Goal: Transaction & Acquisition: Purchase product/service

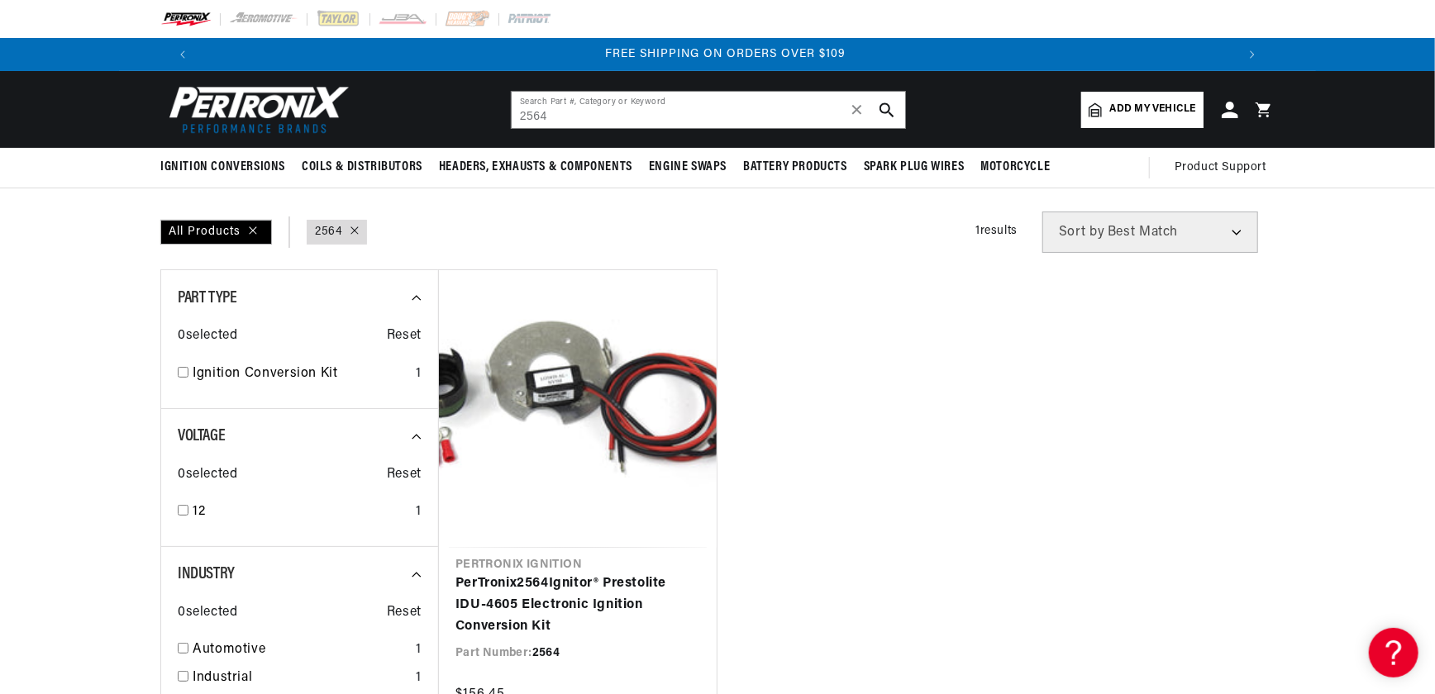
drag, startPoint x: 592, startPoint y: 110, endPoint x: 426, endPoint y: 119, distance: 166.4
click at [446, 126] on header "BETTER SEARCH RESULTS Add your vehicle's year, make, and model to find parts be…" at bounding box center [717, 109] width 1197 height 77
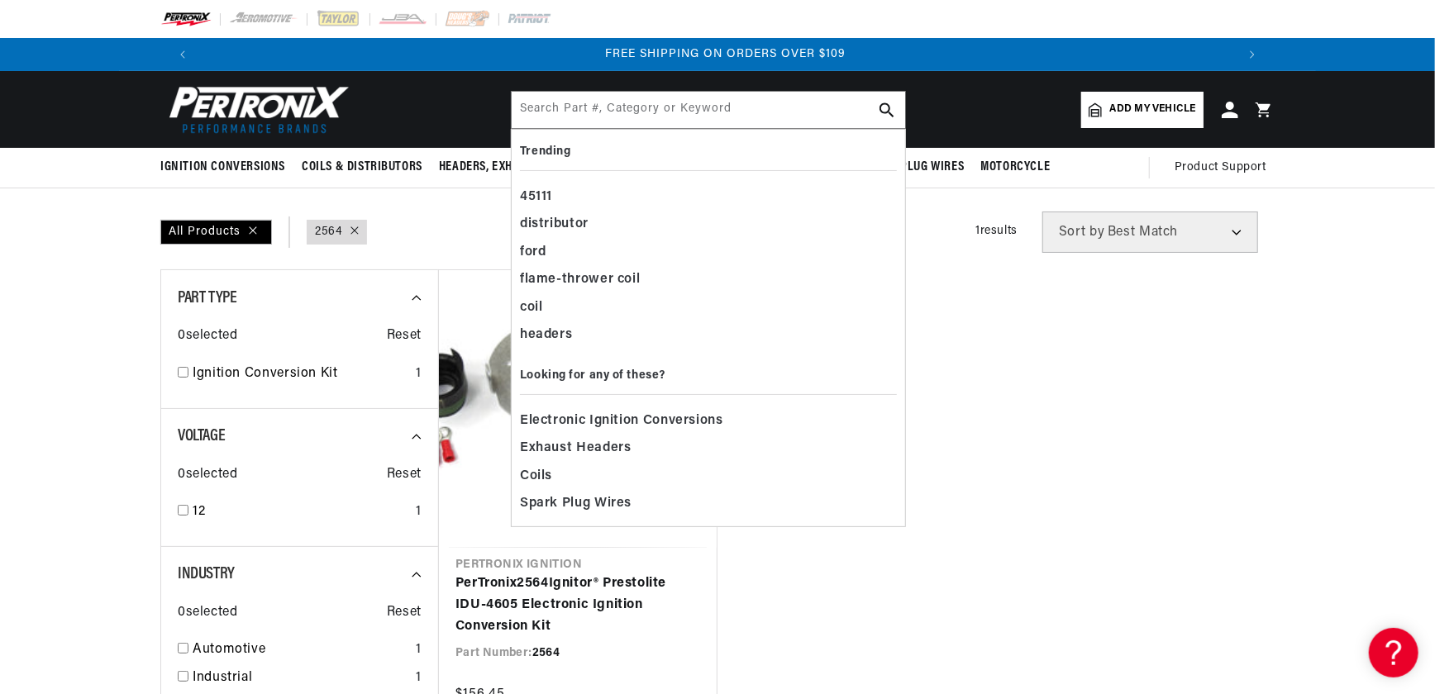
click at [551, 116] on input "text" at bounding box center [708, 110] width 393 height 36
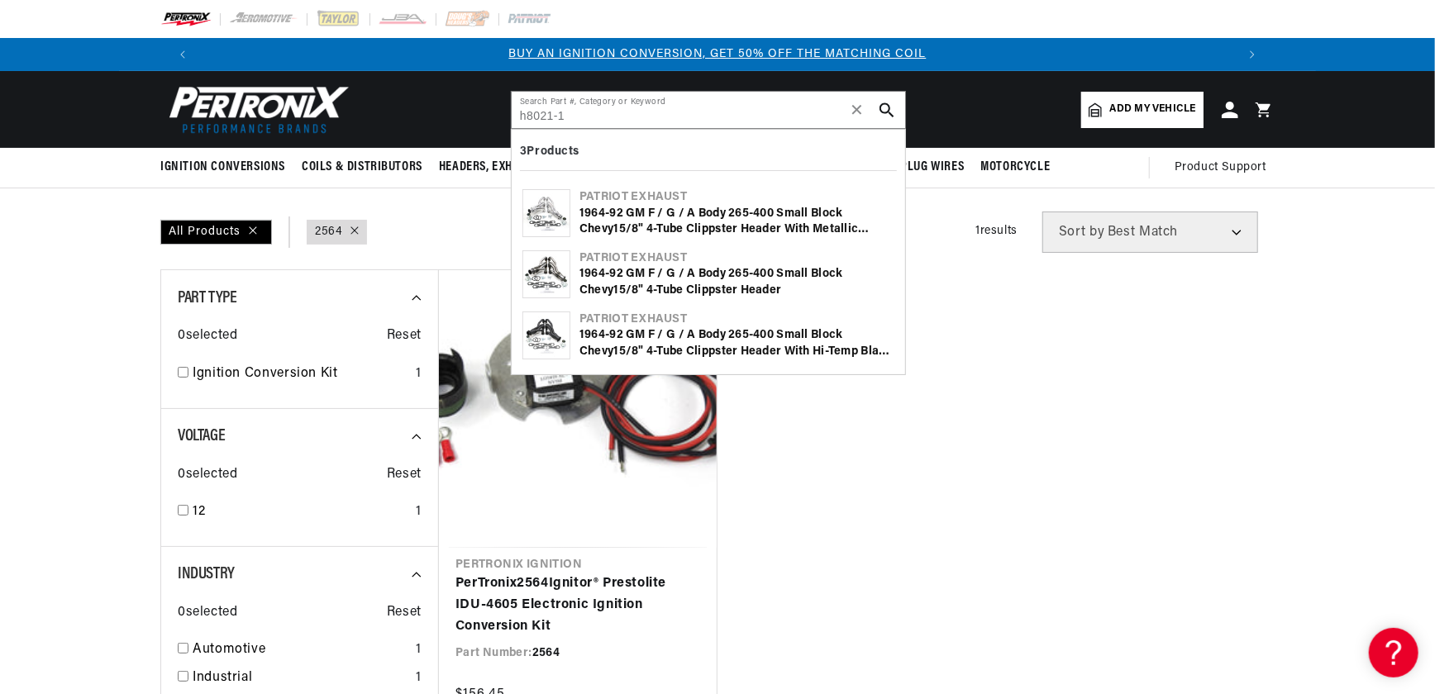
type input "h8021-1"
click at [551, 211] on img at bounding box center [546, 213] width 46 height 46
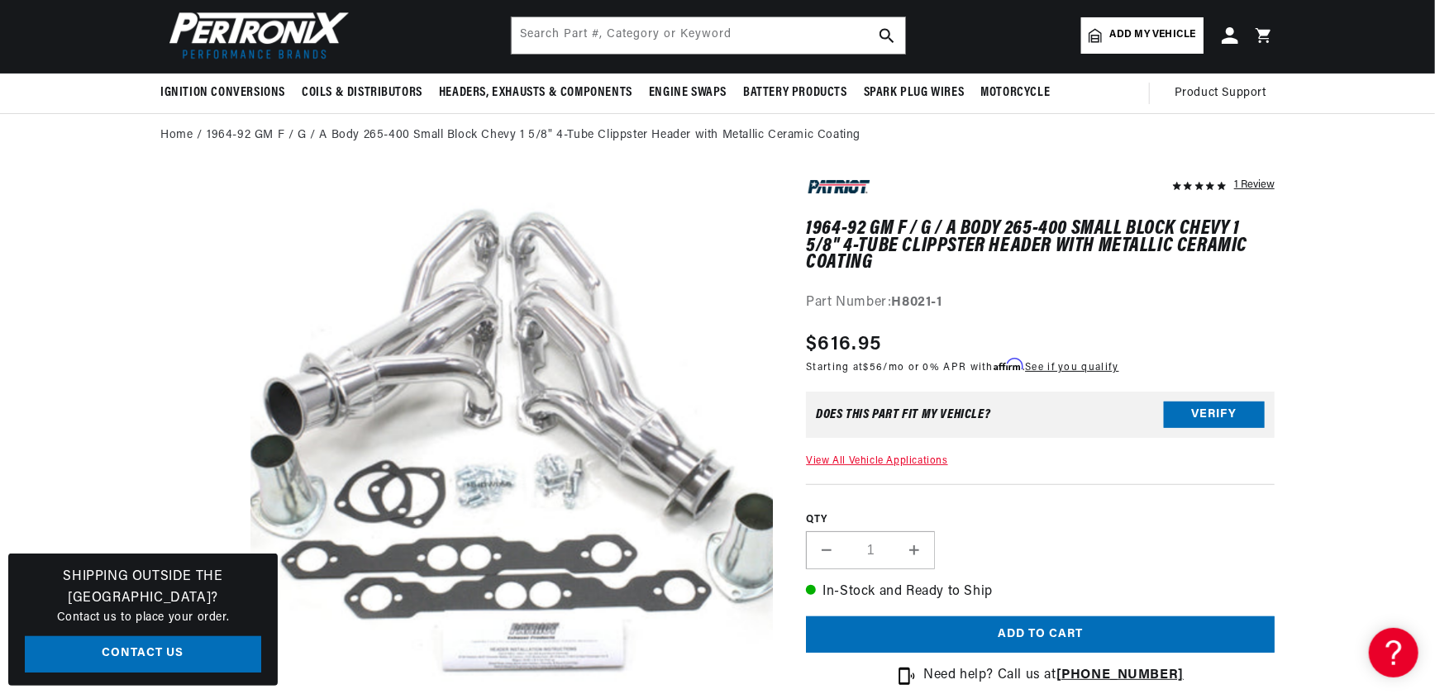
scroll to position [0, 1032]
click at [571, 39] on input "text" at bounding box center [708, 35] width 393 height 36
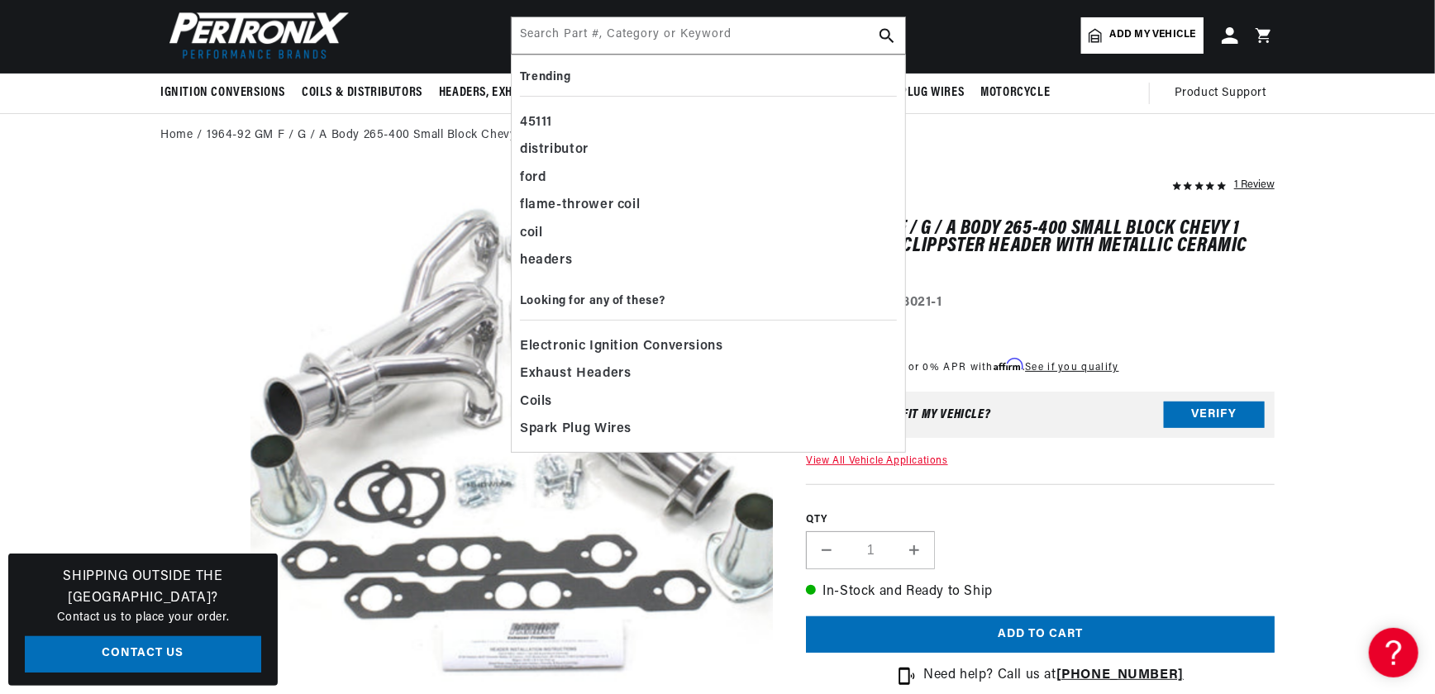
click at [1147, 293] on div "Part Number: H8021-1" at bounding box center [1040, 303] width 469 height 21
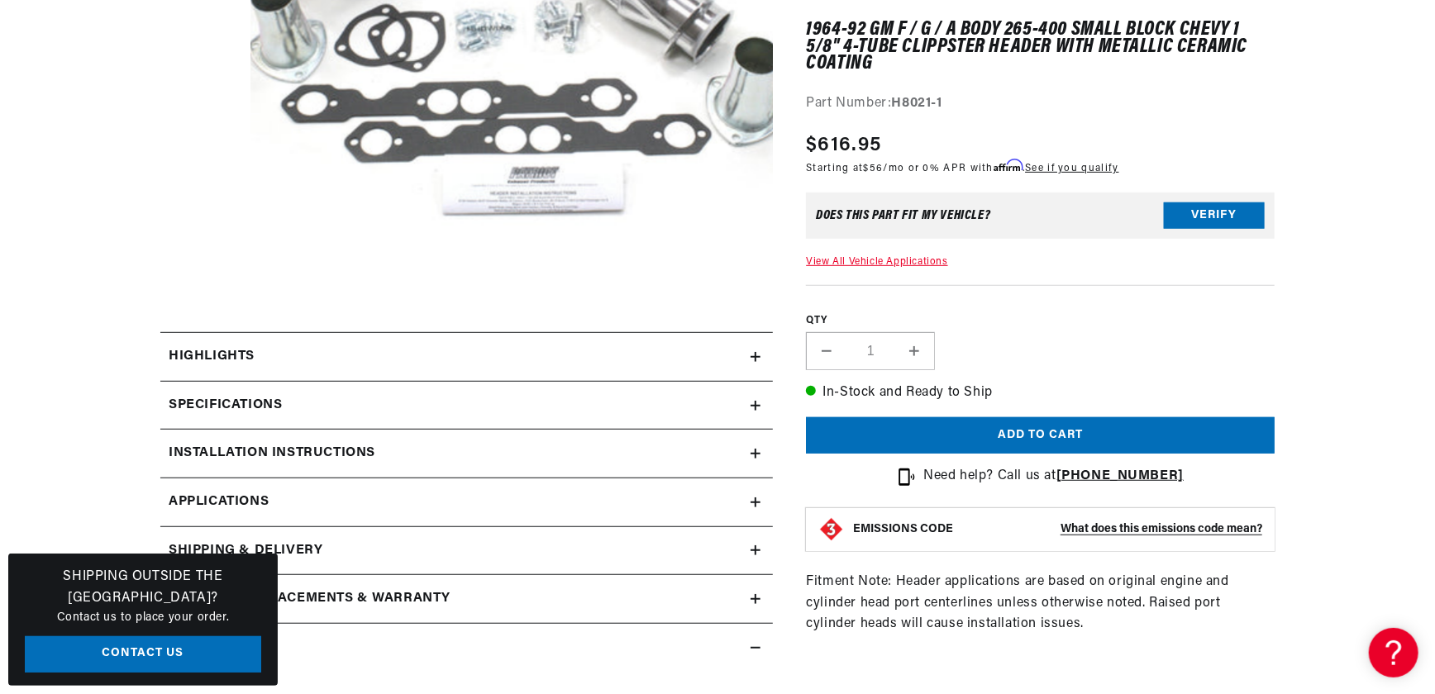
scroll to position [601, 0]
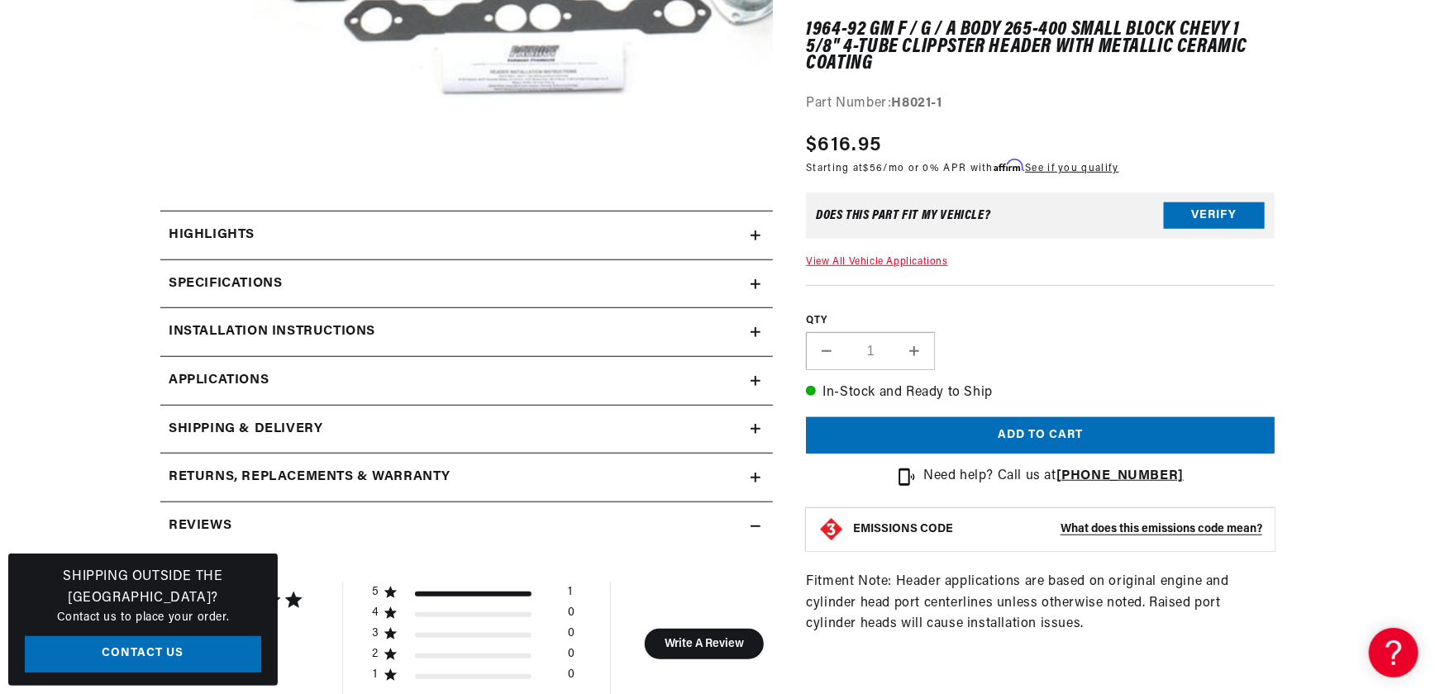
click at [256, 374] on span "Applications" at bounding box center [219, 380] width 100 height 21
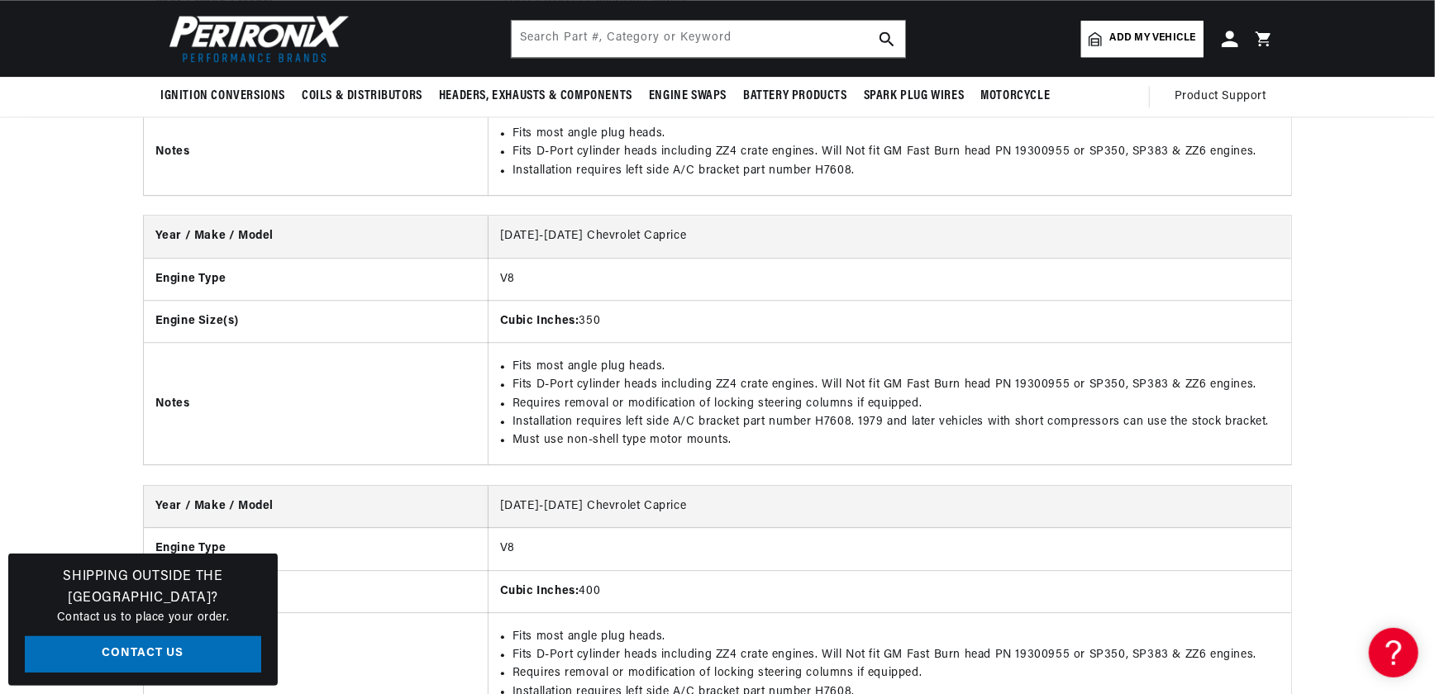
scroll to position [0, 74]
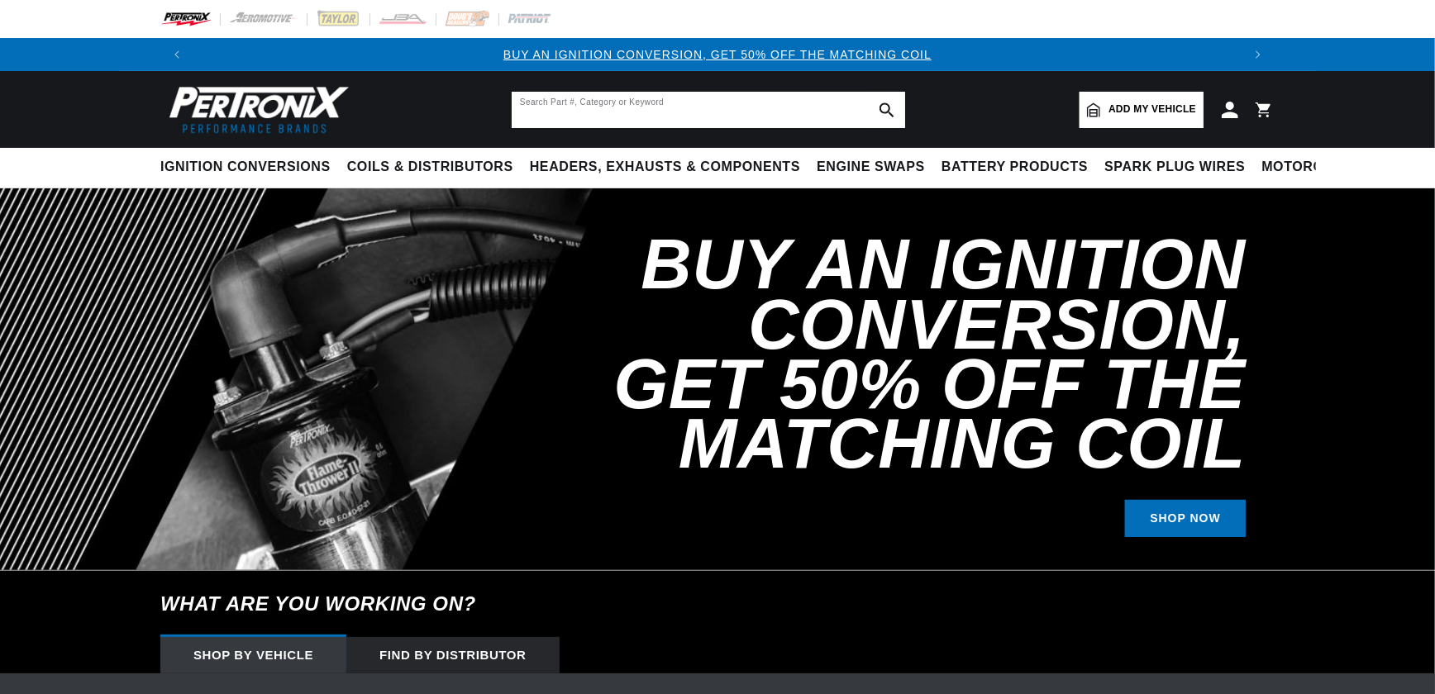
click at [611, 108] on input "text" at bounding box center [708, 110] width 393 height 36
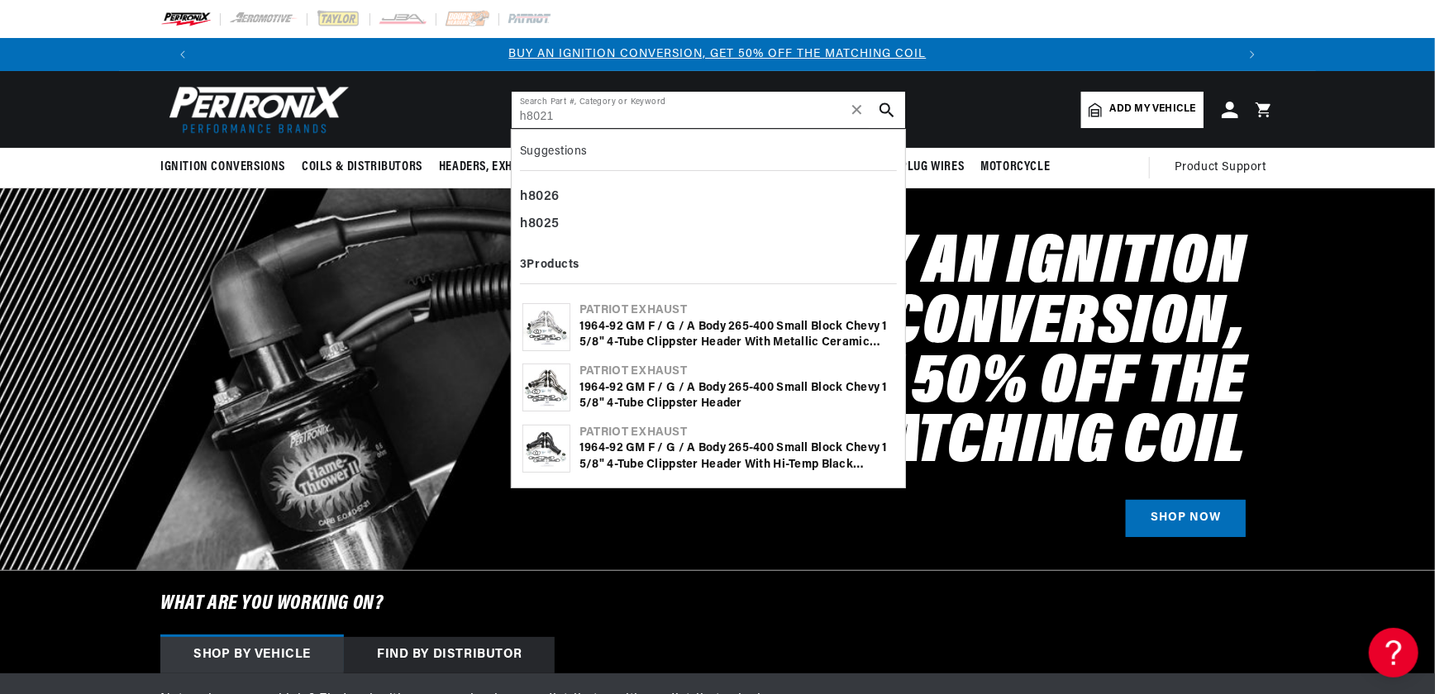
type input "h8021"
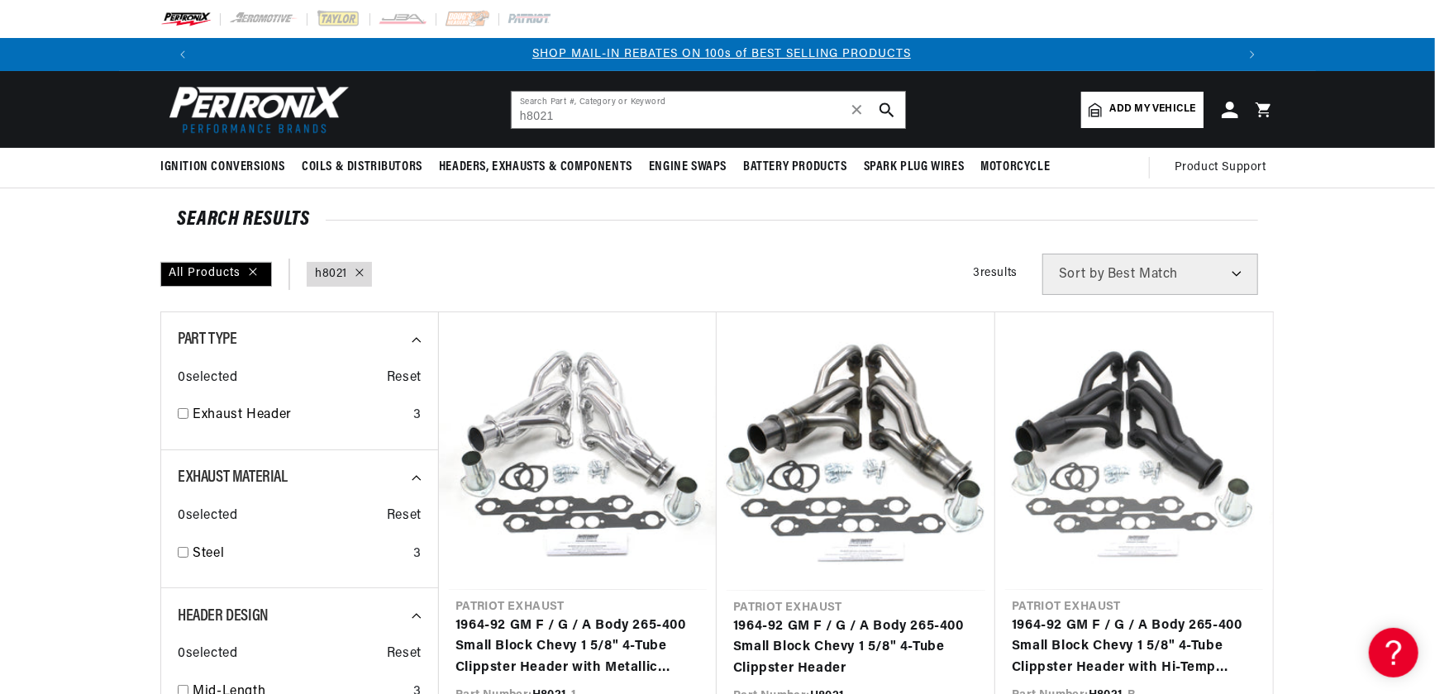
scroll to position [225, 0]
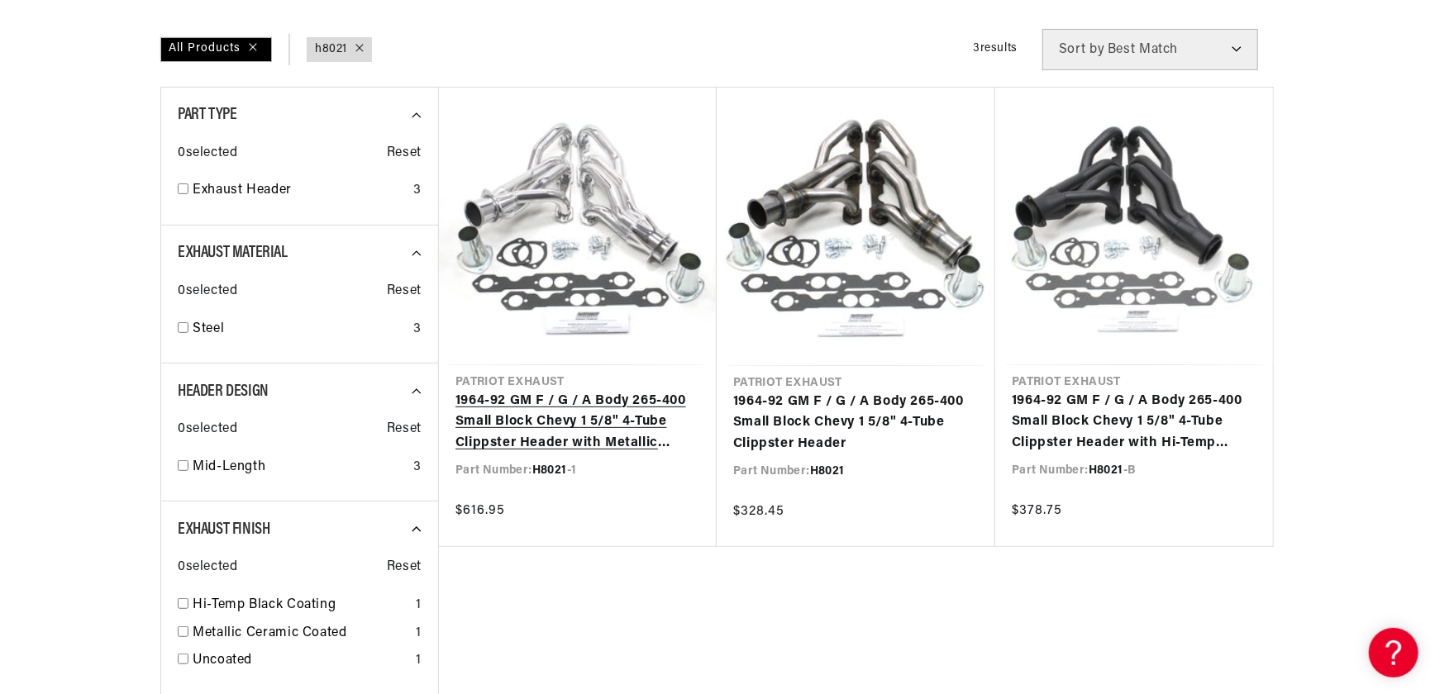
click at [536, 427] on link "1964-92 GM F / G / A Body 265-400 Small Block Chevy 1 5/8" 4-Tube Clippster Hea…" at bounding box center [577, 423] width 245 height 64
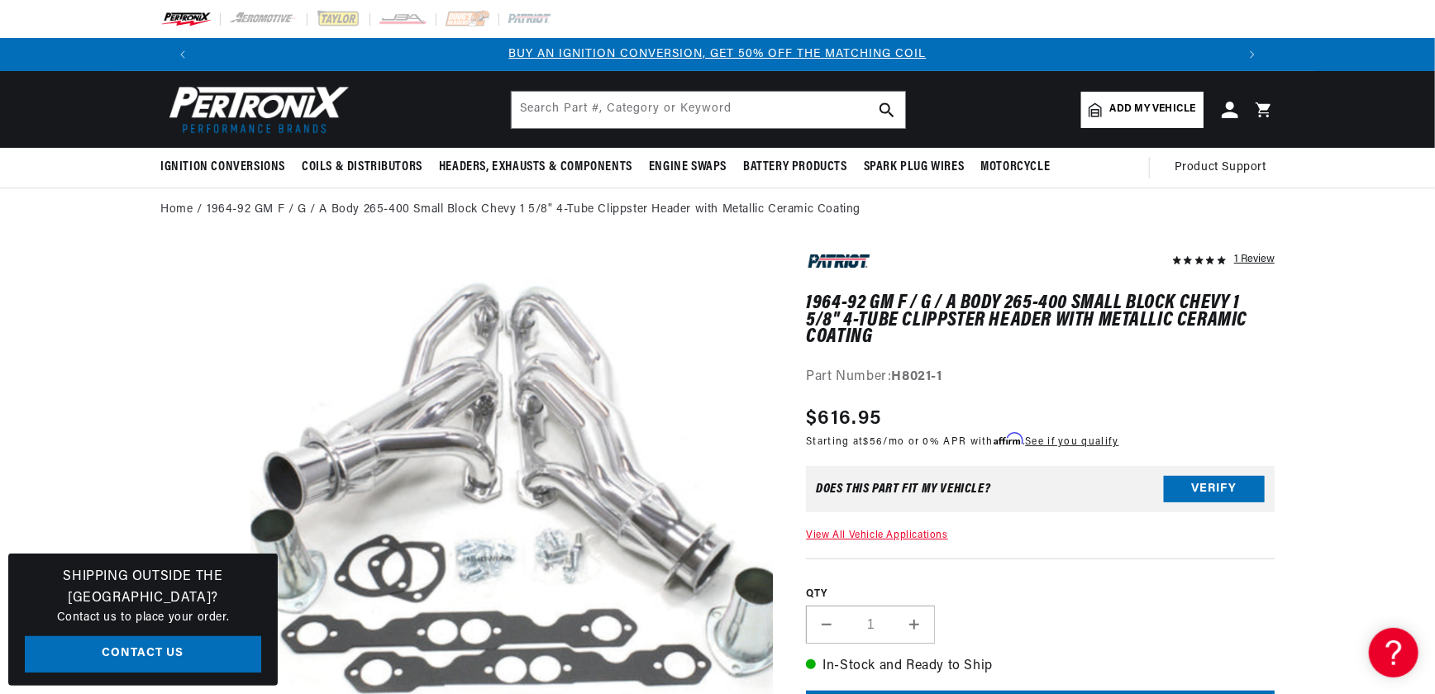
click at [1074, 369] on div "Part Number: H8021-1" at bounding box center [1040, 377] width 469 height 21
drag, startPoint x: 901, startPoint y: 319, endPoint x: 1049, endPoint y: 319, distance: 148.0
click at [1049, 319] on h1 "1964-92 GM F / G / A Body 265-400 Small Block Chevy 1 5/8" 4-Tube Clippster Hea…" at bounding box center [1040, 320] width 469 height 50
drag, startPoint x: 1049, startPoint y: 319, endPoint x: 980, endPoint y: 320, distance: 68.6
copy h1 "Clippster Header"
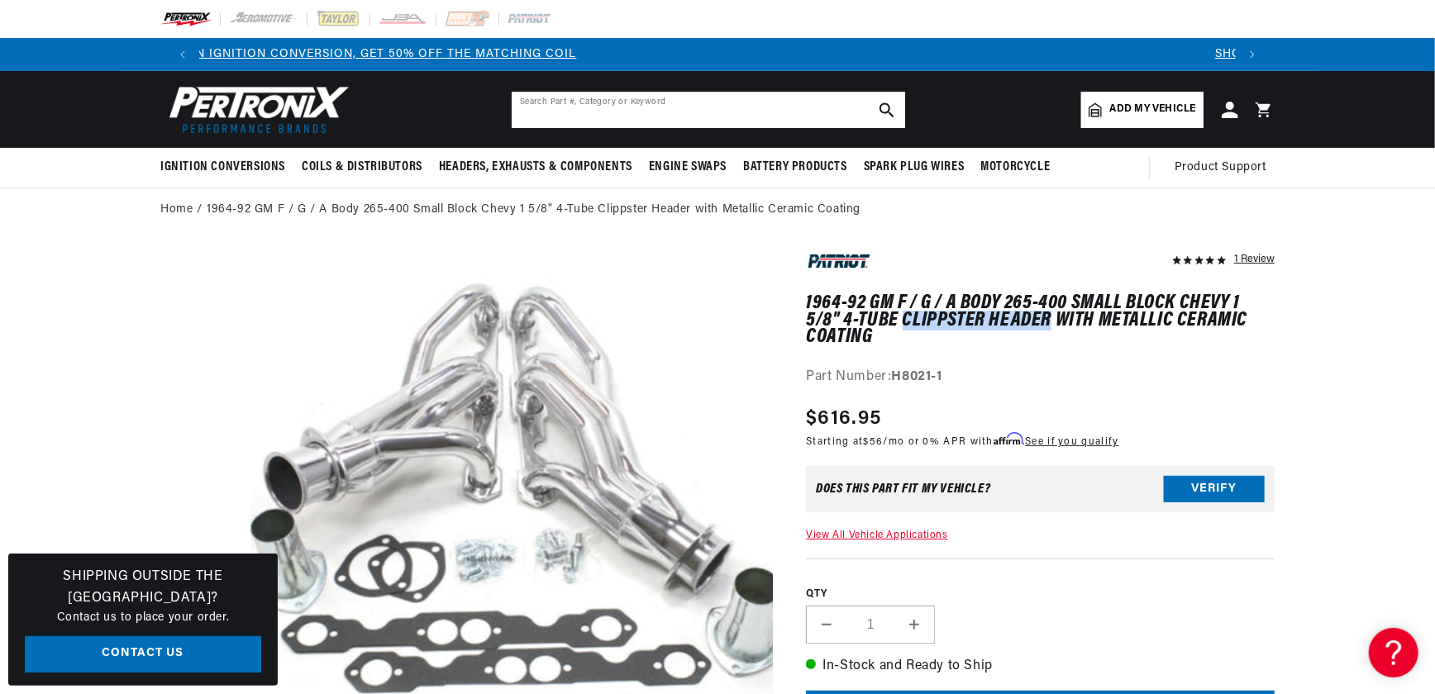
click at [567, 112] on input "text" at bounding box center [708, 110] width 393 height 36
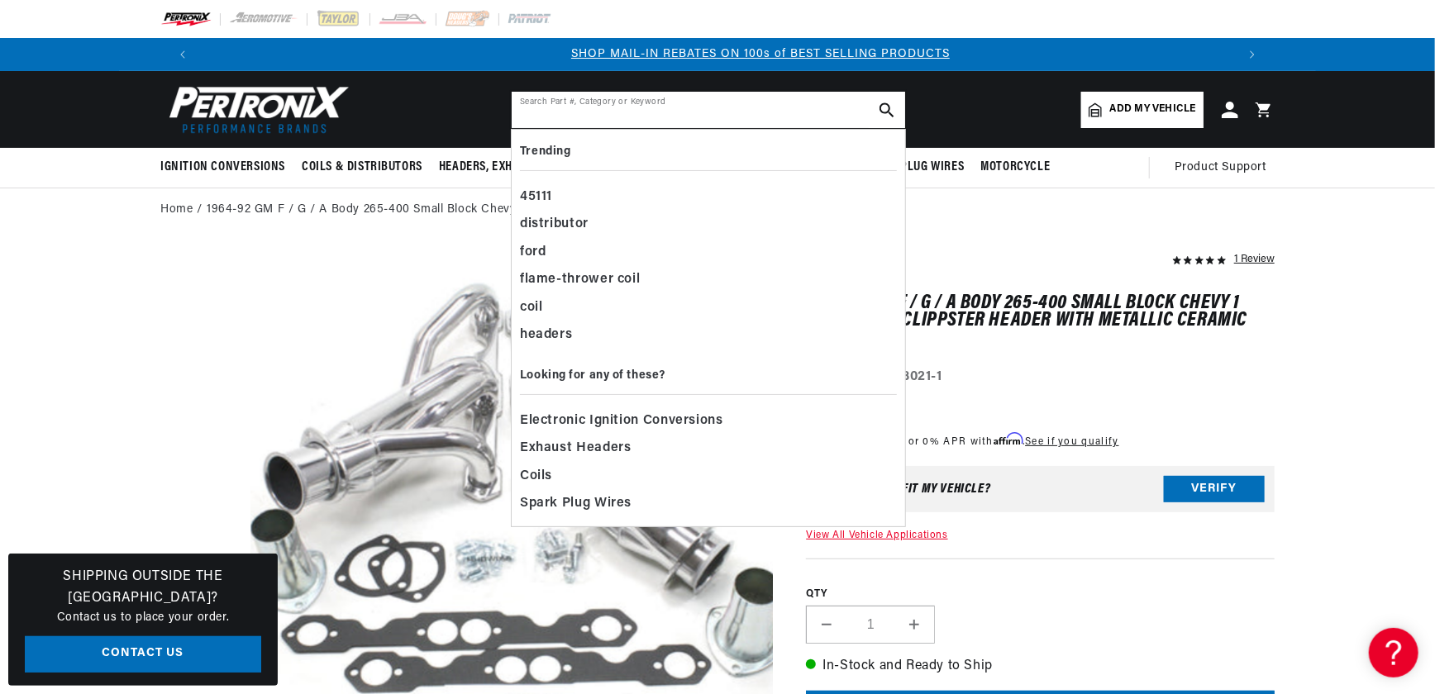
scroll to position [0, 1032]
paste input "Clippster Header"
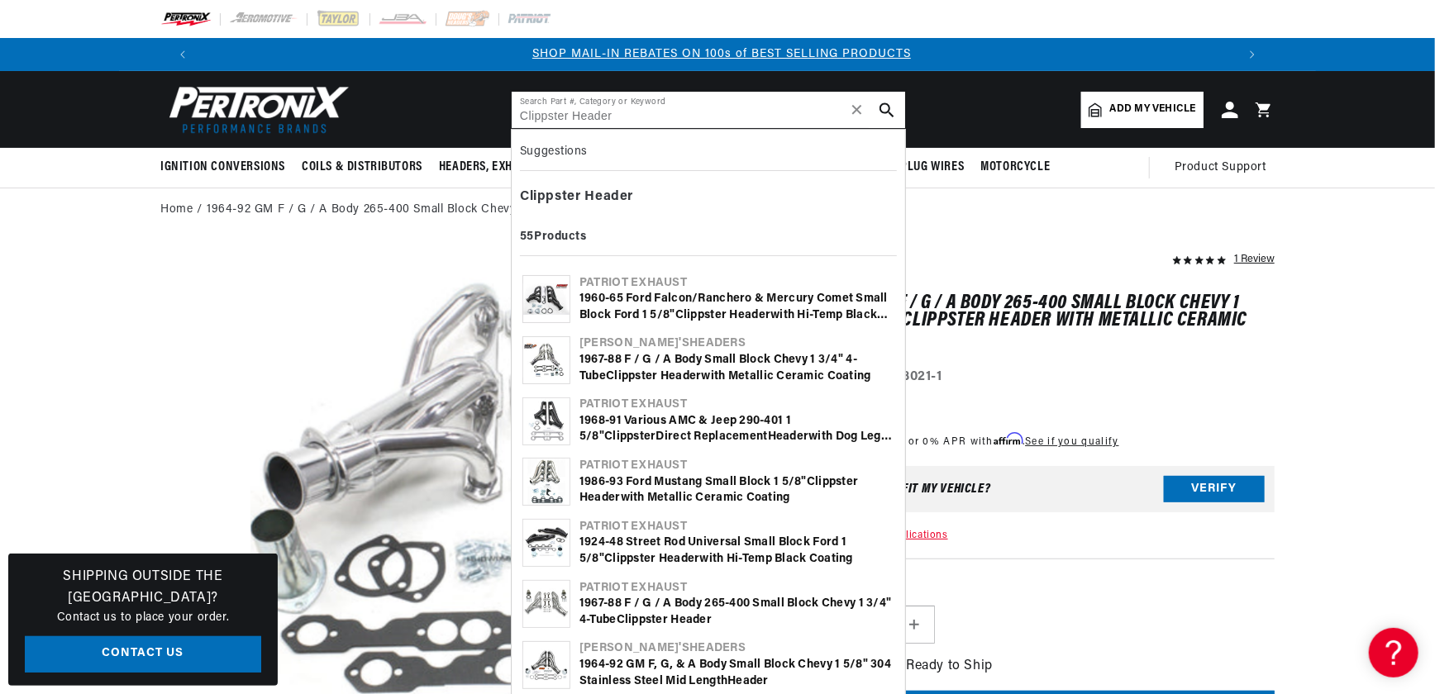
type input "Clippster Header"
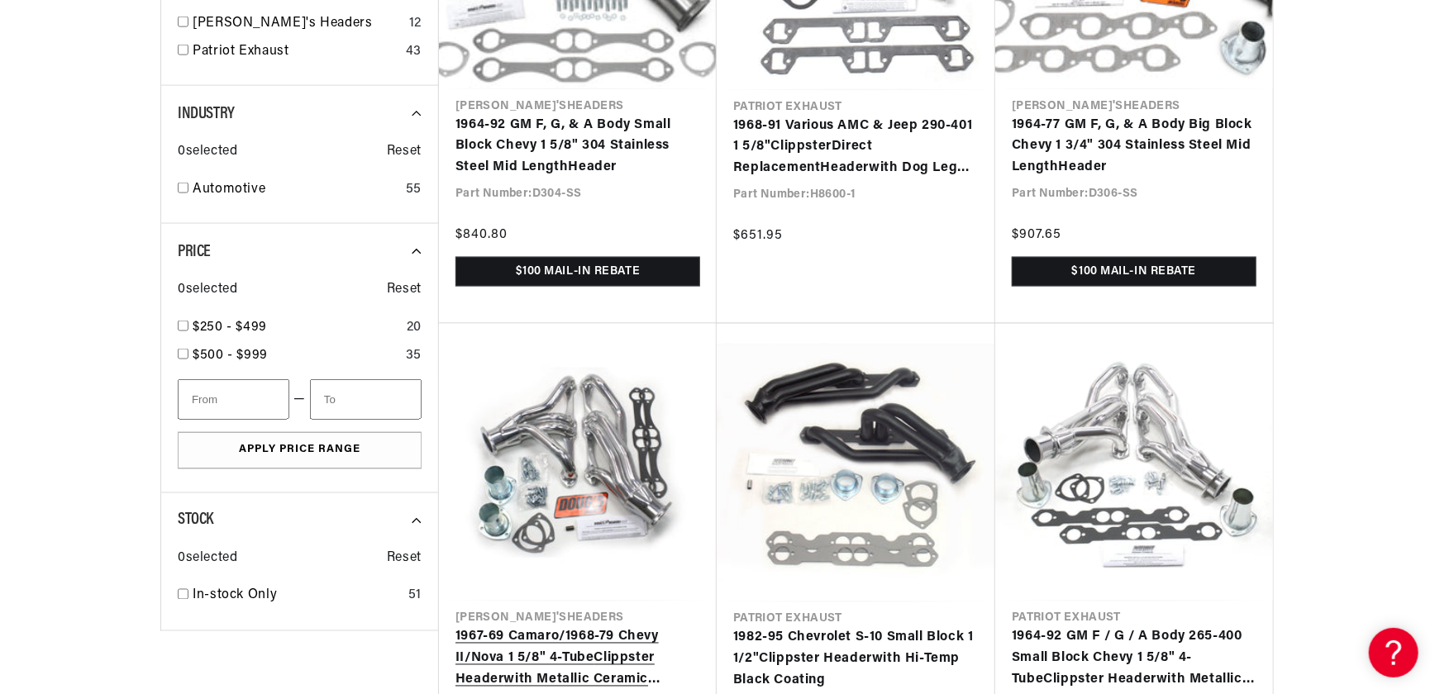
scroll to position [1653, 0]
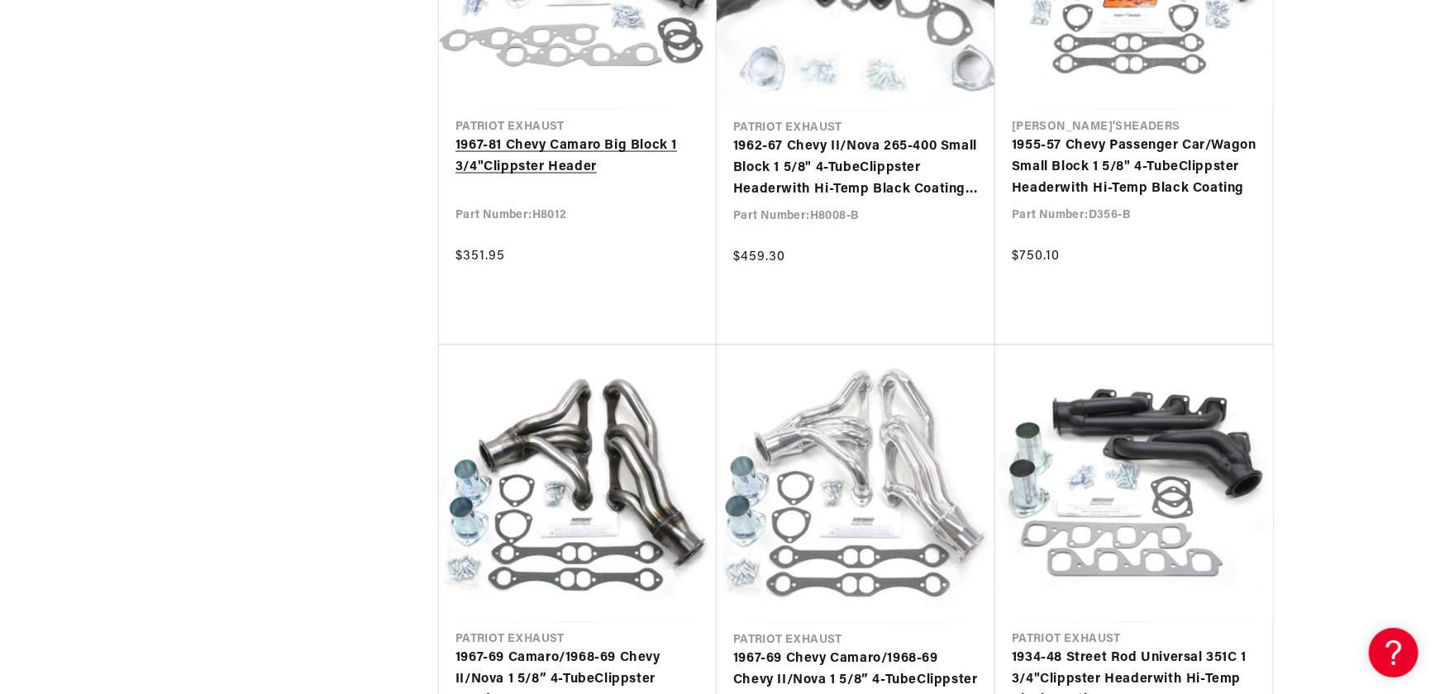
scroll to position [5711, 0]
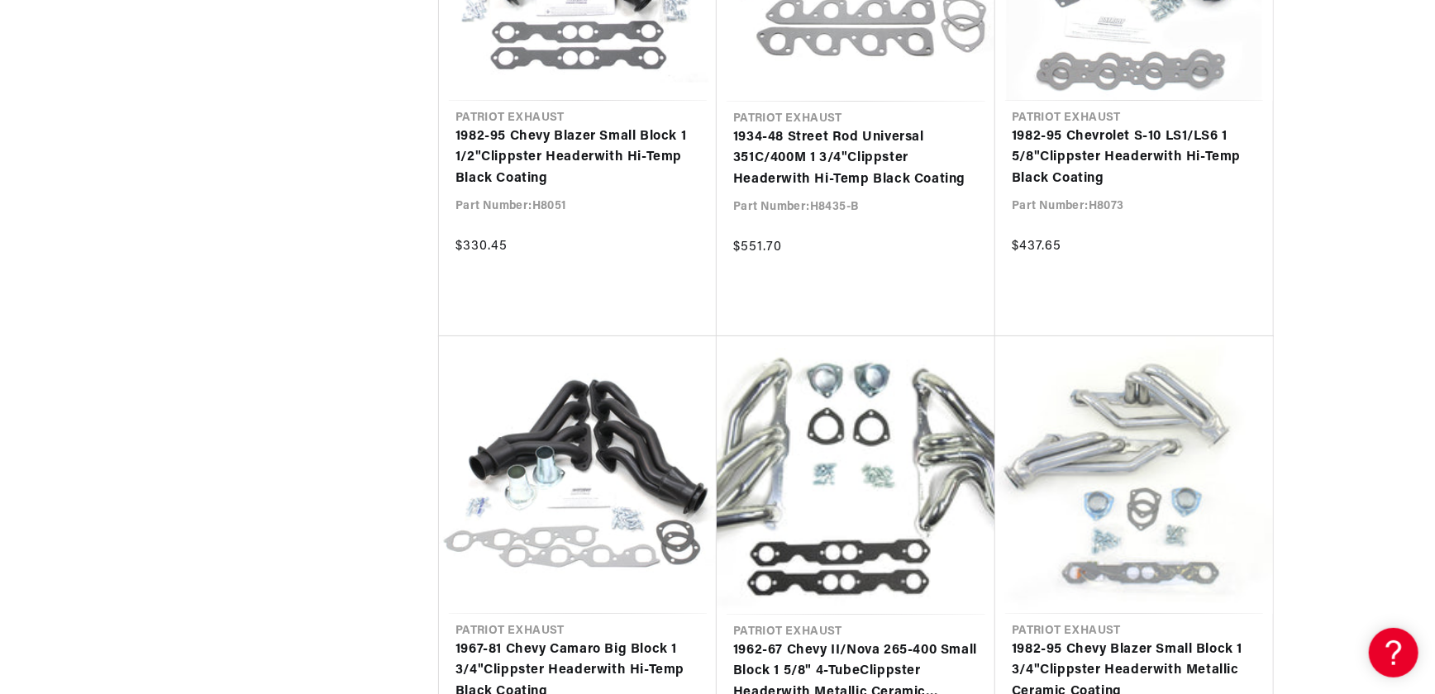
scroll to position [7740, 0]
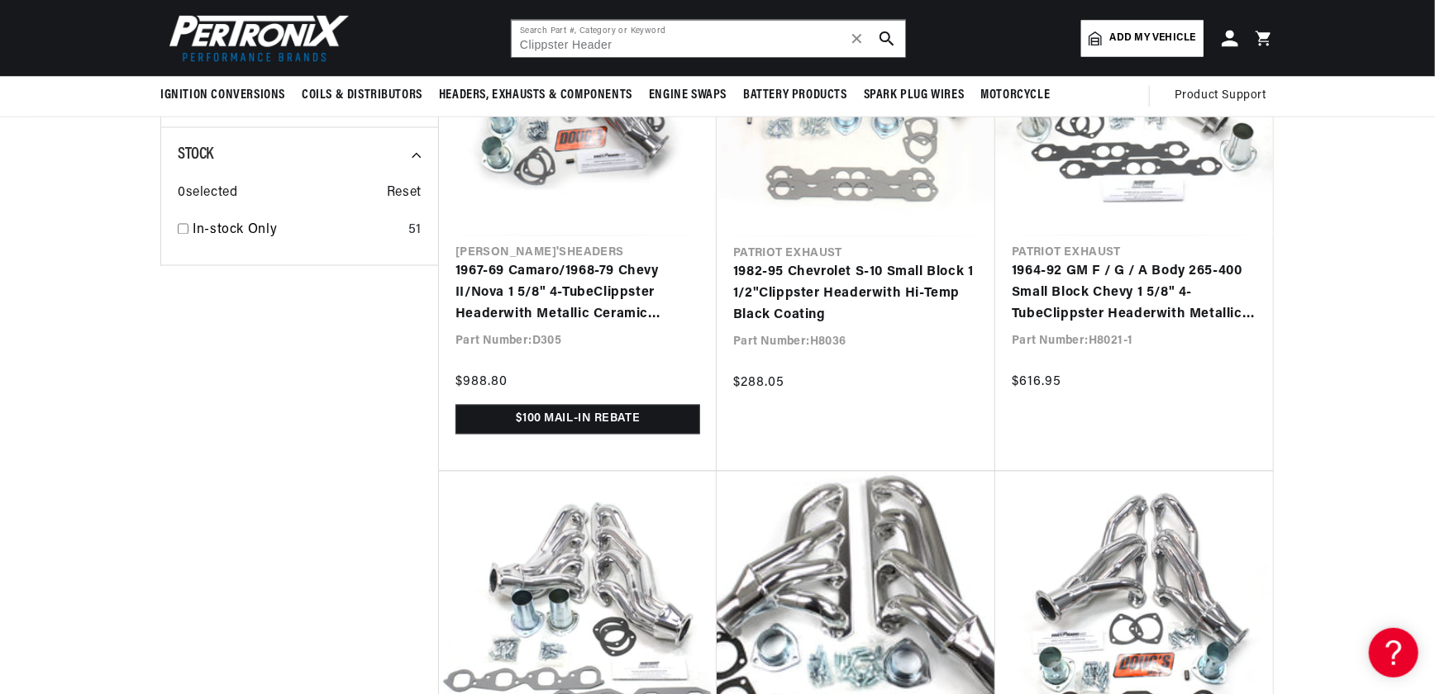
scroll to position [1728, 0]
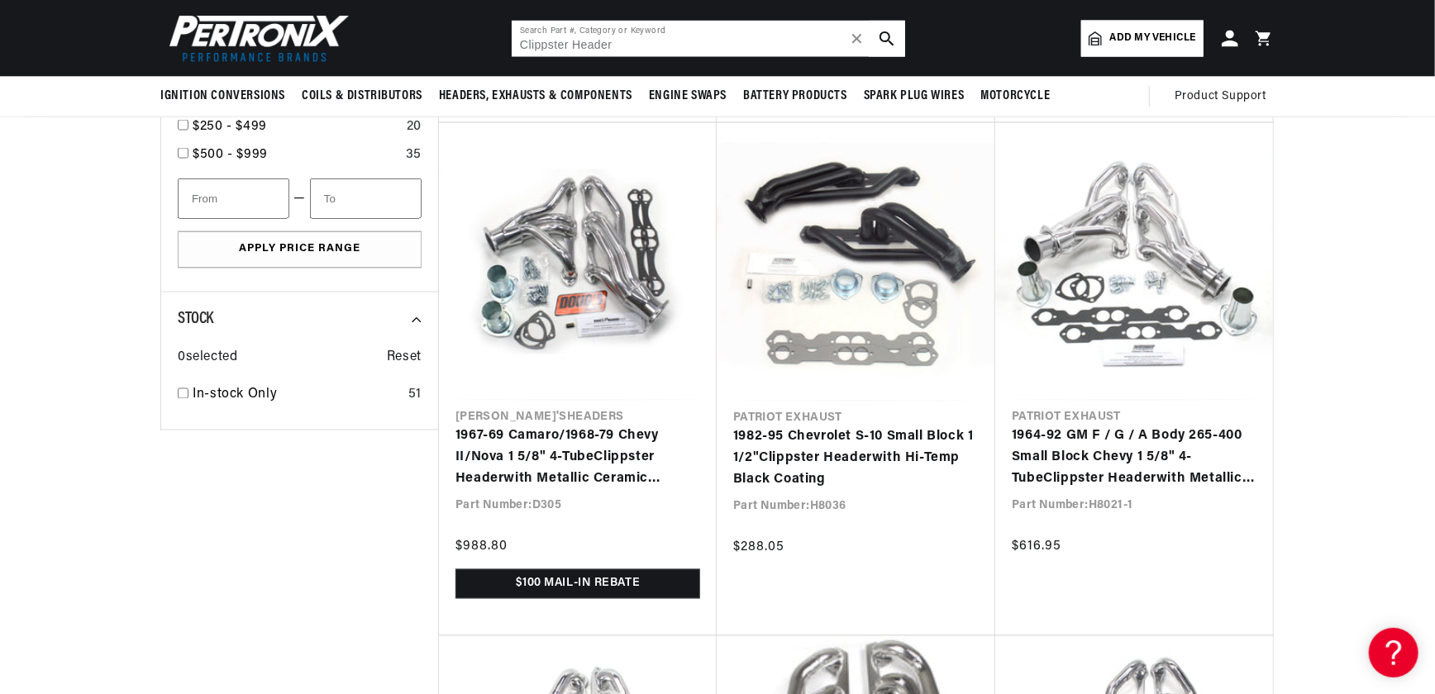
drag, startPoint x: 632, startPoint y: 42, endPoint x: 371, endPoint y: 55, distance: 260.7
click at [379, 56] on header "BETTER SEARCH RESULTS Add your vehicle's year, make, and model to find parts be…" at bounding box center [717, 38] width 1197 height 77
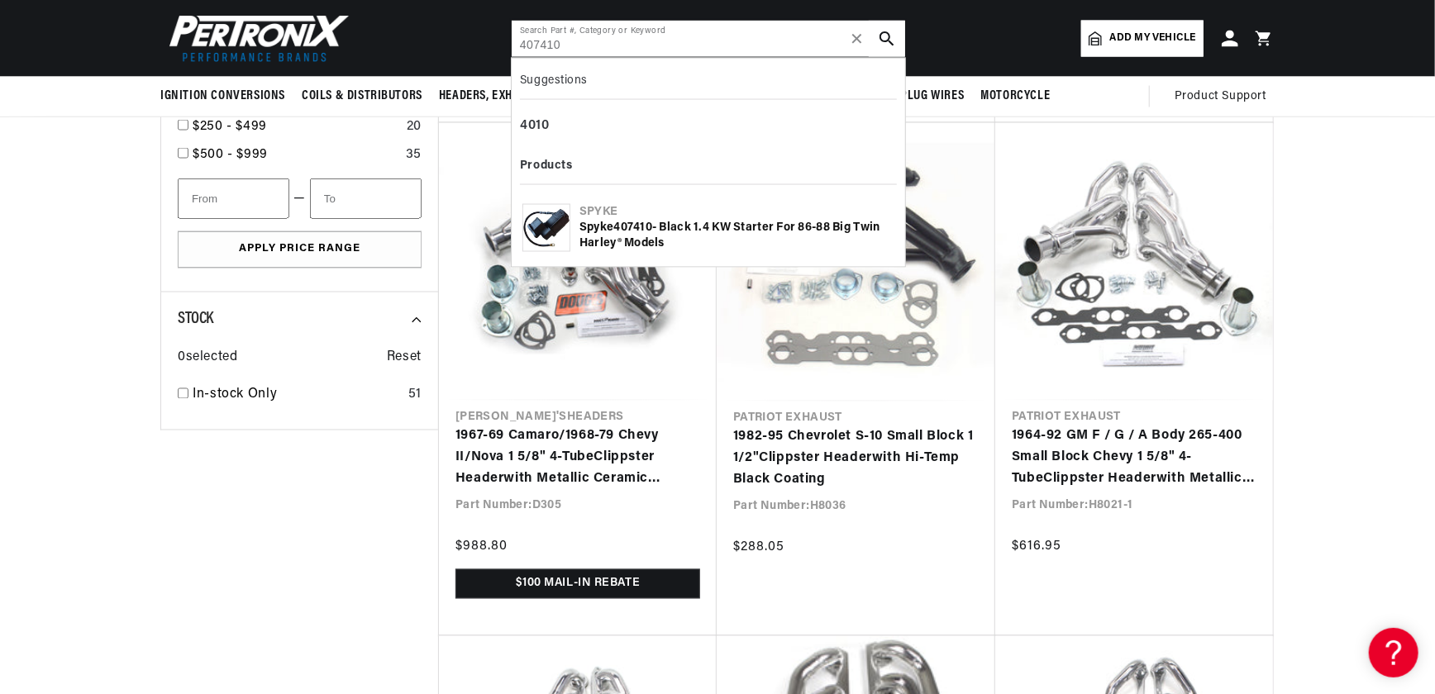
scroll to position [0, 2065]
type input "407410"
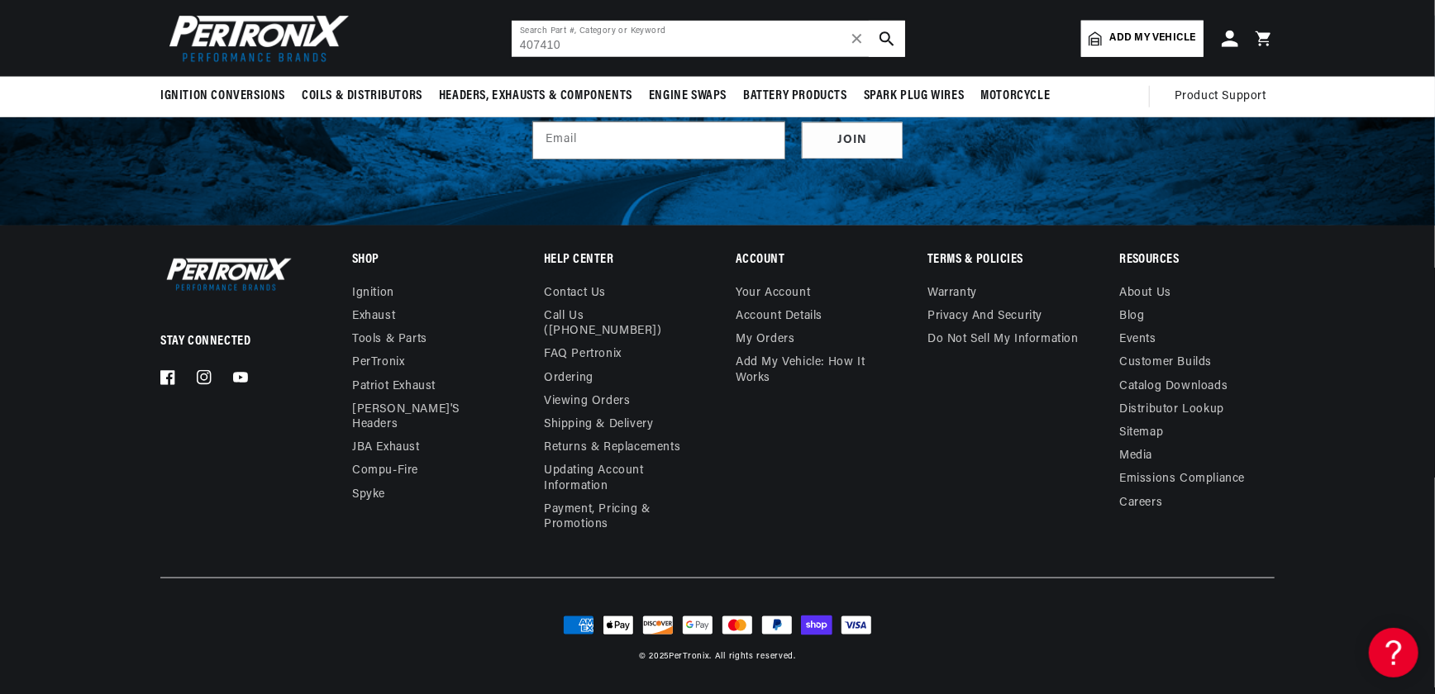
scroll to position [977, 0]
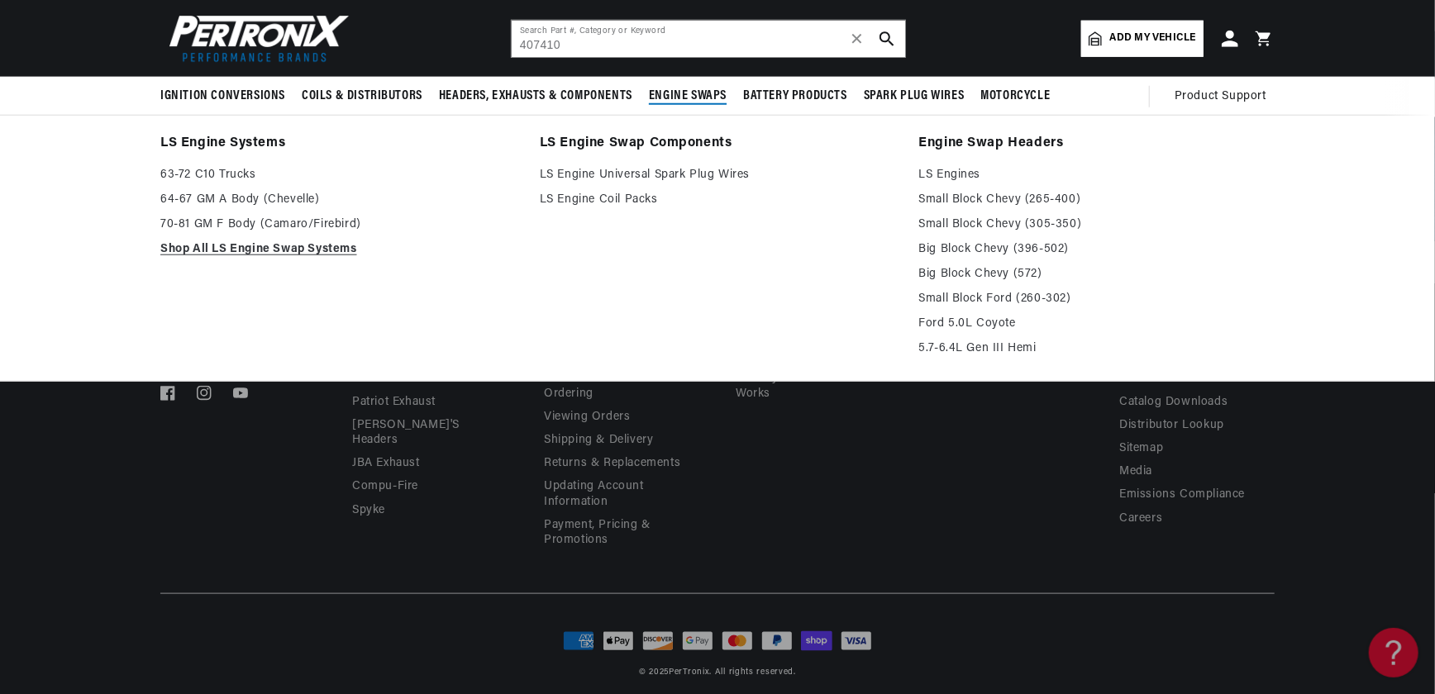
click at [634, 323] on li "LS Engine Swap Components LS Engine Universal Spark Plug Wires LS Engine Coil P…" at bounding box center [718, 247] width 356 height 231
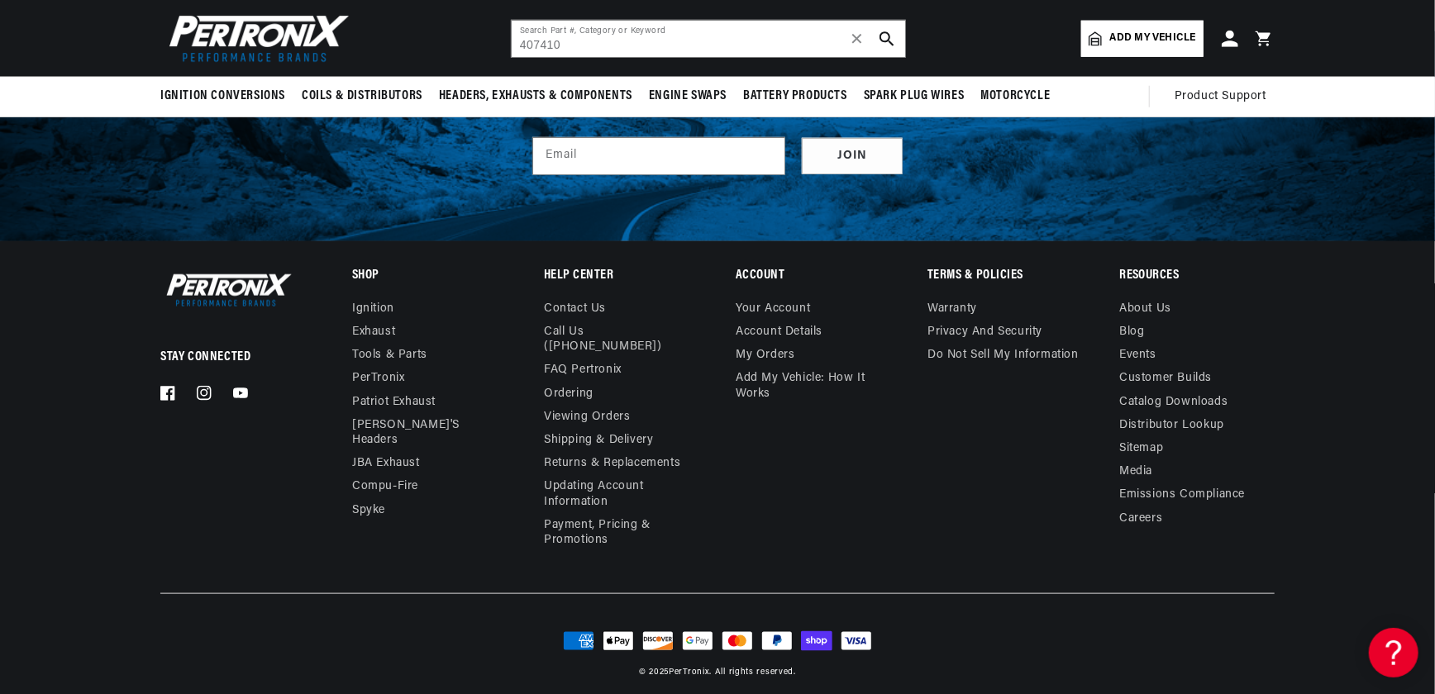
drag, startPoint x: 854, startPoint y: 443, endPoint x: 829, endPoint y: 438, distance: 25.3
click at [851, 443] on div "Account Your account Account details My orders Add My Vehicle: How It Works" at bounding box center [813, 411] width 155 height 282
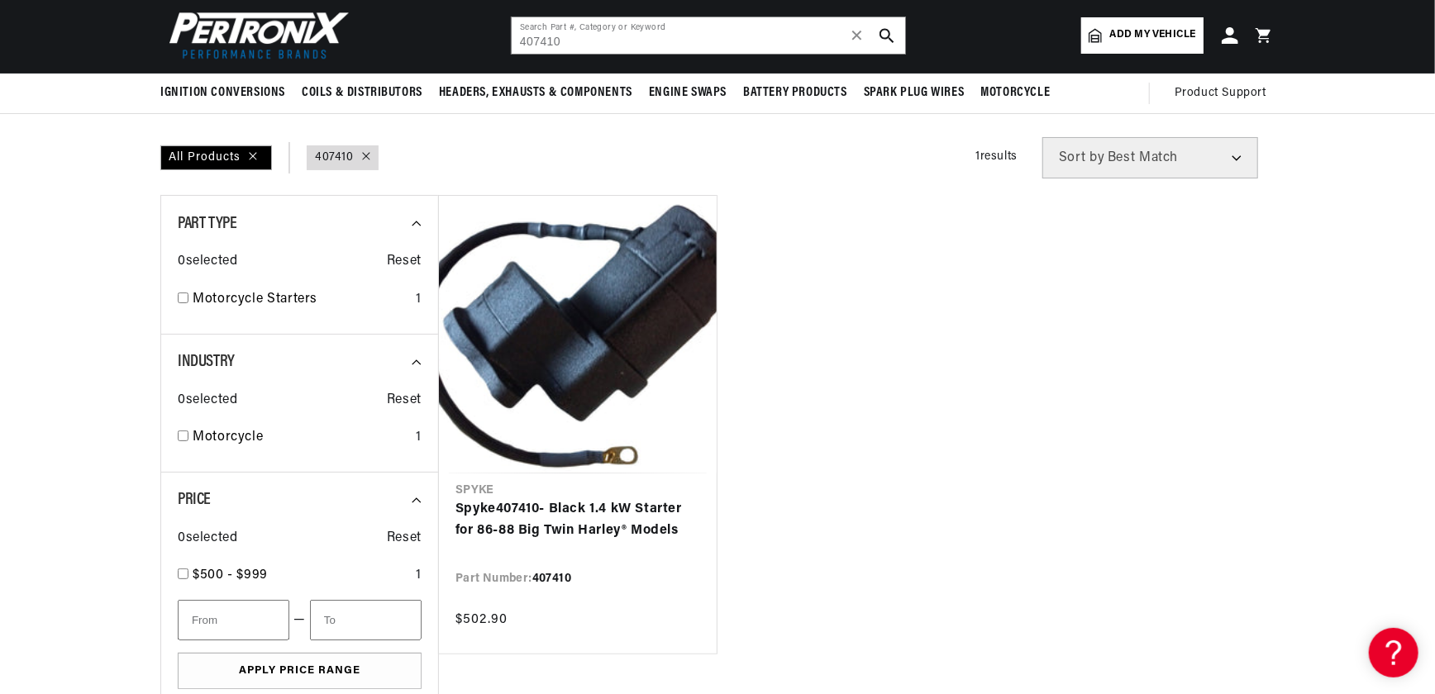
scroll to position [150, 0]
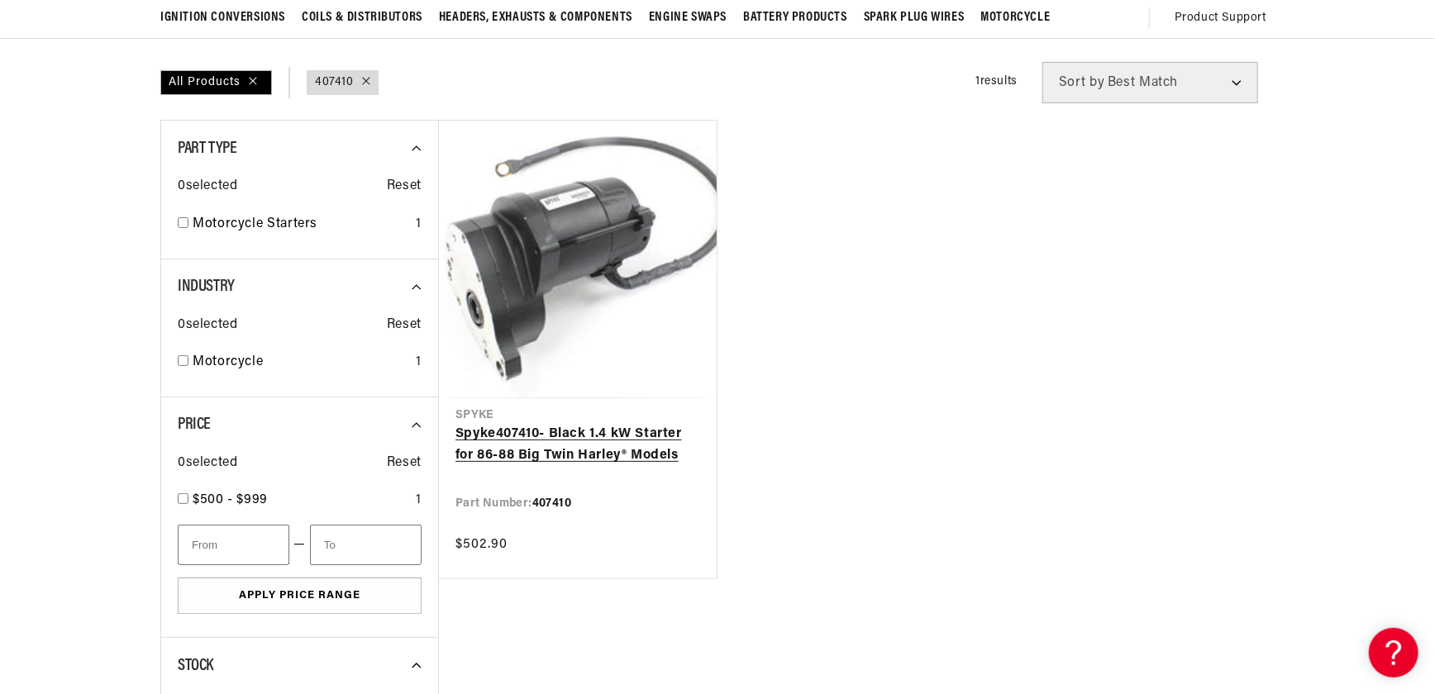
click at [566, 432] on link "Spyke 407410 - Black 1.4 kW Starter for 86-88 Big Twin Harley® Models" at bounding box center [577, 445] width 245 height 42
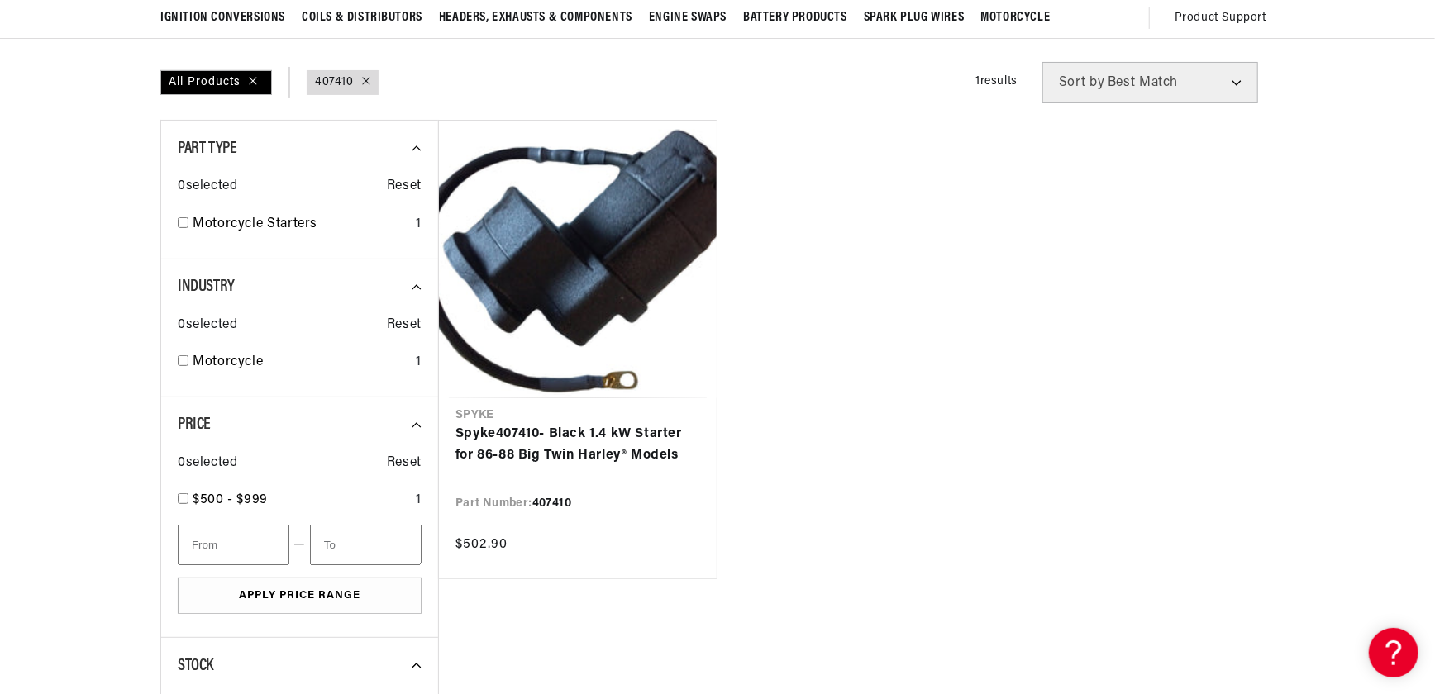
scroll to position [0, 633]
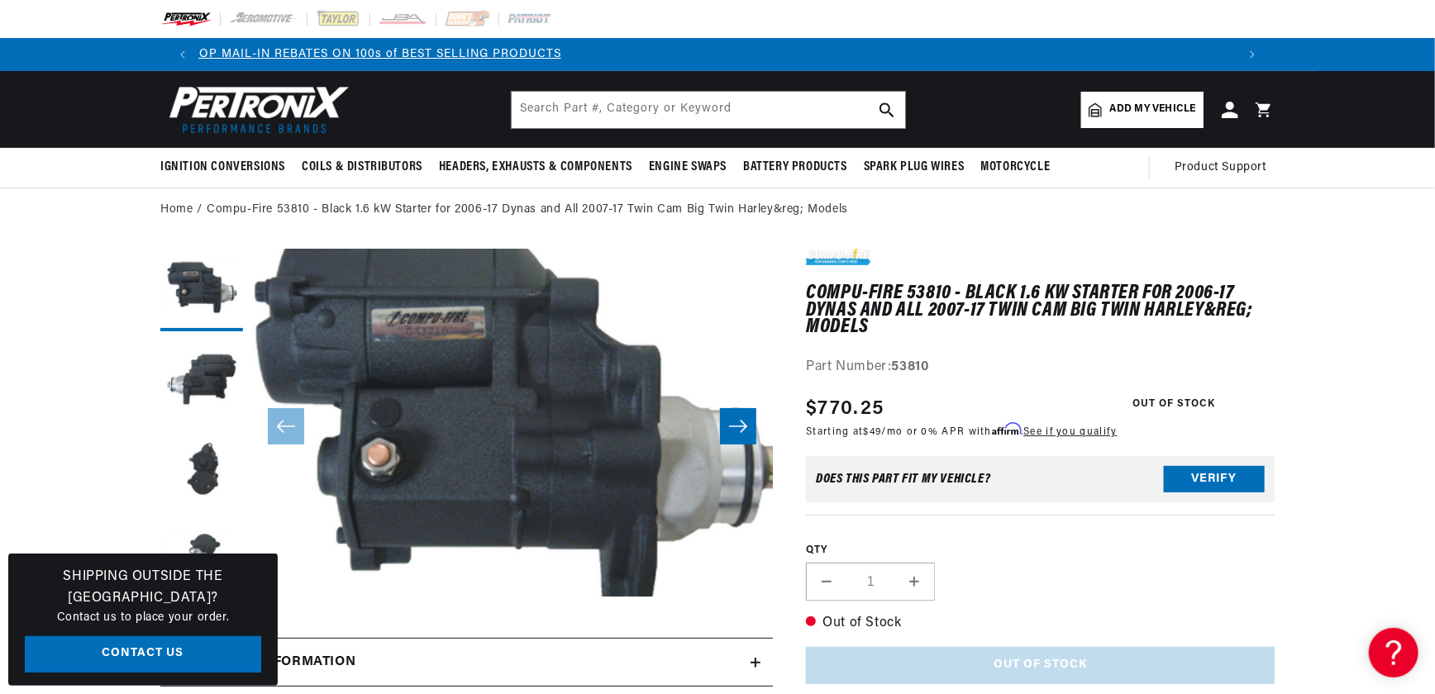
scroll to position [0, 2065]
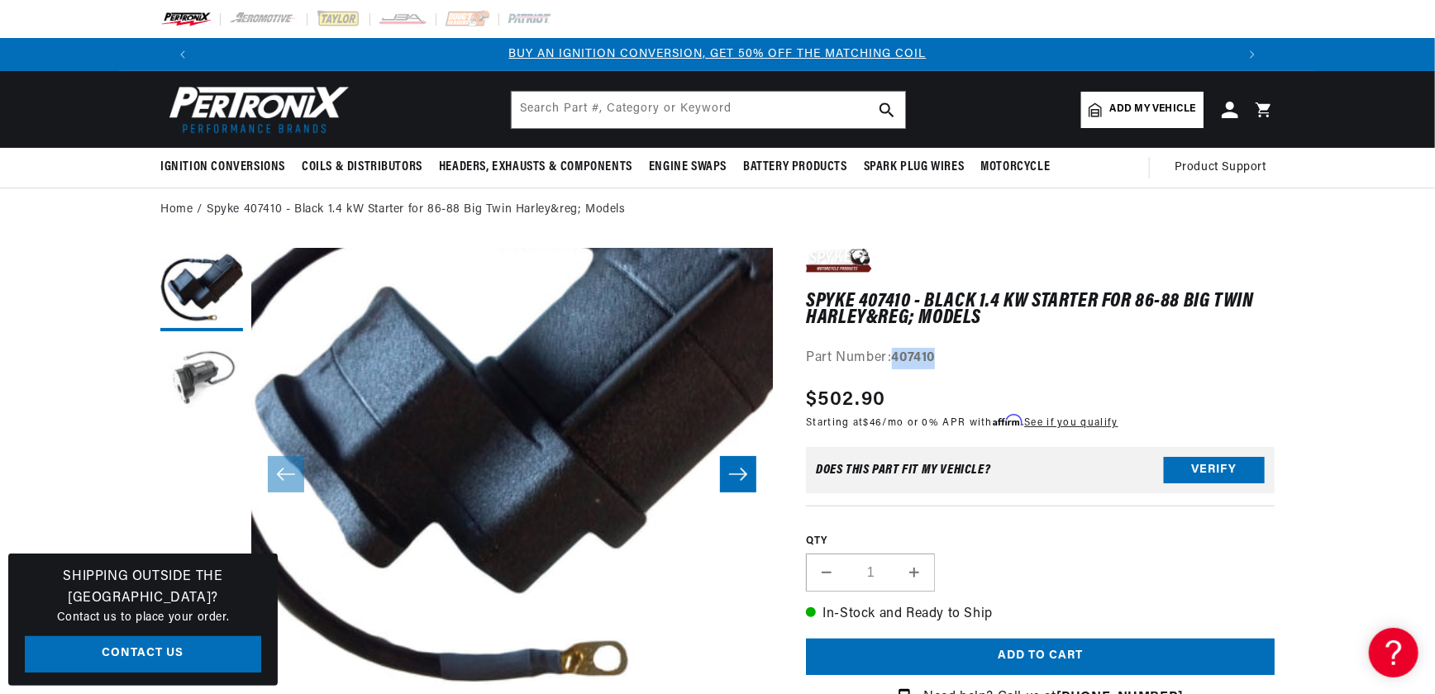
drag, startPoint x: 893, startPoint y: 356, endPoint x: 984, endPoint y: 350, distance: 91.9
click at [984, 350] on div "Part Number: 407410" at bounding box center [1040, 358] width 469 height 21
drag, startPoint x: 984, startPoint y: 350, endPoint x: 918, endPoint y: 362, distance: 67.9
copy strong "407410"
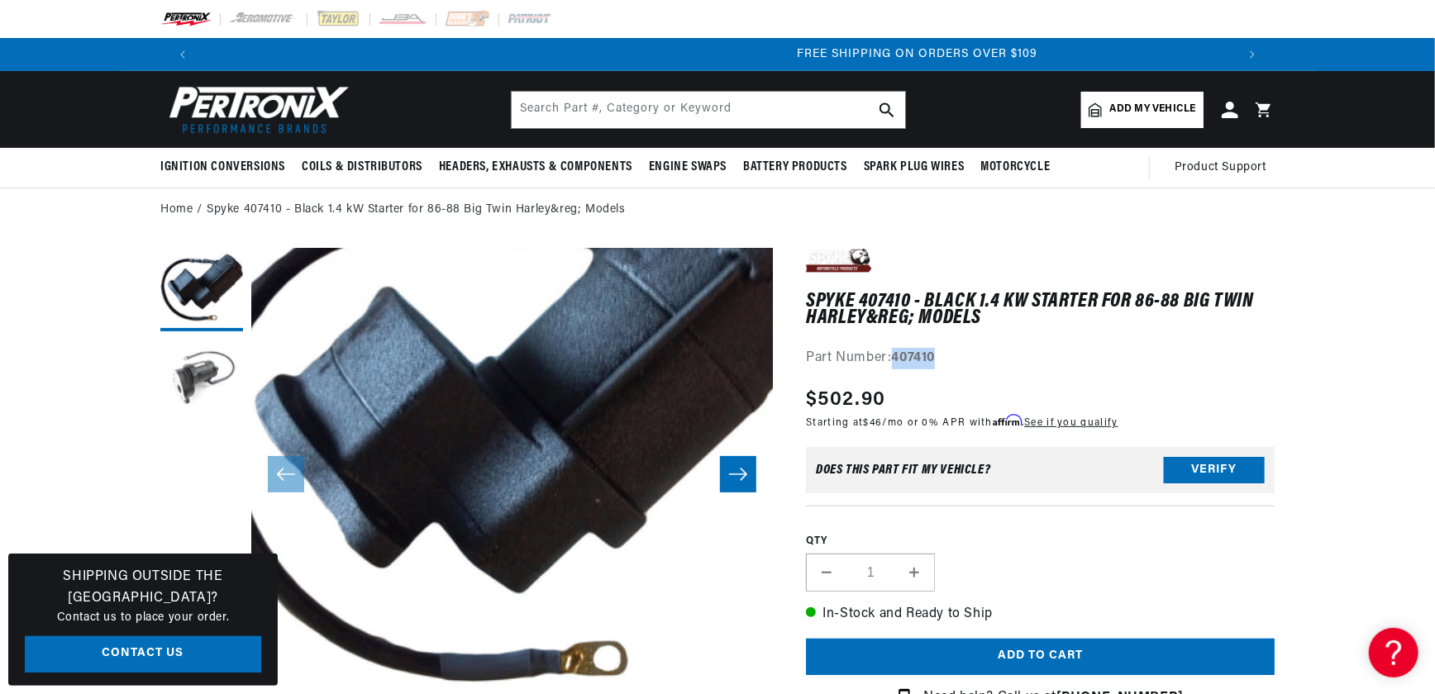
scroll to position [0, 2065]
click at [199, 694] on button "Open media 1 in modal" at bounding box center [199, 694] width 0 height 0
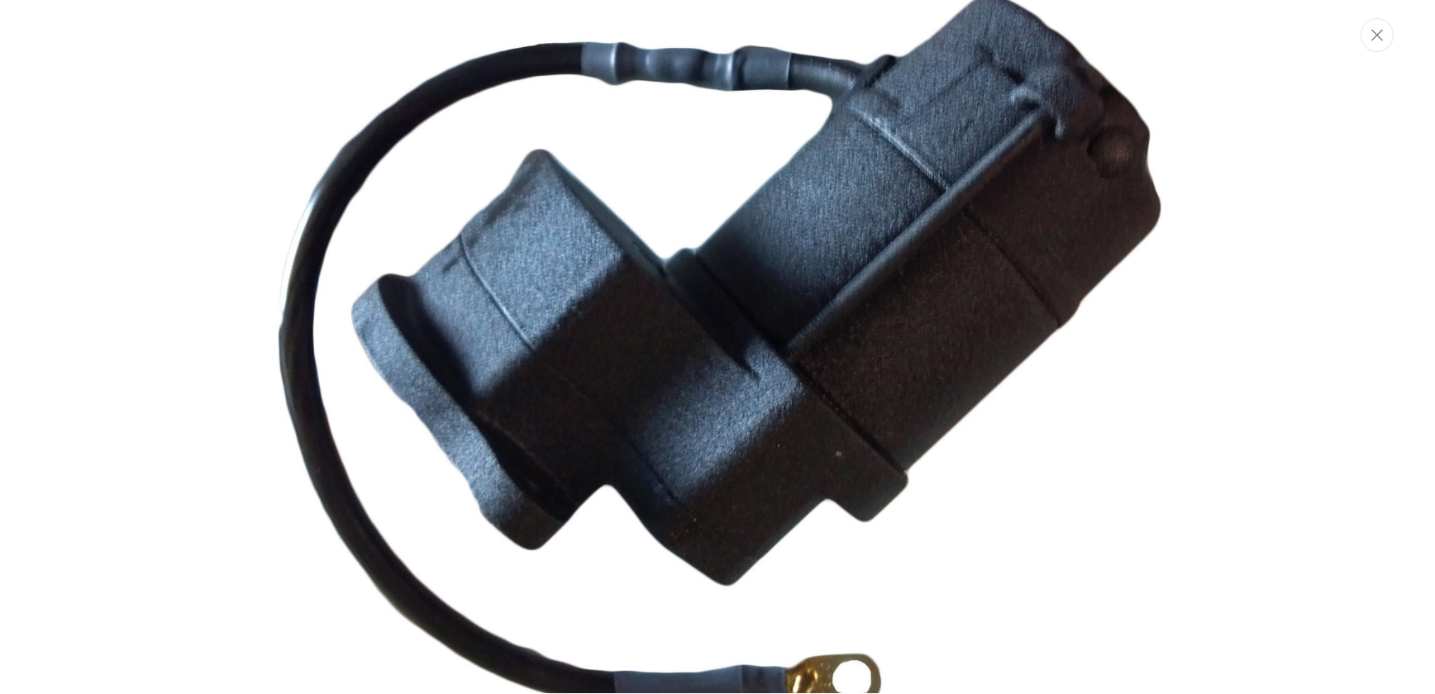
scroll to position [49, 0]
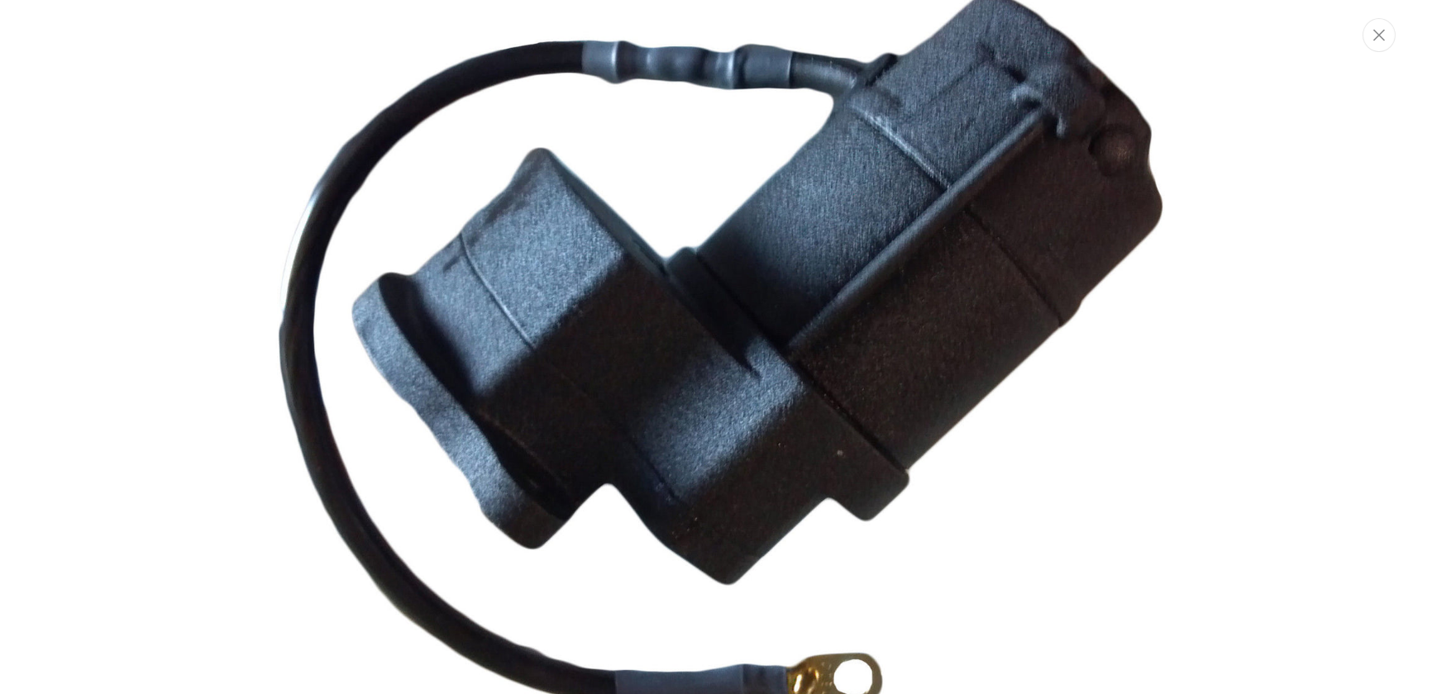
drag, startPoint x: 1371, startPoint y: 403, endPoint x: 1345, endPoint y: 389, distance: 30.0
click at [1371, 403] on div "Media gallery" at bounding box center [718, 347] width 1437 height 694
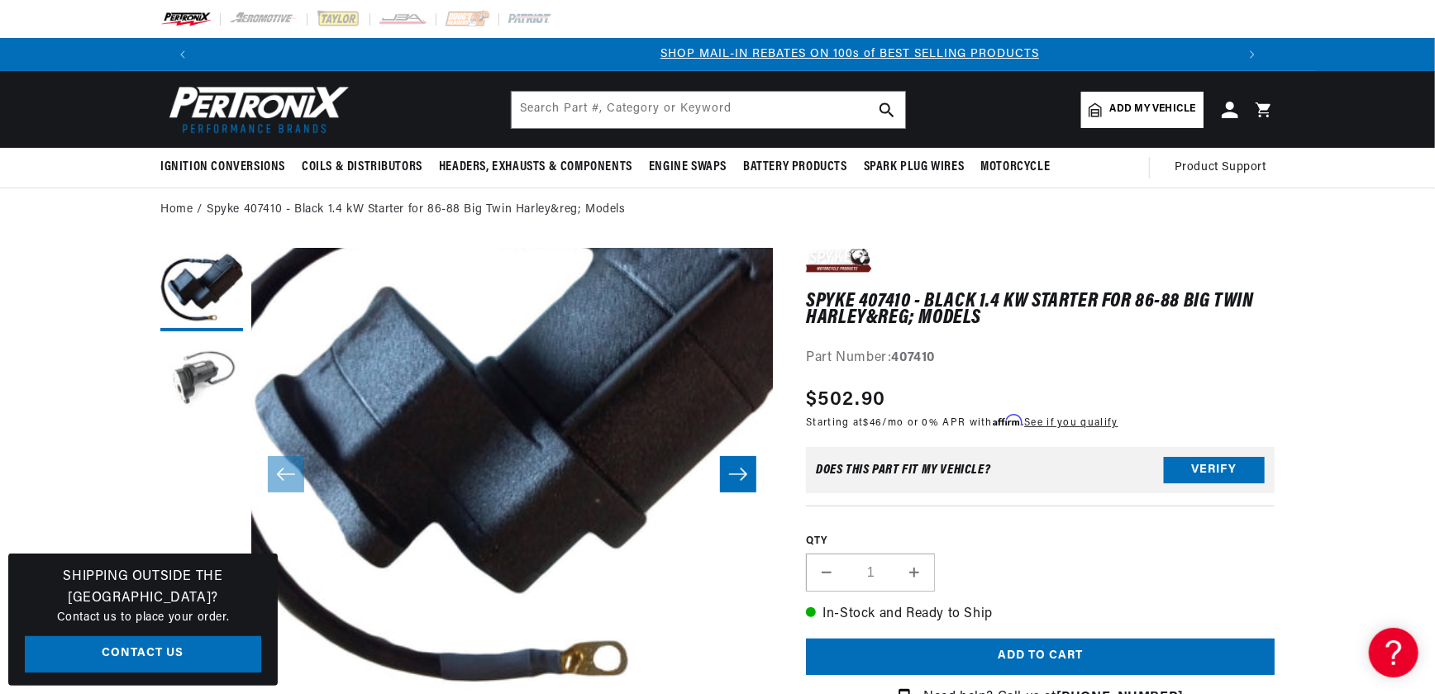
scroll to position [0, 1032]
drag, startPoint x: 895, startPoint y: 352, endPoint x: 960, endPoint y: 351, distance: 64.5
click at [960, 351] on div "Part Number: 407410" at bounding box center [1040, 358] width 469 height 21
drag, startPoint x: 960, startPoint y: 351, endPoint x: 917, endPoint y: 355, distance: 43.2
copy strong "407410"
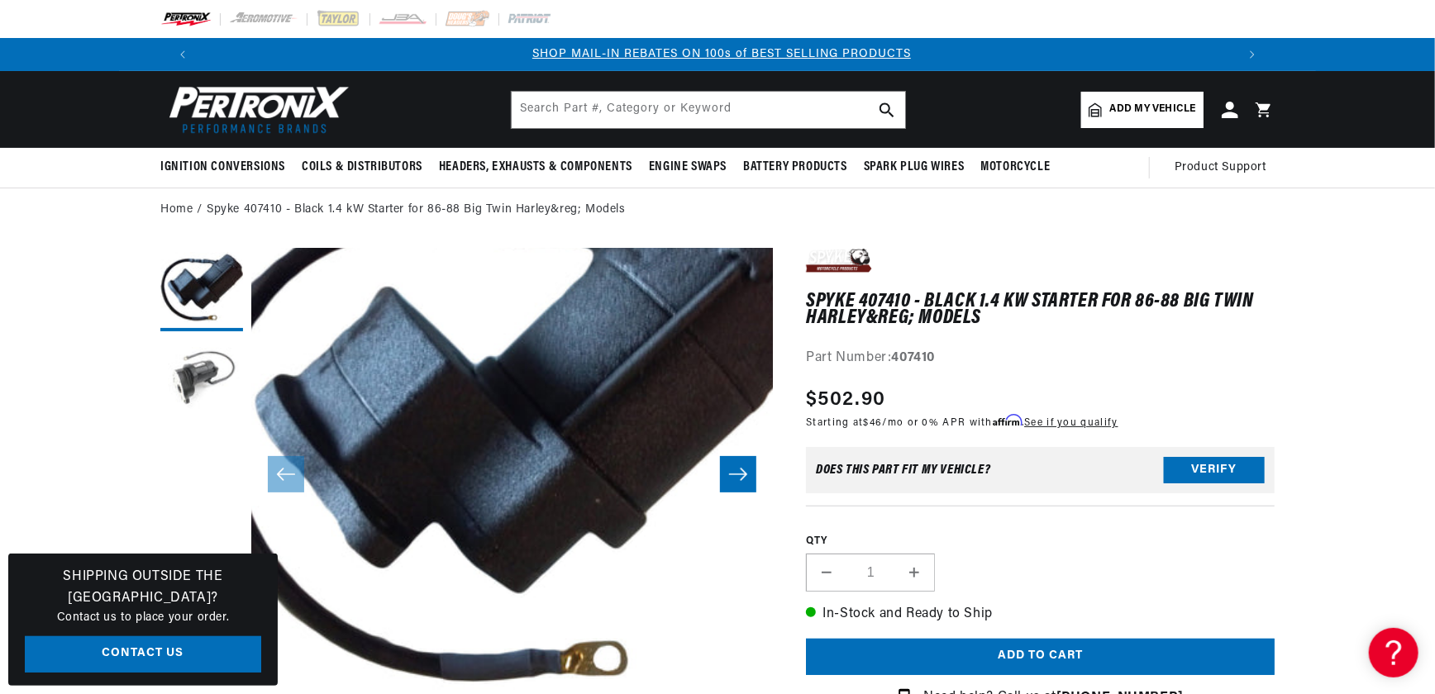
click at [1122, 89] on header "BETTER SEARCH RESULTS Add your vehicle's year, make, and model to find parts be…" at bounding box center [717, 109] width 1197 height 77
click at [1122, 107] on span "Add my vehicle" at bounding box center [1153, 110] width 86 height 16
select select "Automotive"
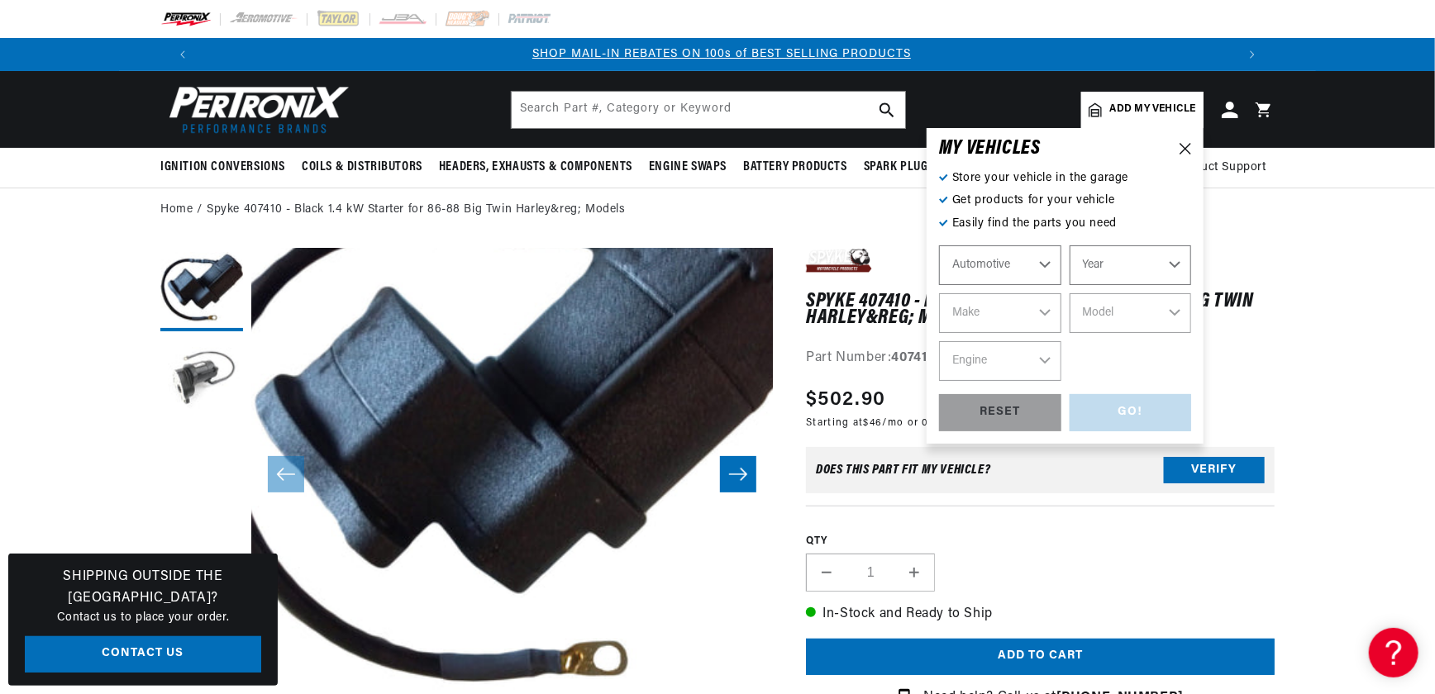
click at [1042, 262] on select "Automotive Agricultural Industrial Marine Motorcycle" at bounding box center [1000, 266] width 122 height 40
click at [939, 246] on select "Automotive Agricultural Industrial Marine Motorcycle" at bounding box center [1000, 266] width 122 height 40
click at [1147, 253] on select "Year 2022 2021 2020 2019 2018 2017 2016 2015 2014 2013 2012 2011 2010 2009 2008…" at bounding box center [1131, 266] width 122 height 40
select select "1965"
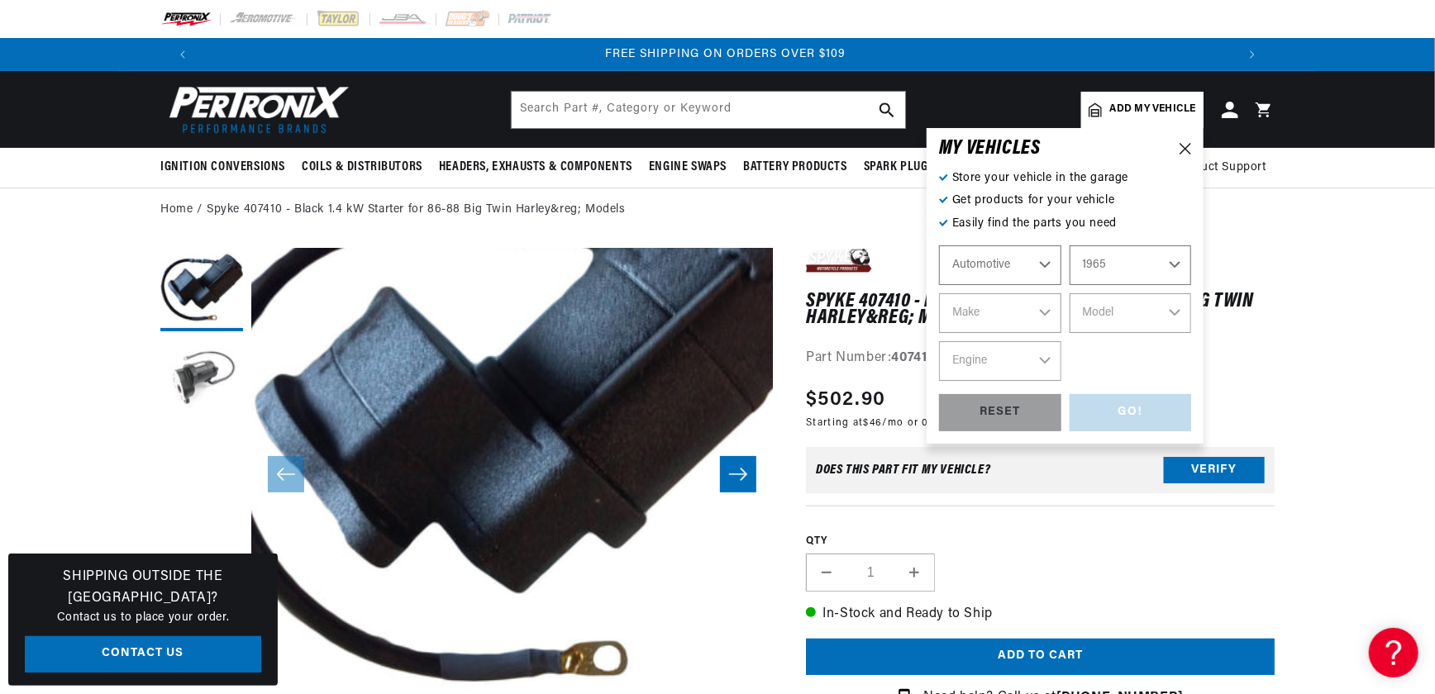
click at [1070, 246] on select "Year 2022 2021 2020 2019 2018 2017 2016 2015 2014 2013 2012 2011 2010 2009 2008…" at bounding box center [1131, 266] width 122 height 40
select select "1965"
click at [1039, 312] on select "Make Alfa Romeo American Motors Aston Martin Austin Austin Healey Avanti Bentle…" at bounding box center [1000, 313] width 122 height 40
select select "Porsche"
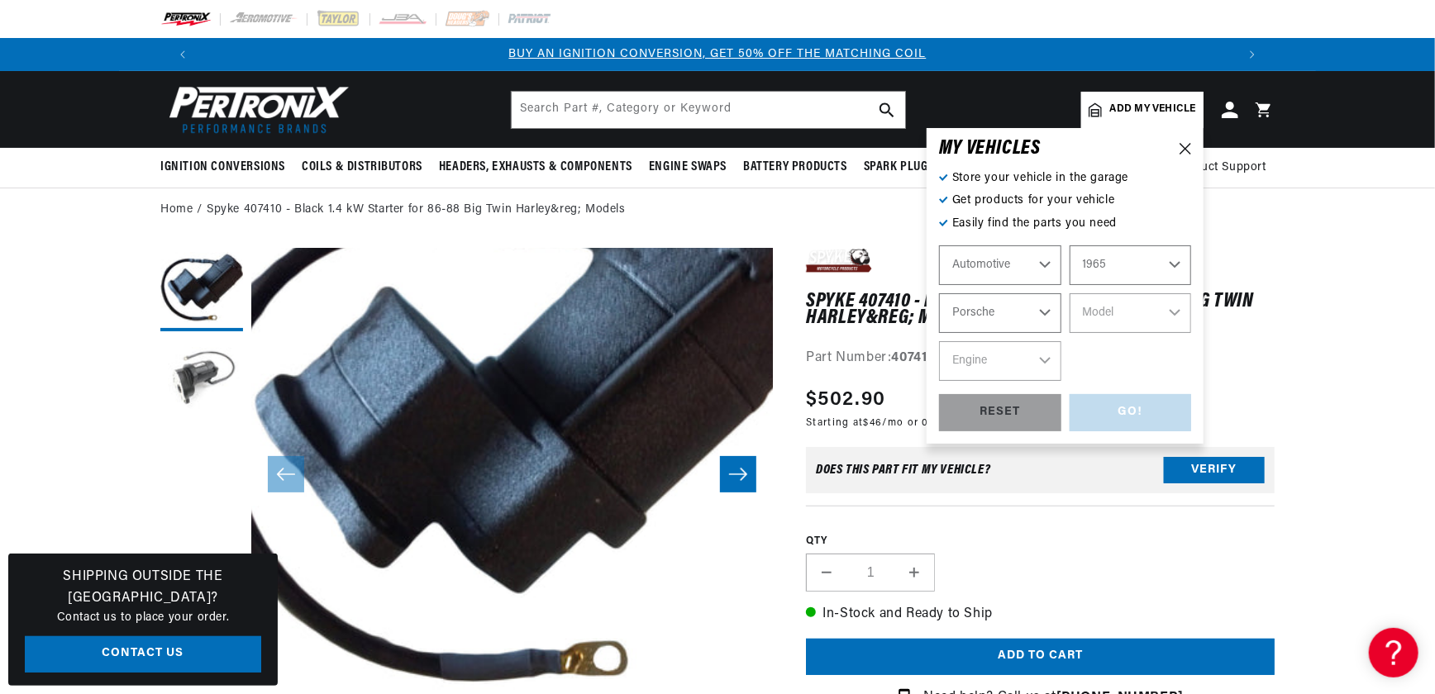
click at [939, 293] on select "Make Alfa Romeo American Motors Aston Martin Austin Austin Healey Avanti Bentle…" at bounding box center [1000, 313] width 122 height 40
select select "Porsche"
click at [1154, 314] on select "Model 356 356C 911" at bounding box center [1131, 313] width 122 height 40
select select "356"
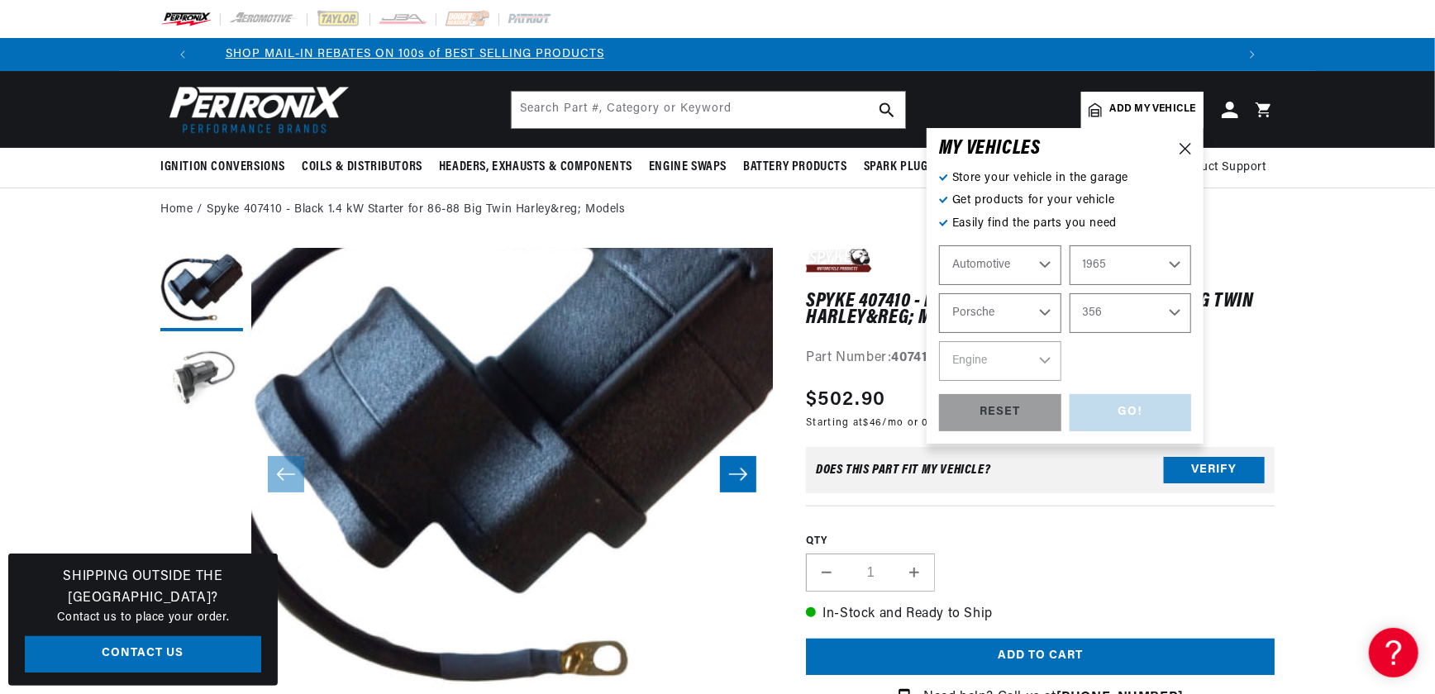
click at [1070, 293] on select "Model 356 356C 911" at bounding box center [1131, 313] width 122 height 40
select select "356"
click at [1046, 355] on select "Engine 4" at bounding box center [1000, 361] width 122 height 40
select select "4"
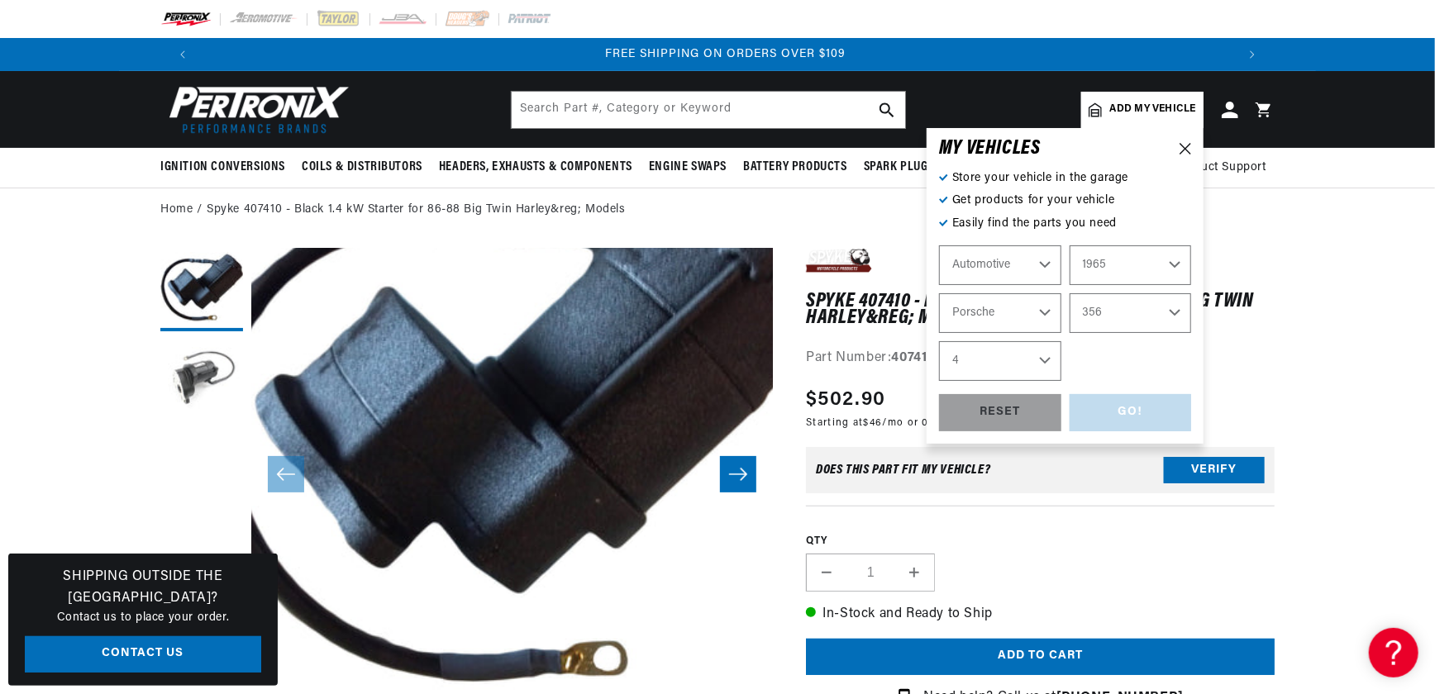
click at [939, 341] on select "Engine 4" at bounding box center [1000, 361] width 122 height 40
select select "4"
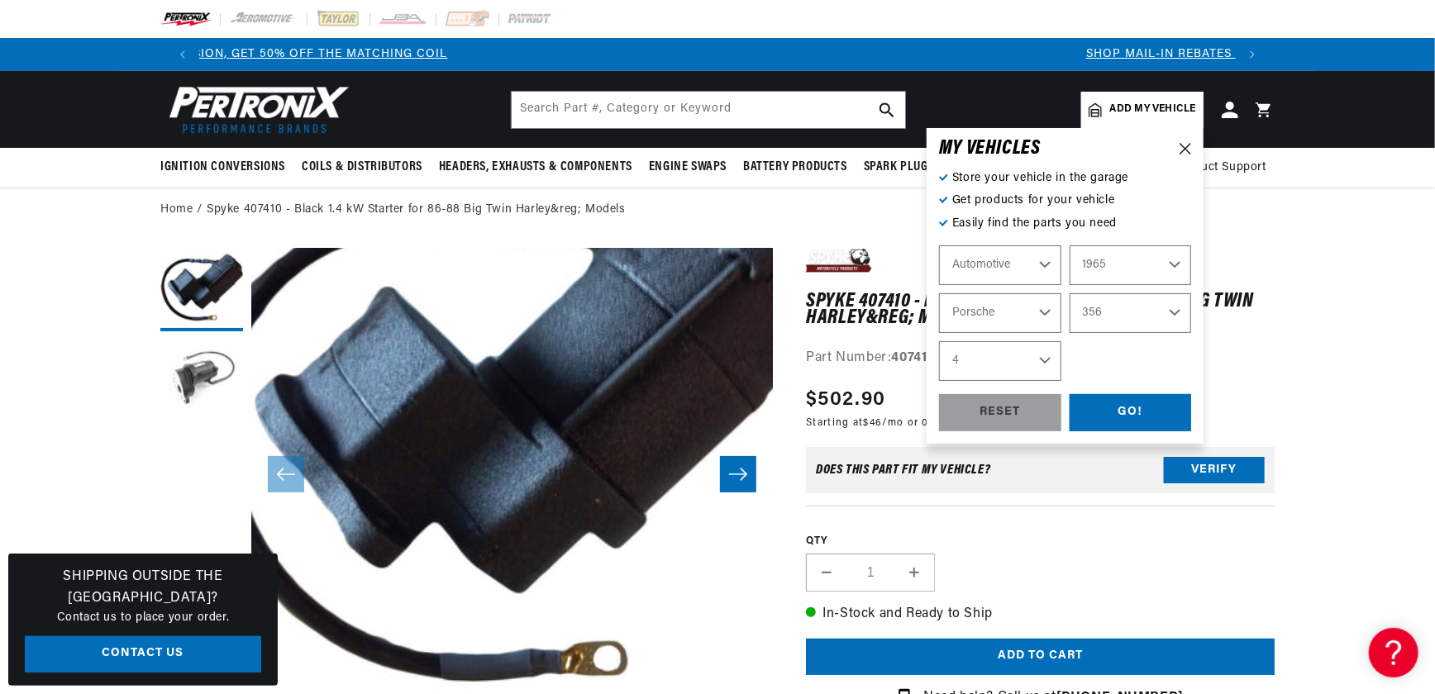
scroll to position [0, 0]
click at [1120, 411] on div "GO!" at bounding box center [1131, 412] width 122 height 37
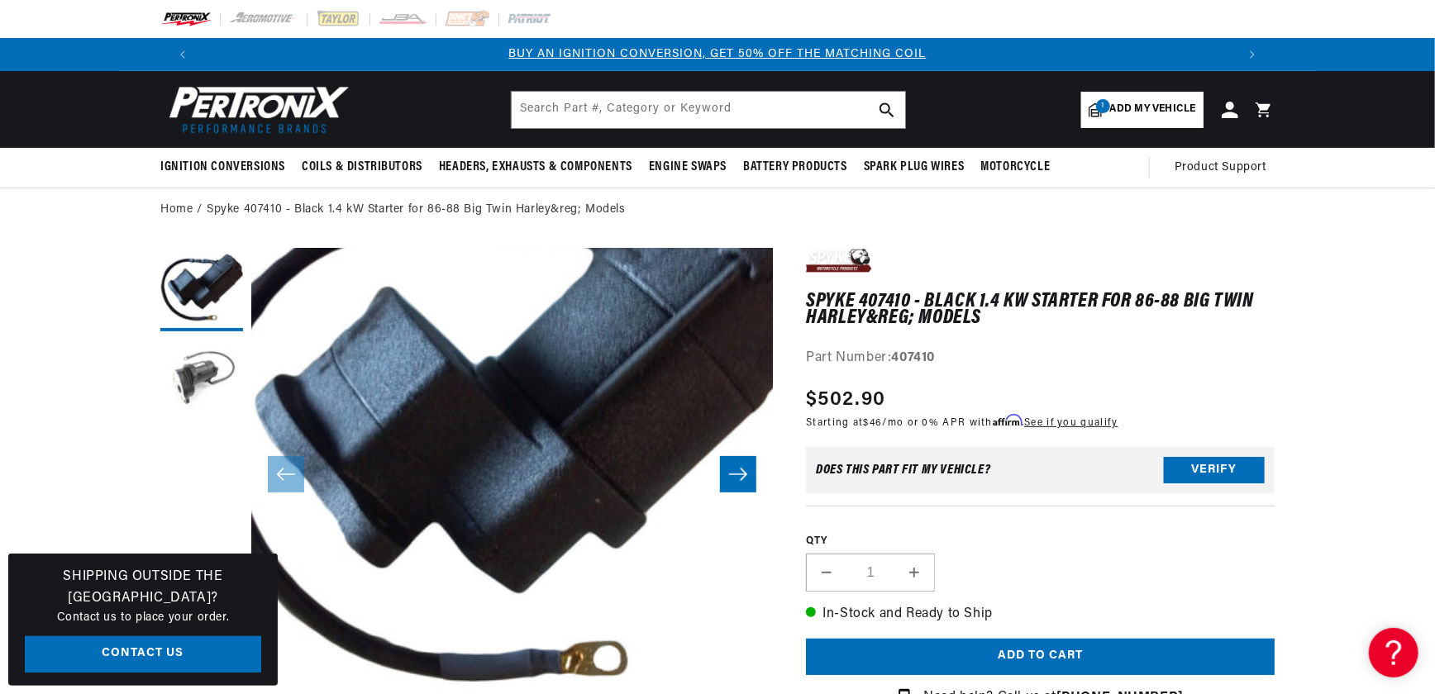
click at [1164, 108] on span "Add my vehicle" at bounding box center [1153, 110] width 86 height 16
select select "Year"
select select "Make"
select select "Model"
select select "Engine"
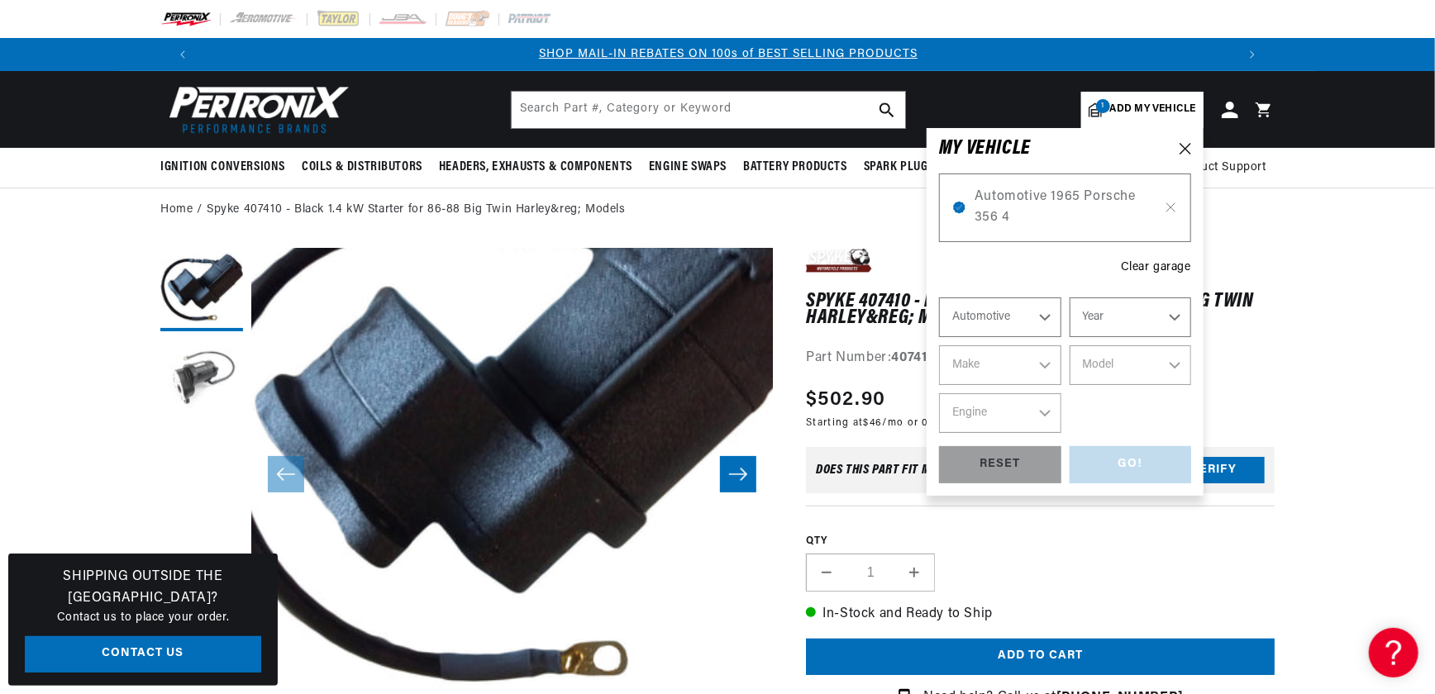
scroll to position [0, 1032]
click at [1043, 317] on select "Automotive Agricultural Industrial Marine Motorcycle" at bounding box center [1000, 318] width 122 height 40
click at [939, 298] on select "Automotive Agricultural Industrial Marine Motorcycle" at bounding box center [1000, 318] width 122 height 40
click at [1111, 317] on select "Year 2022 2021 2020 2019 2018 2017 2016 2015 2014 2013 2012 2011 2010 2009 2008…" at bounding box center [1131, 318] width 122 height 40
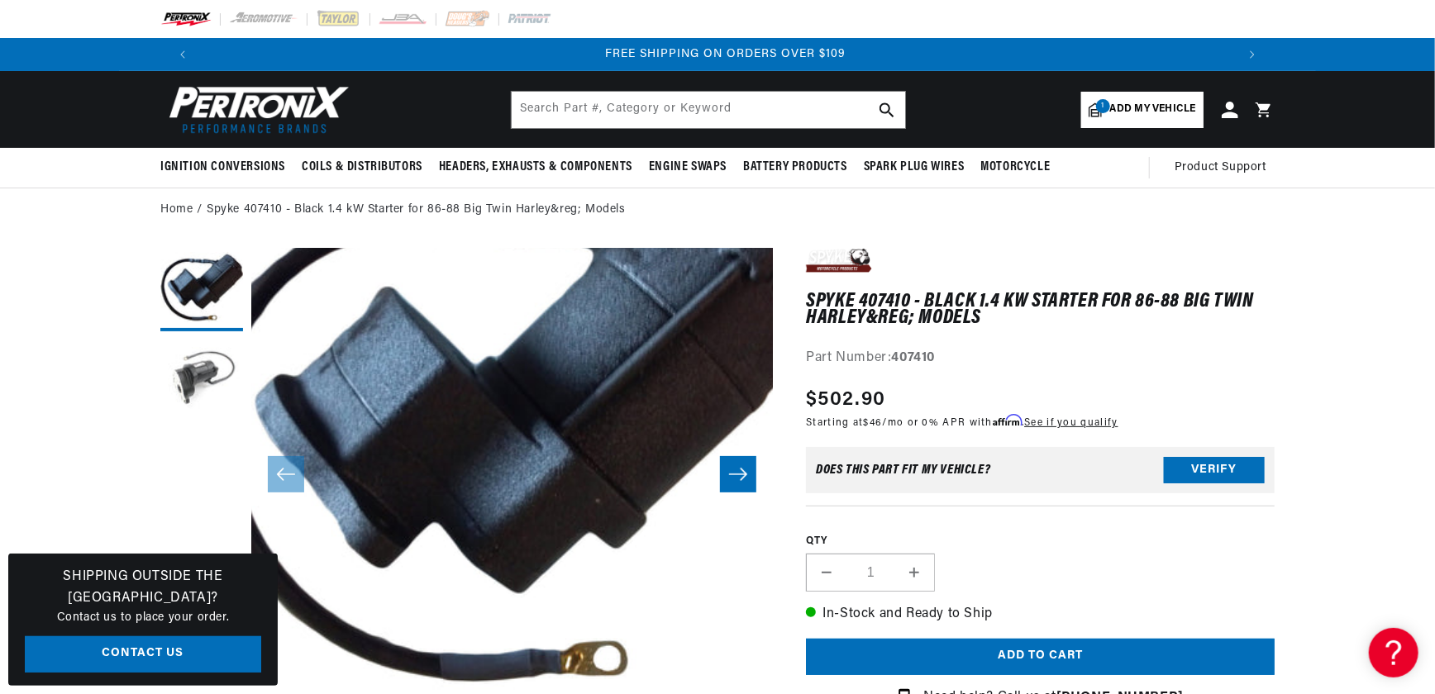
click at [1166, 108] on span "Add my vehicle" at bounding box center [1153, 110] width 86 height 16
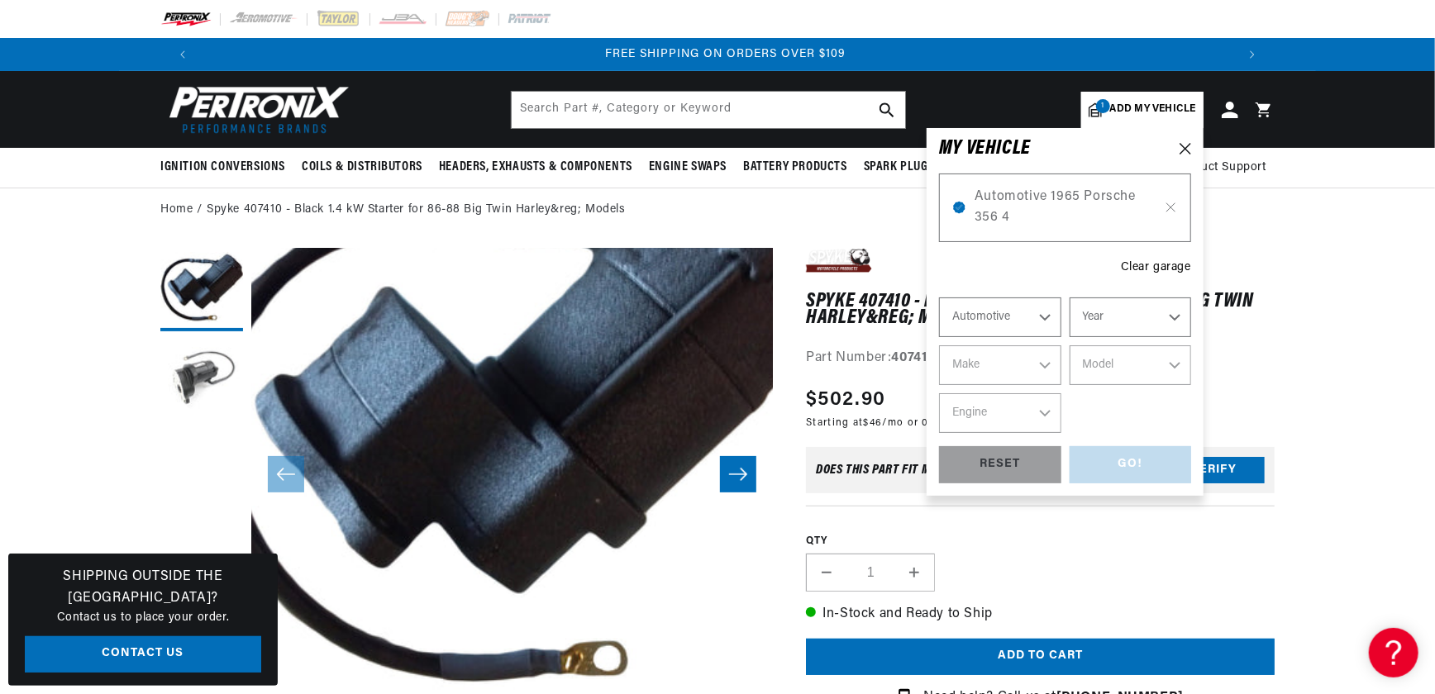
click at [1178, 314] on select "Year 2022 2021 2020 2019 2018 2017 2016 2015 2014 2013 2012 2011 2010 2009 2008…" at bounding box center [1131, 318] width 122 height 40
select select "1965"
click at [1070, 298] on select "Year 2022 2021 2020 2019 2018 2017 2016 2015 2014 2013 2012 2011 2010 2009 2008…" at bounding box center [1131, 318] width 122 height 40
select select "1965"
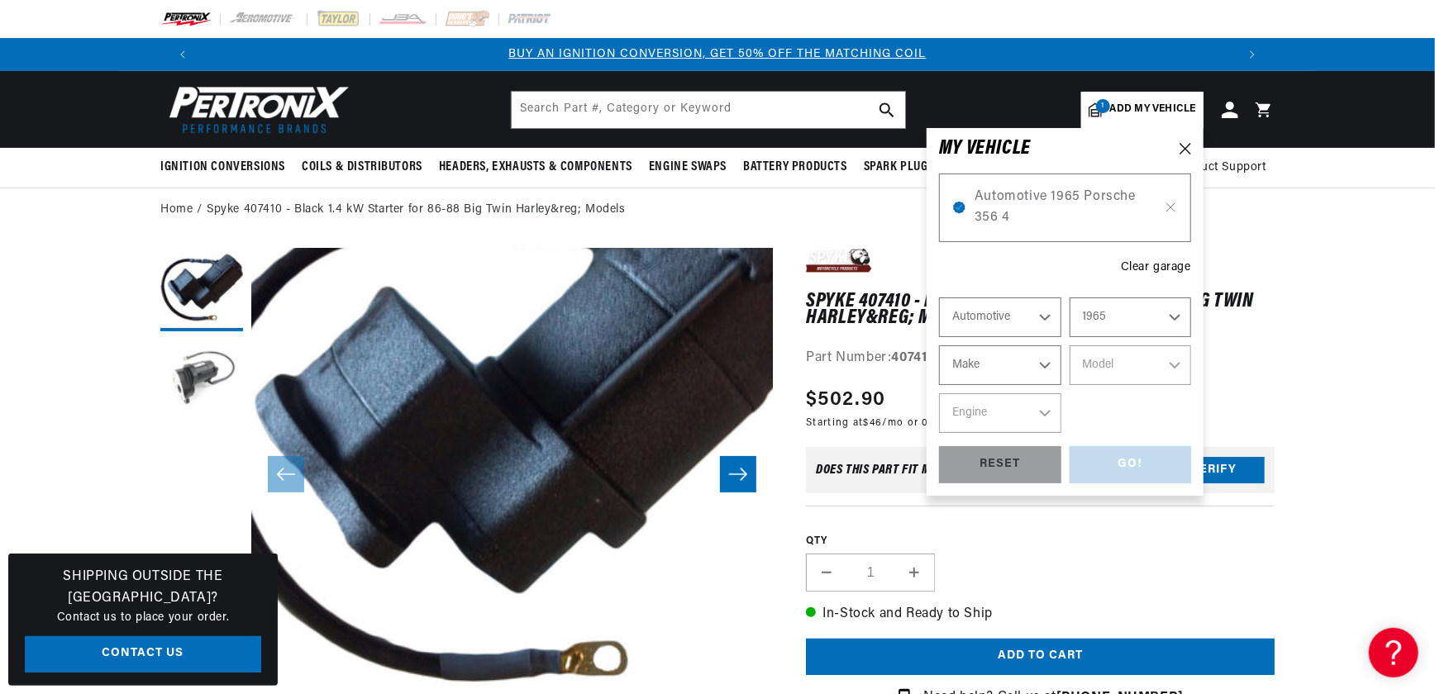
click at [1013, 365] on select "Make Alfa Romeo American Motors Aston Martin Austin Austin Healey Avanti Bentle…" at bounding box center [1000, 366] width 122 height 40
select select "Porsche"
click at [939, 346] on select "Make Alfa Romeo American Motors Aston Martin Austin Austin Healey Avanti Bentle…" at bounding box center [1000, 366] width 122 height 40
select select "Porsche"
click at [1167, 365] on select "Model 356 356C 911" at bounding box center [1131, 366] width 122 height 40
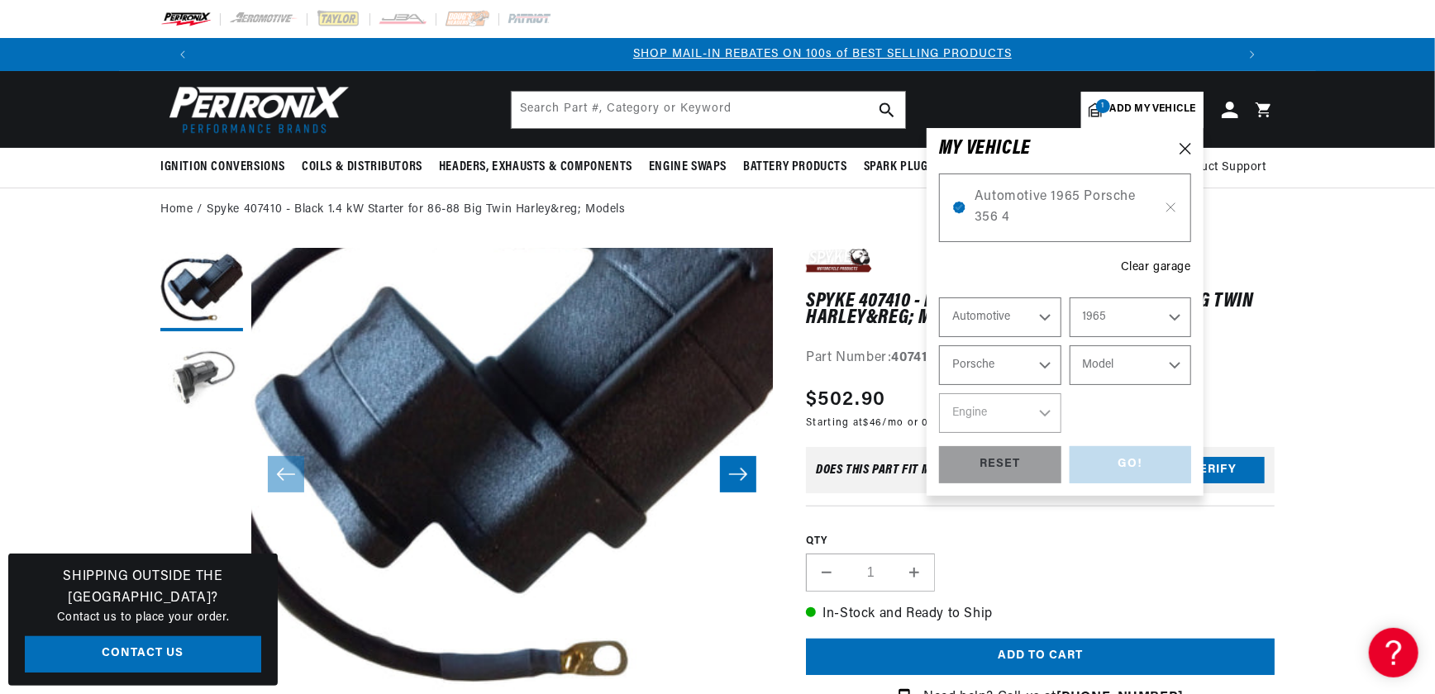
scroll to position [0, 1032]
select select "356C"
click at [1070, 346] on select "Model 356 356C 911" at bounding box center [1131, 366] width 122 height 40
click at [1042, 412] on select "Engine 1.6L" at bounding box center [1000, 413] width 122 height 40
click at [1170, 361] on select "356 356C 911" at bounding box center [1131, 366] width 122 height 40
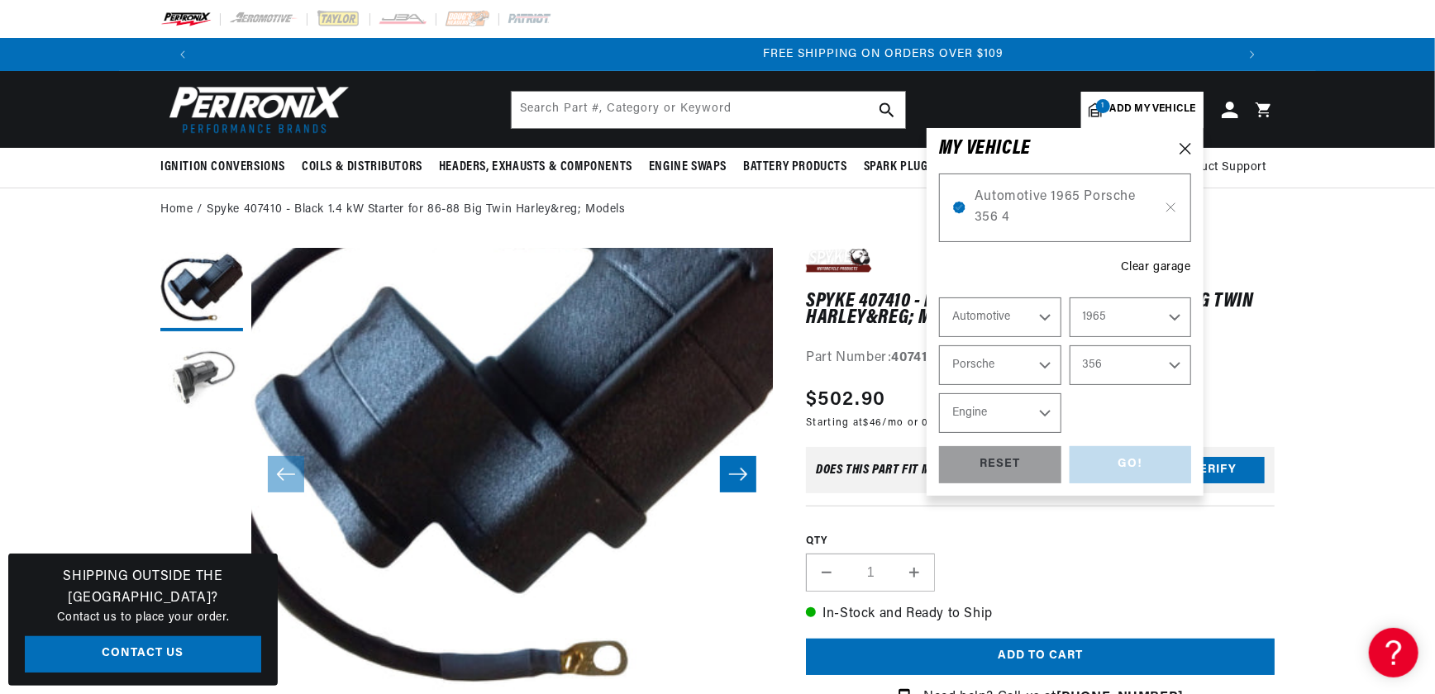
click at [1070, 346] on select "356 356C 911" at bounding box center [1131, 366] width 122 height 40
click at [1048, 413] on select "Engine 4" at bounding box center [1000, 413] width 122 height 40
click at [1170, 367] on select "356 356C 911" at bounding box center [1131, 366] width 122 height 40
click at [1070, 346] on select "356 356C 911" at bounding box center [1131, 366] width 122 height 40
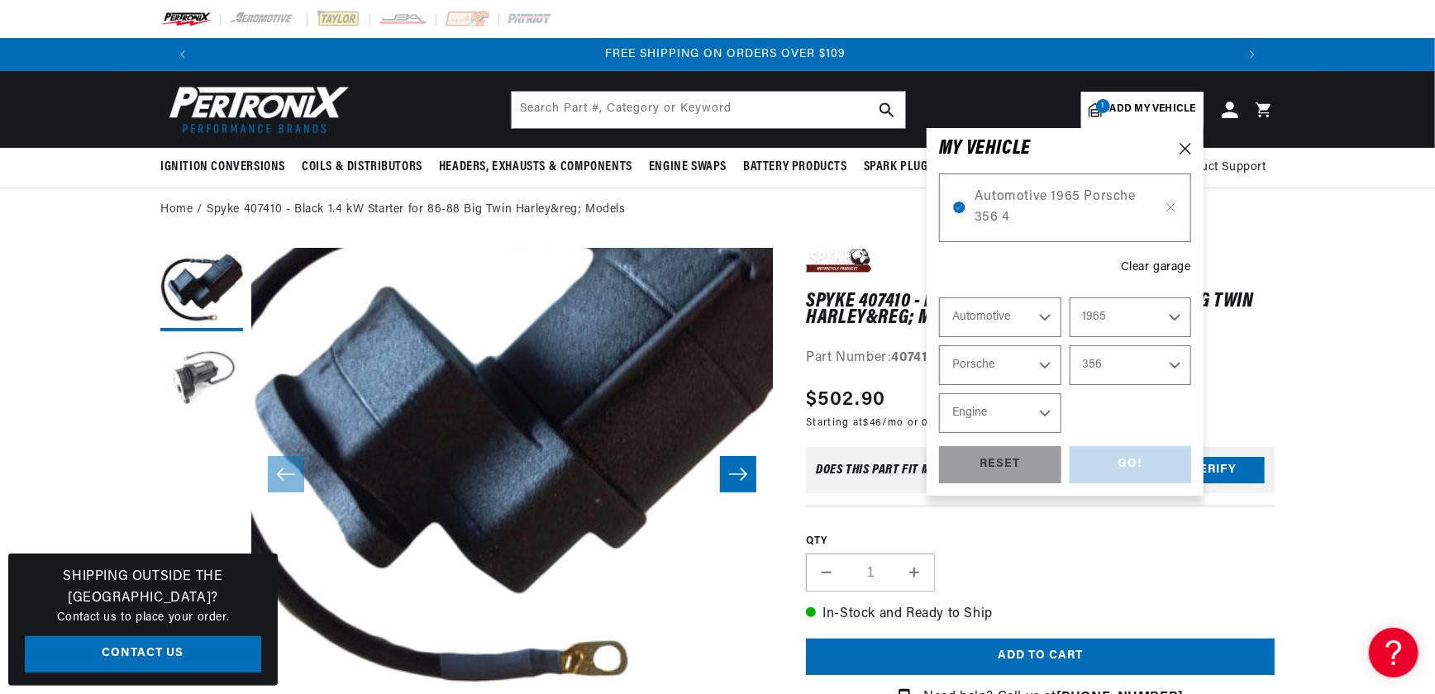
select select "356C"
click at [1038, 416] on select "Engine 1.6L" at bounding box center [1000, 413] width 122 height 40
select select "1.6L"
click at [939, 393] on select "Engine 1.6L" at bounding box center [1000, 413] width 122 height 40
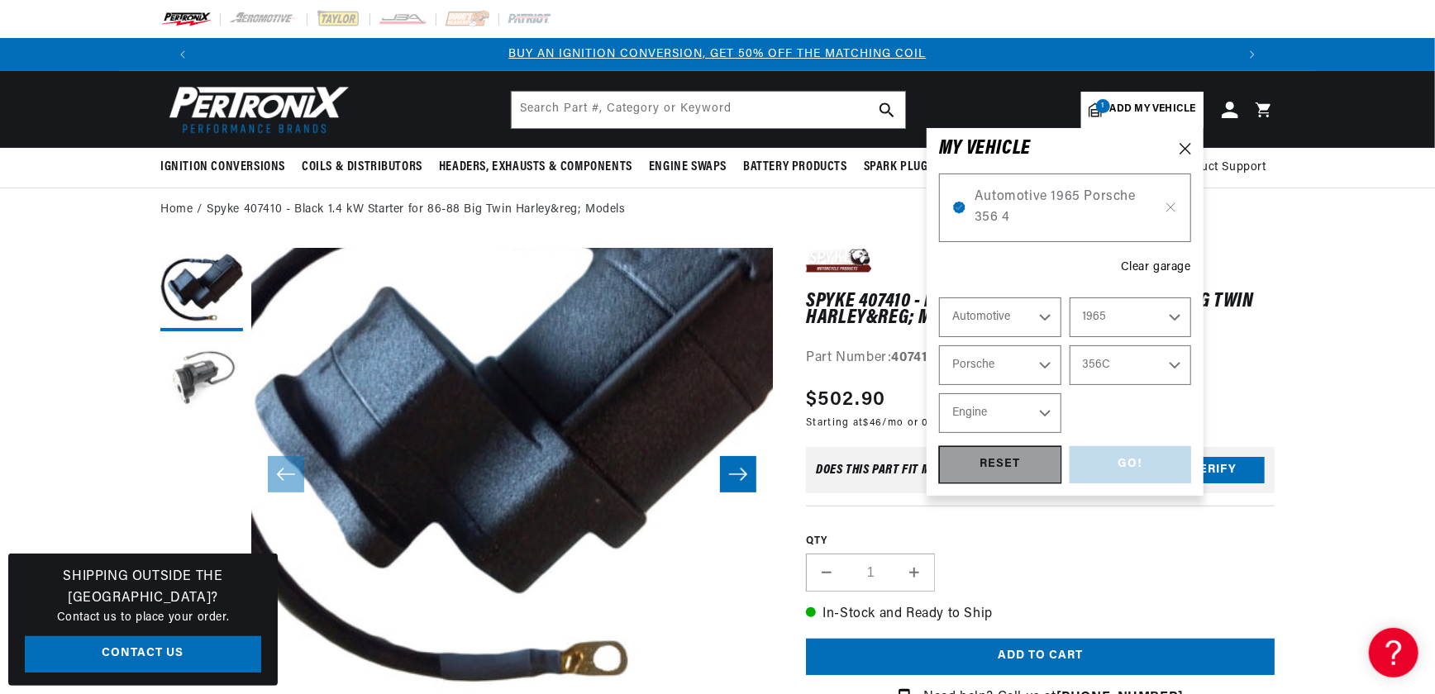
select select "1.6L"
click at [1138, 463] on div "GO!" at bounding box center [1131, 464] width 122 height 37
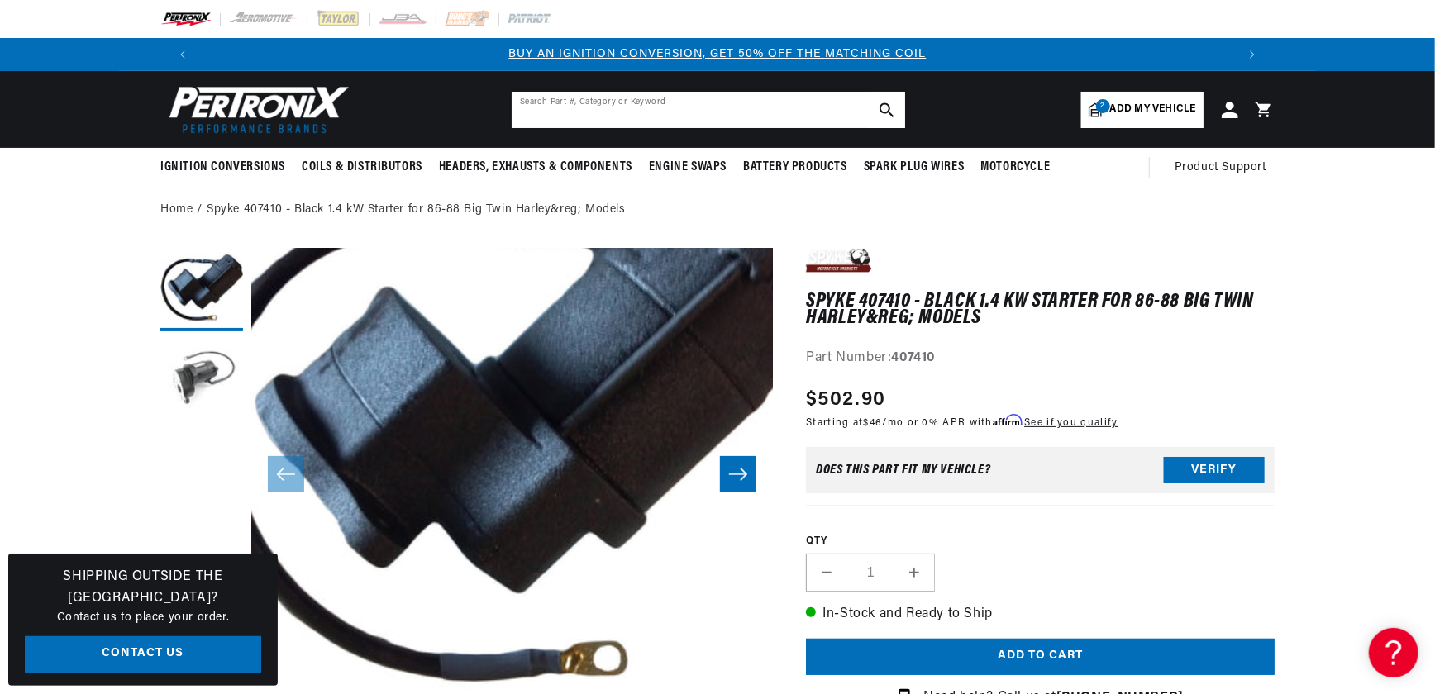
click at [645, 112] on input "text" at bounding box center [708, 110] width 393 height 36
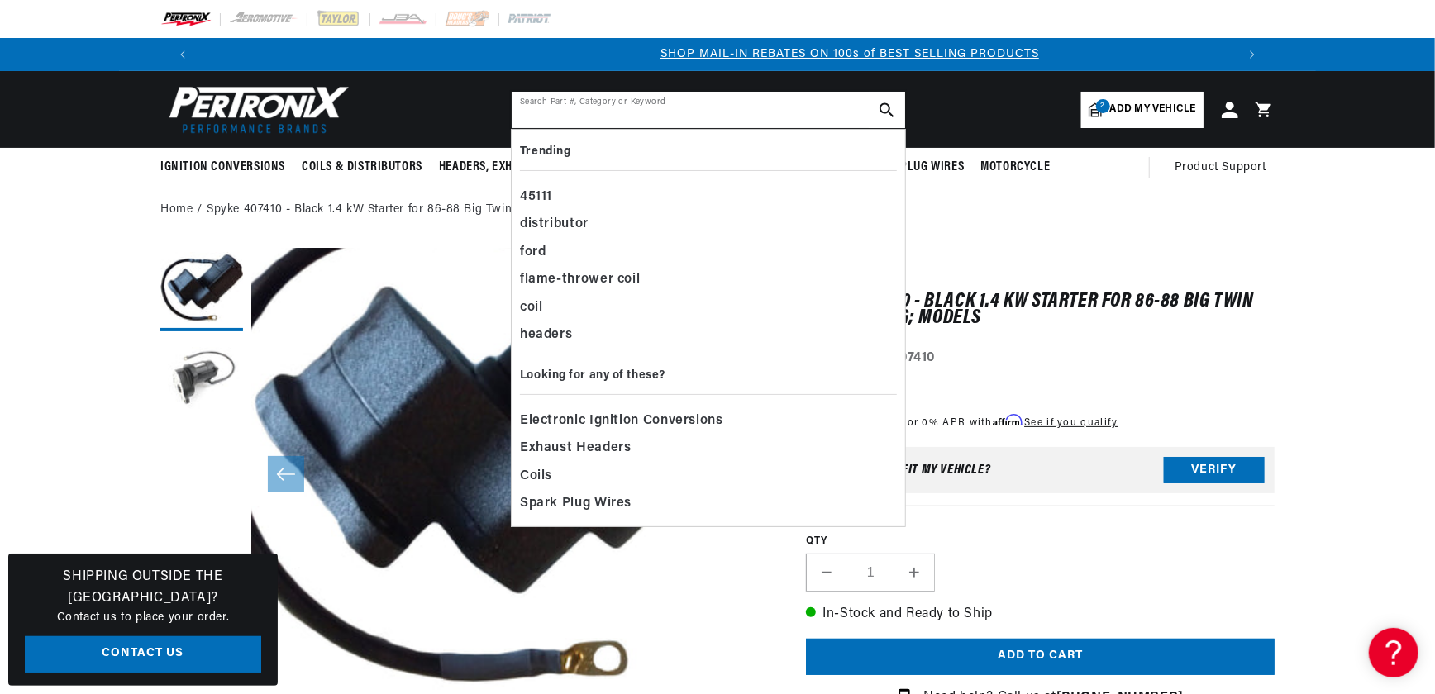
scroll to position [0, 1032]
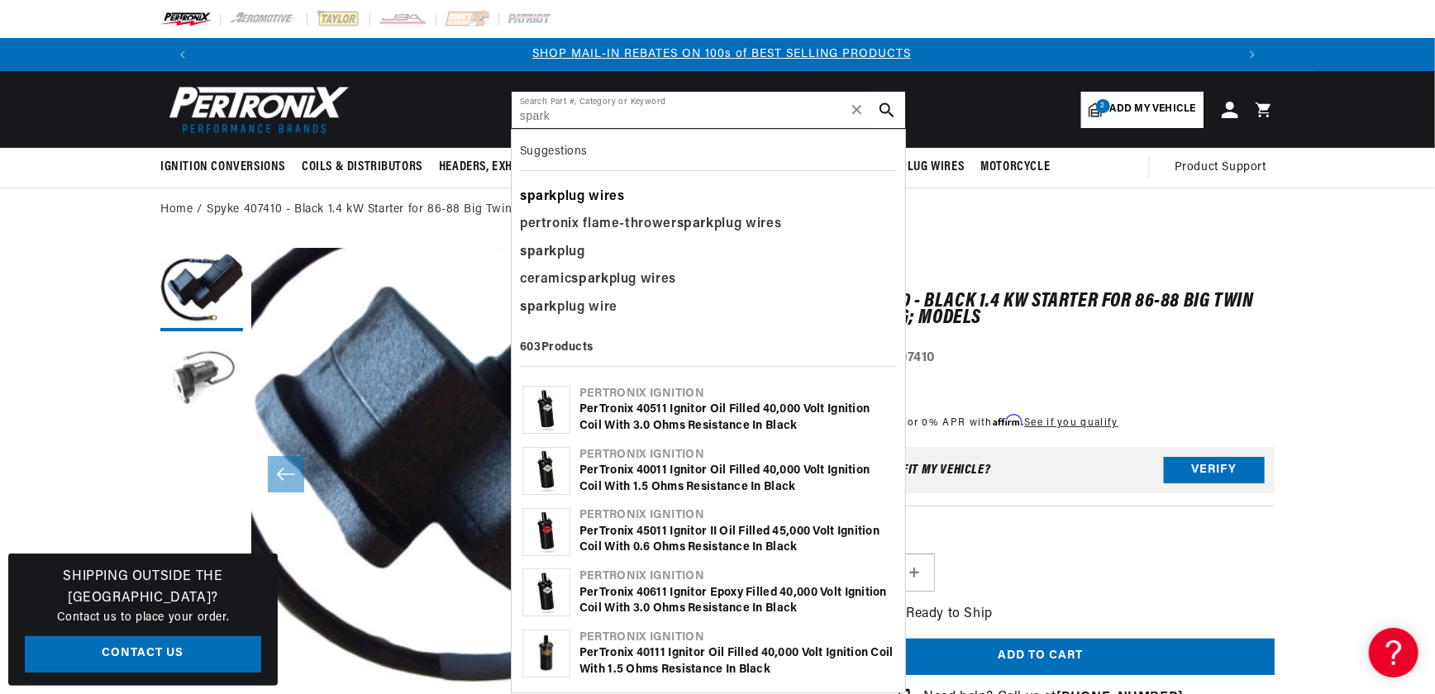
type input "spark"
click at [579, 201] on div "spark plug wires" at bounding box center [708, 198] width 377 height 28
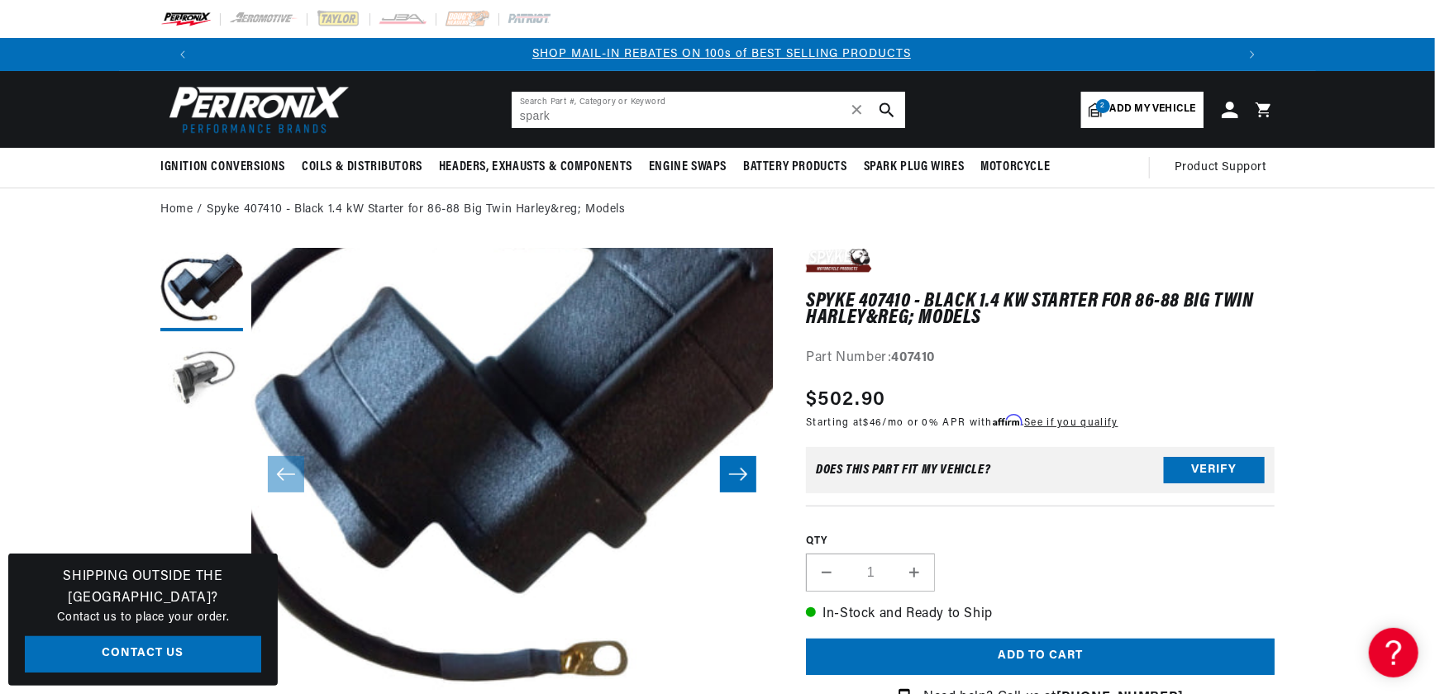
scroll to position [0, 1339]
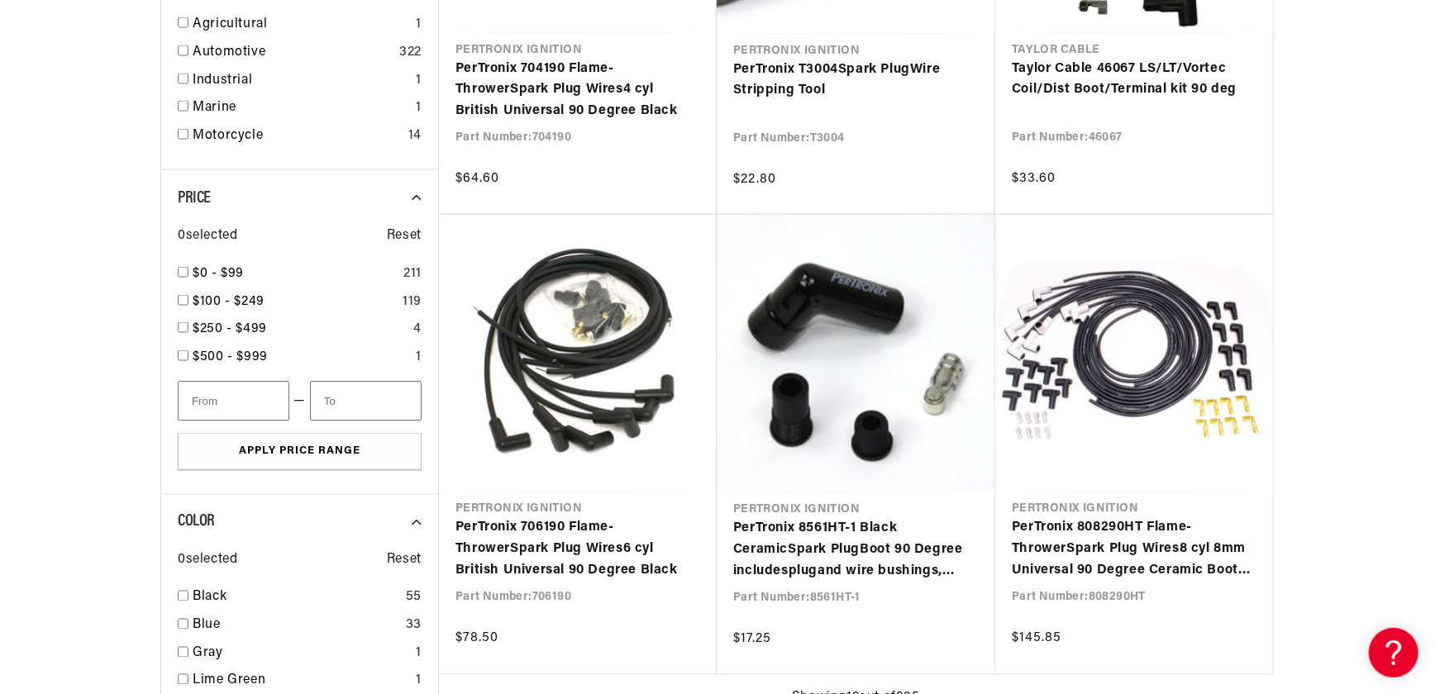
scroll to position [1578, 0]
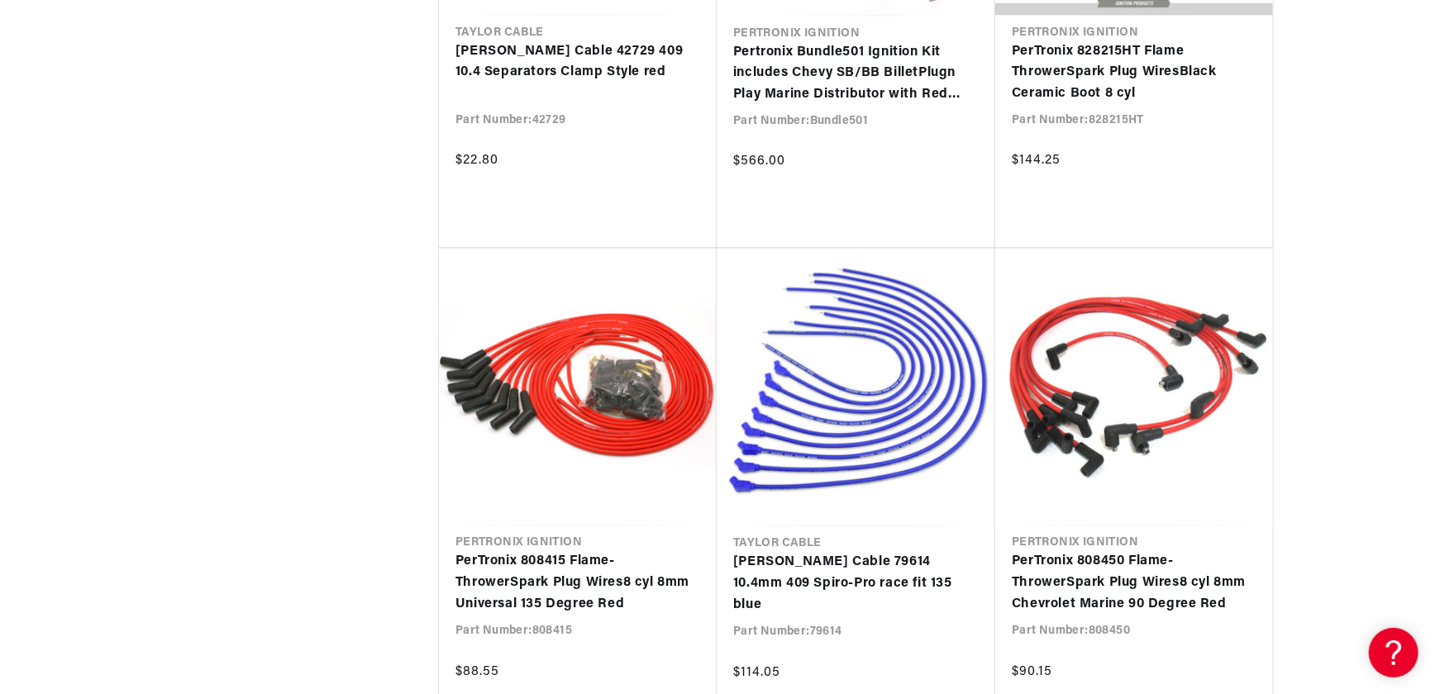
scroll to position [5786, 0]
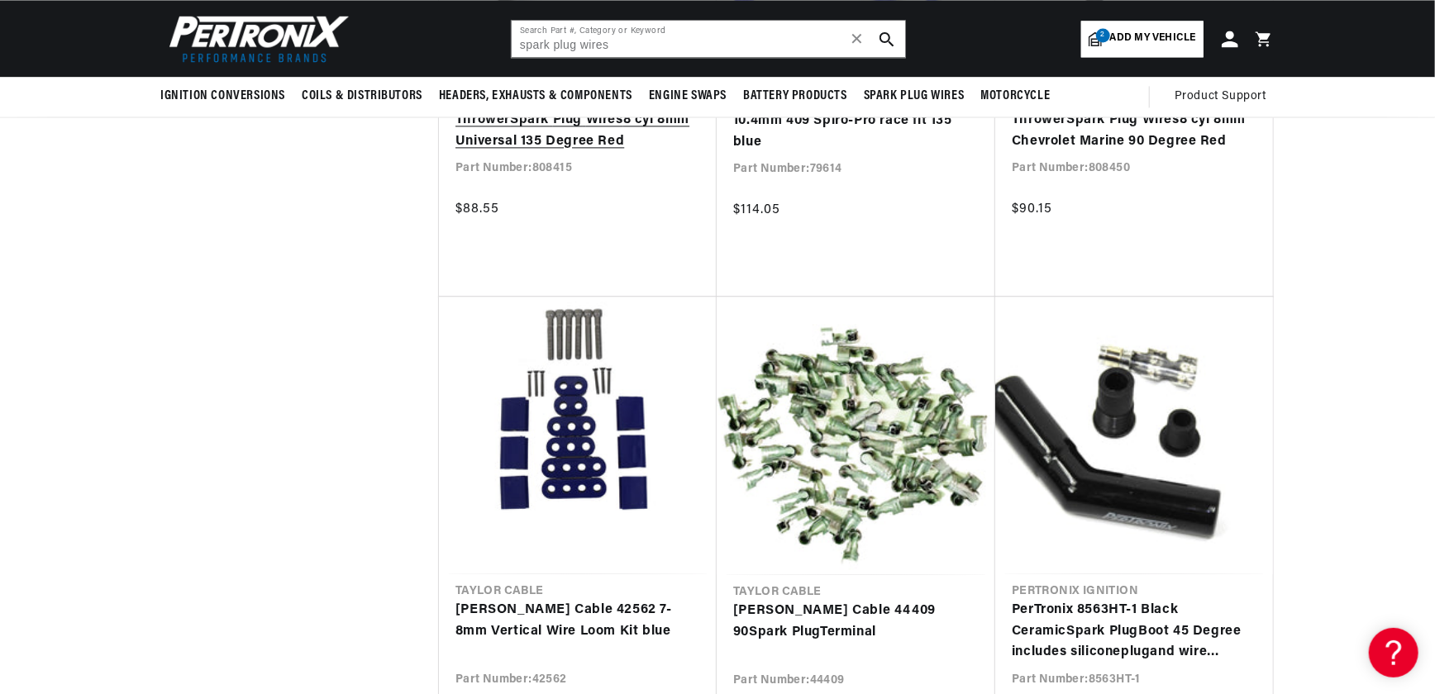
scroll to position [6086, 0]
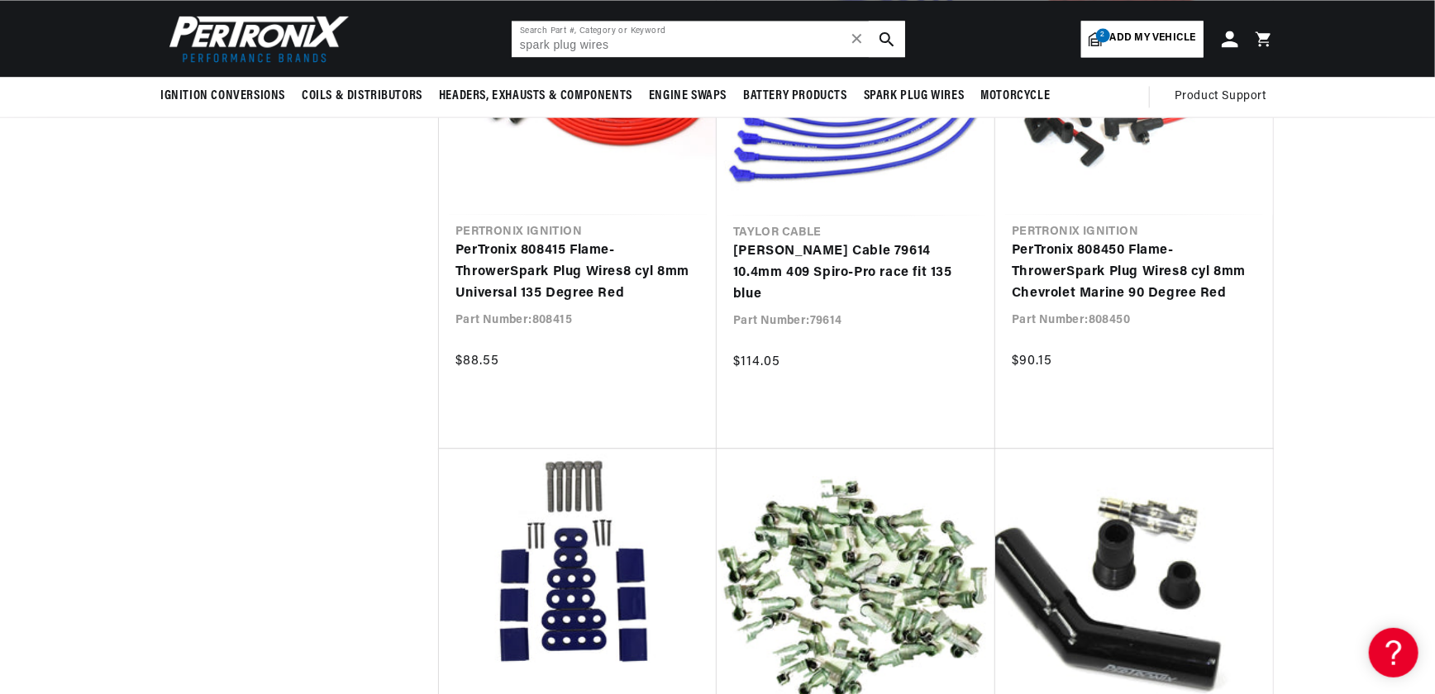
drag, startPoint x: 652, startPoint y: 39, endPoint x: 471, endPoint y: 47, distance: 181.2
click at [473, 48] on header "BETTER SEARCH RESULTS Add your vehicle's year, make, and model to find parts be…" at bounding box center [717, 38] width 1197 height 77
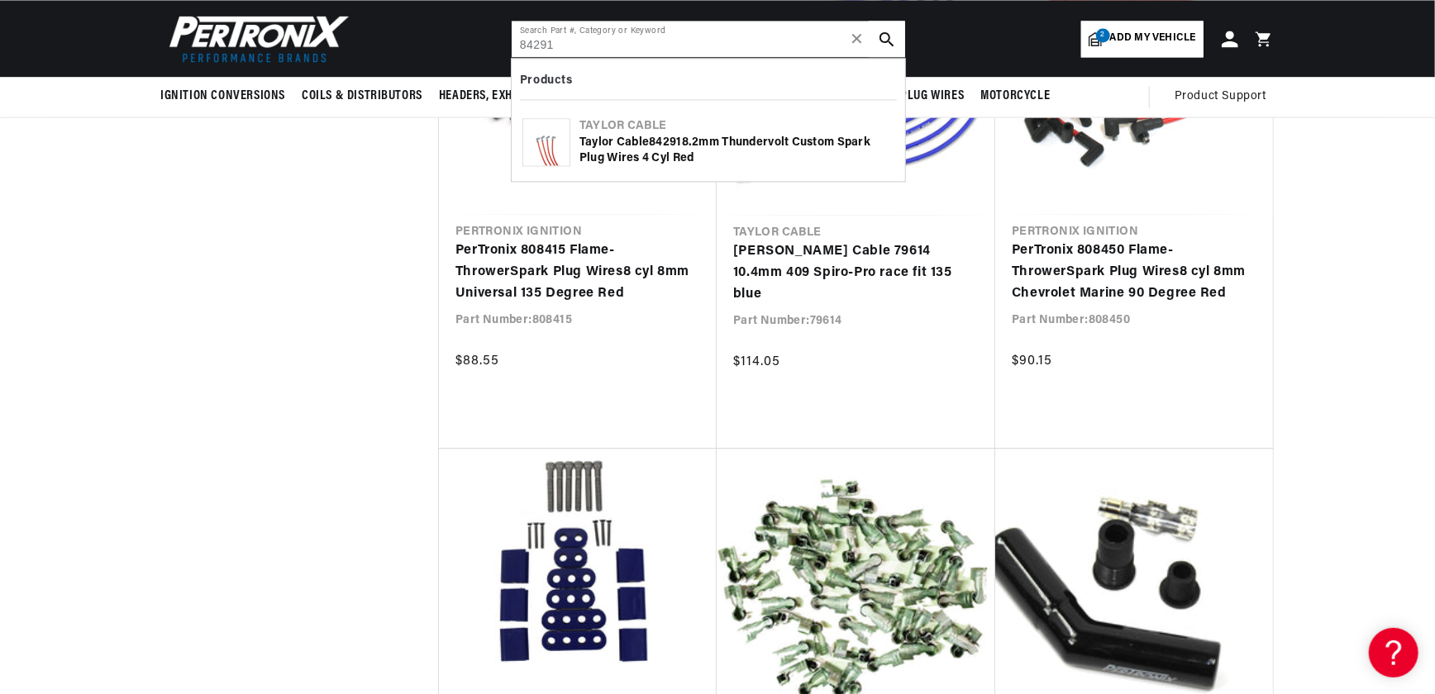
type input "84291"
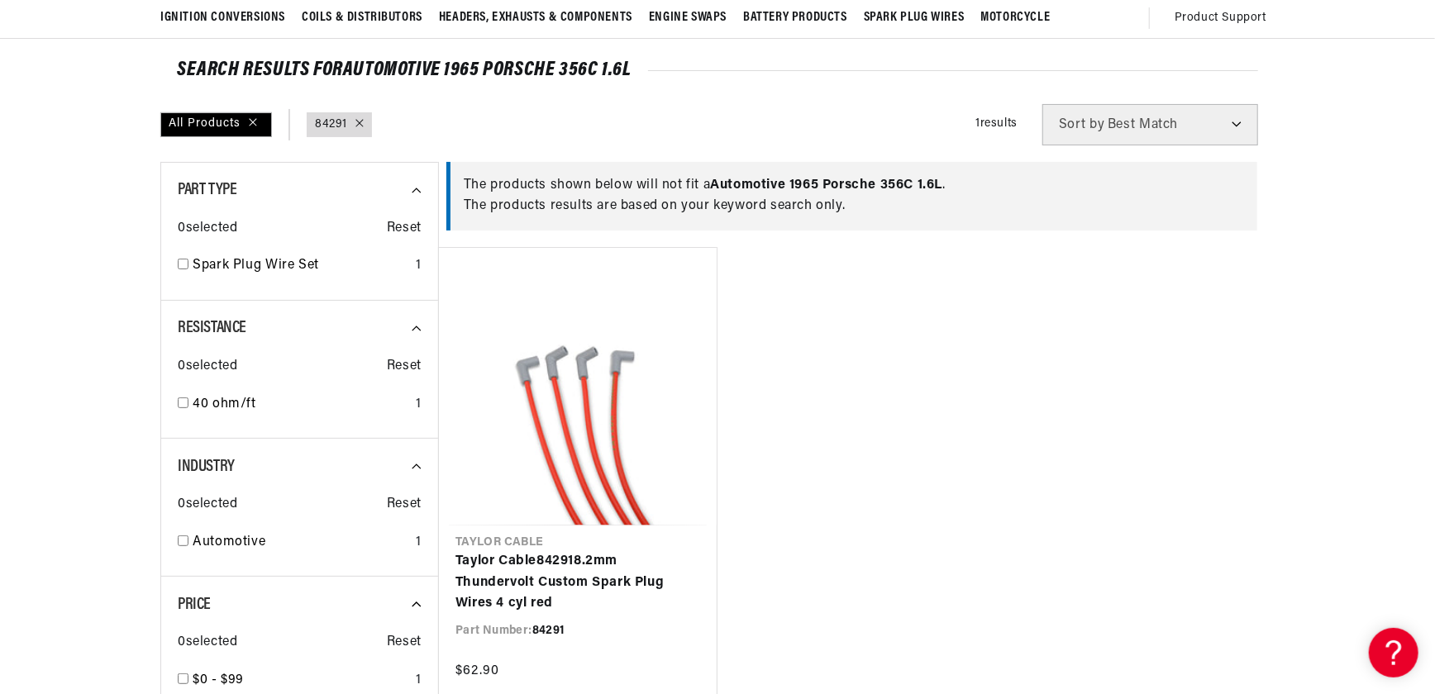
scroll to position [0, 2065]
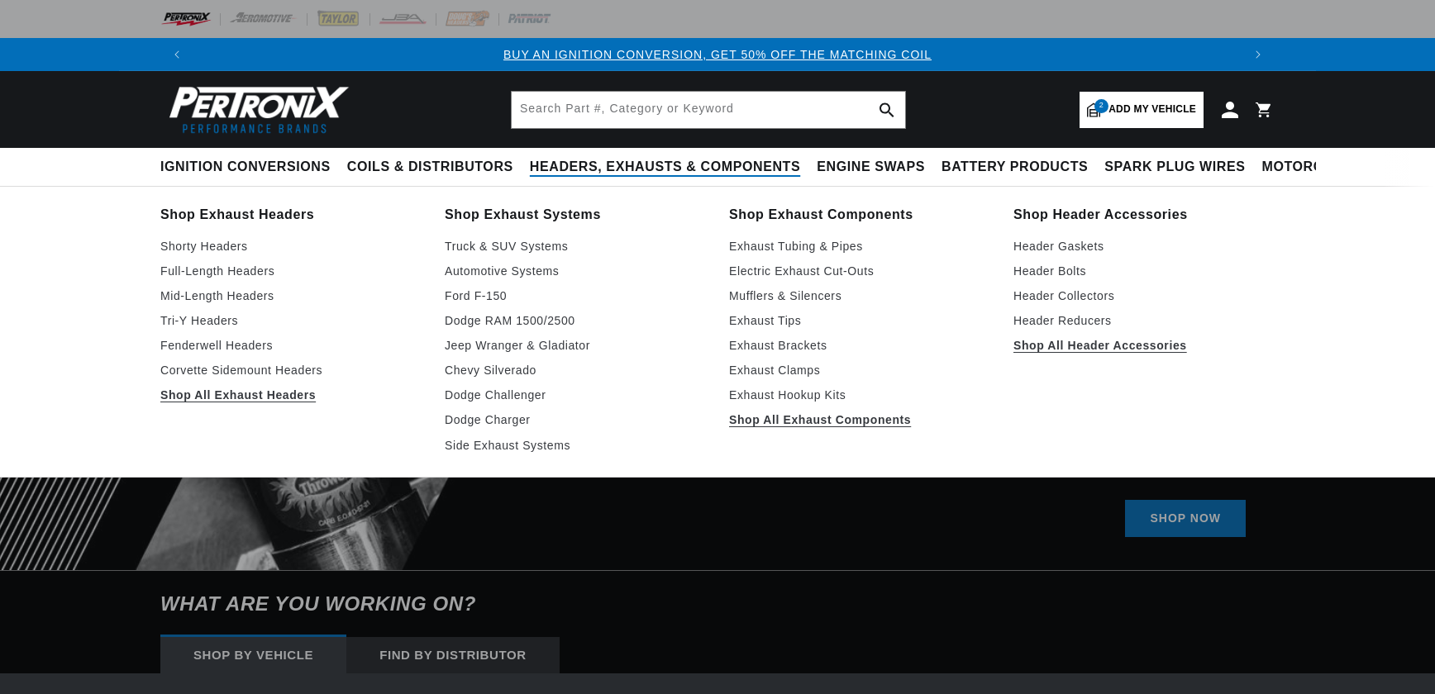
select select "1965"
select select "Porsche"
select select "356C"
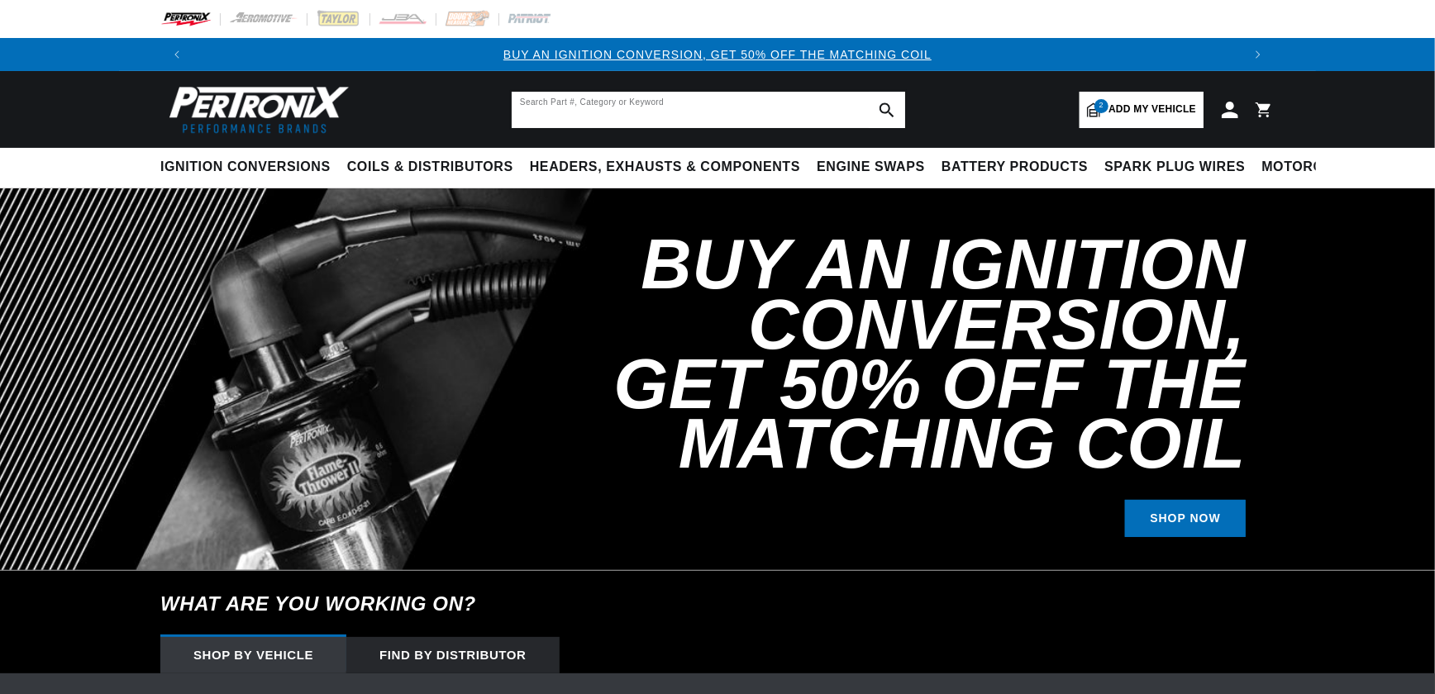
click at [560, 107] on input "text" at bounding box center [708, 110] width 393 height 36
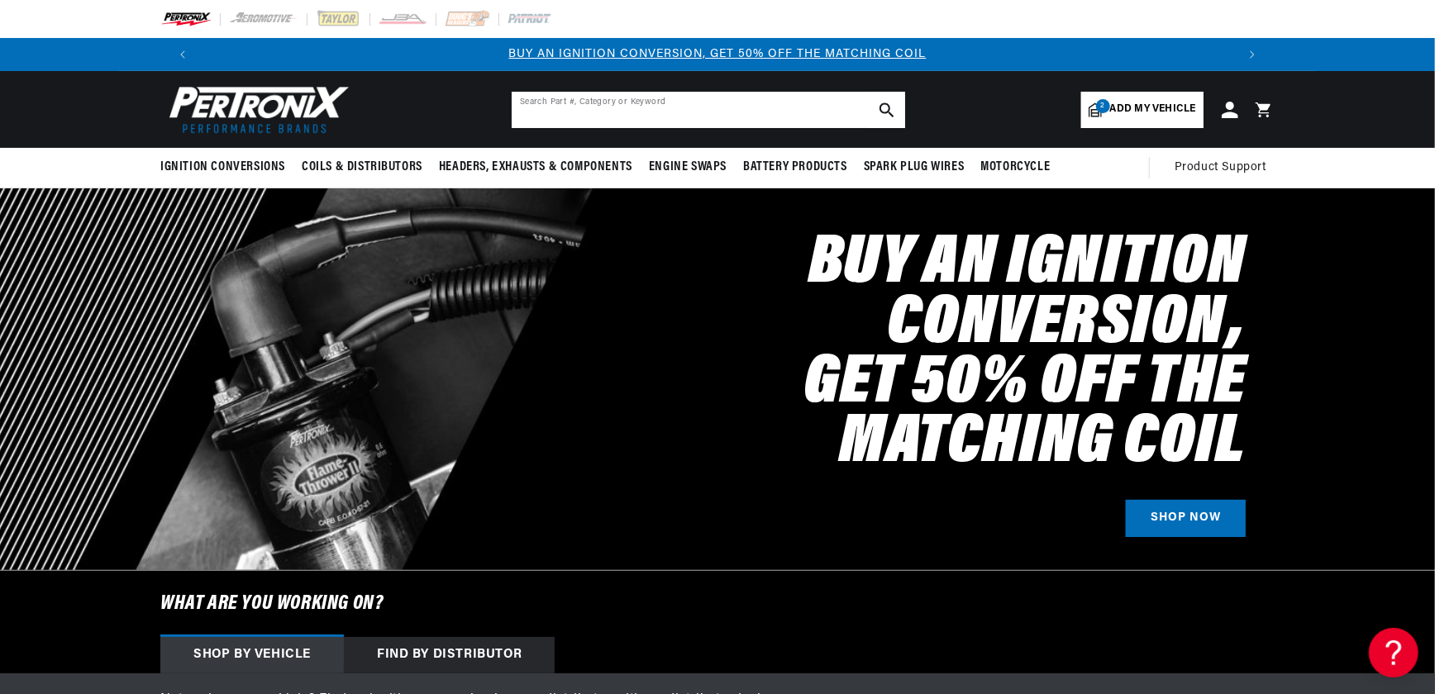
paste input "84291"
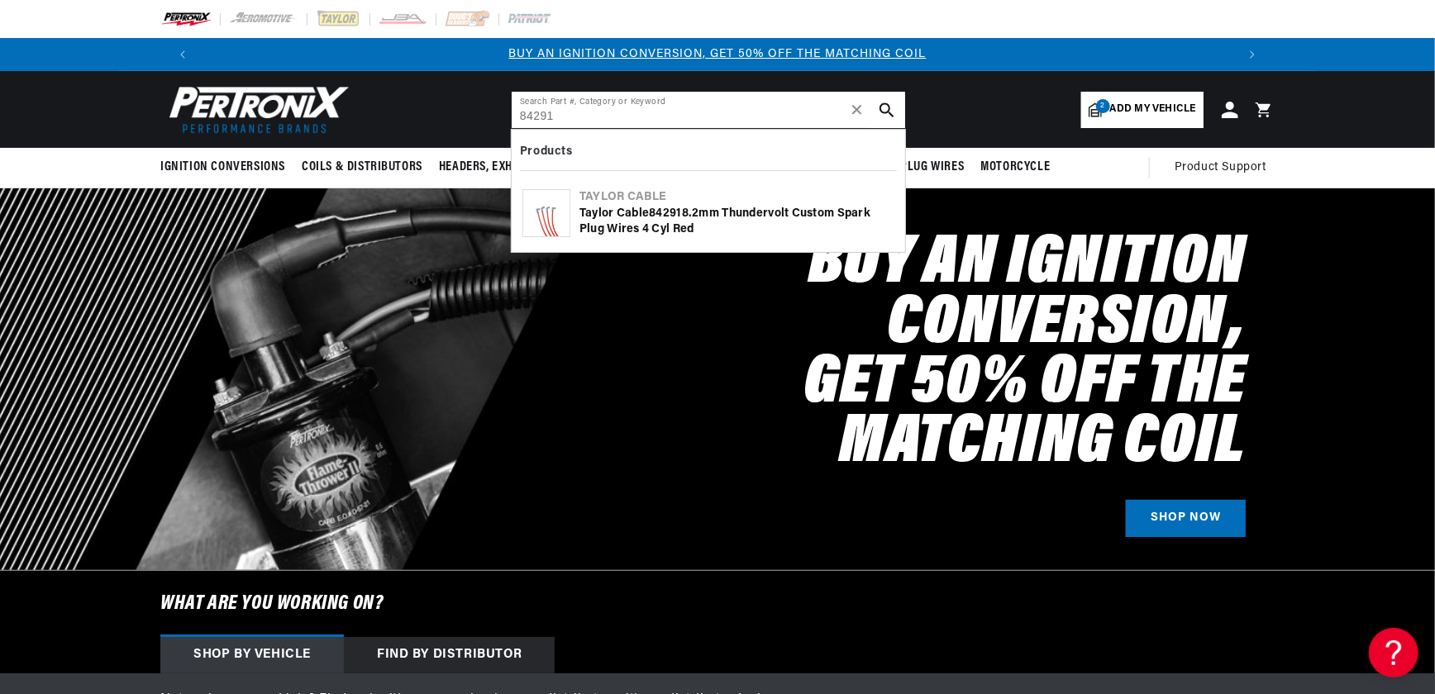
type input "84291"
click at [546, 212] on img at bounding box center [546, 213] width 46 height 46
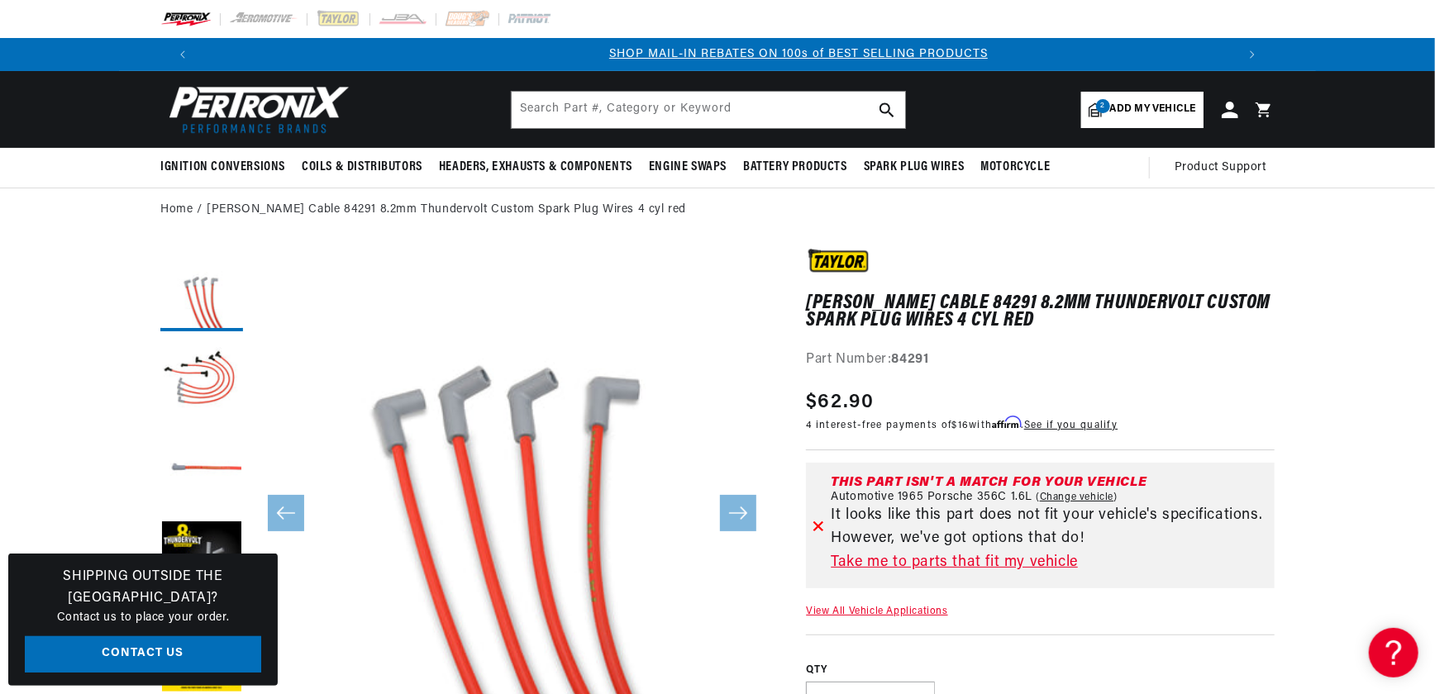
scroll to position [0, 1032]
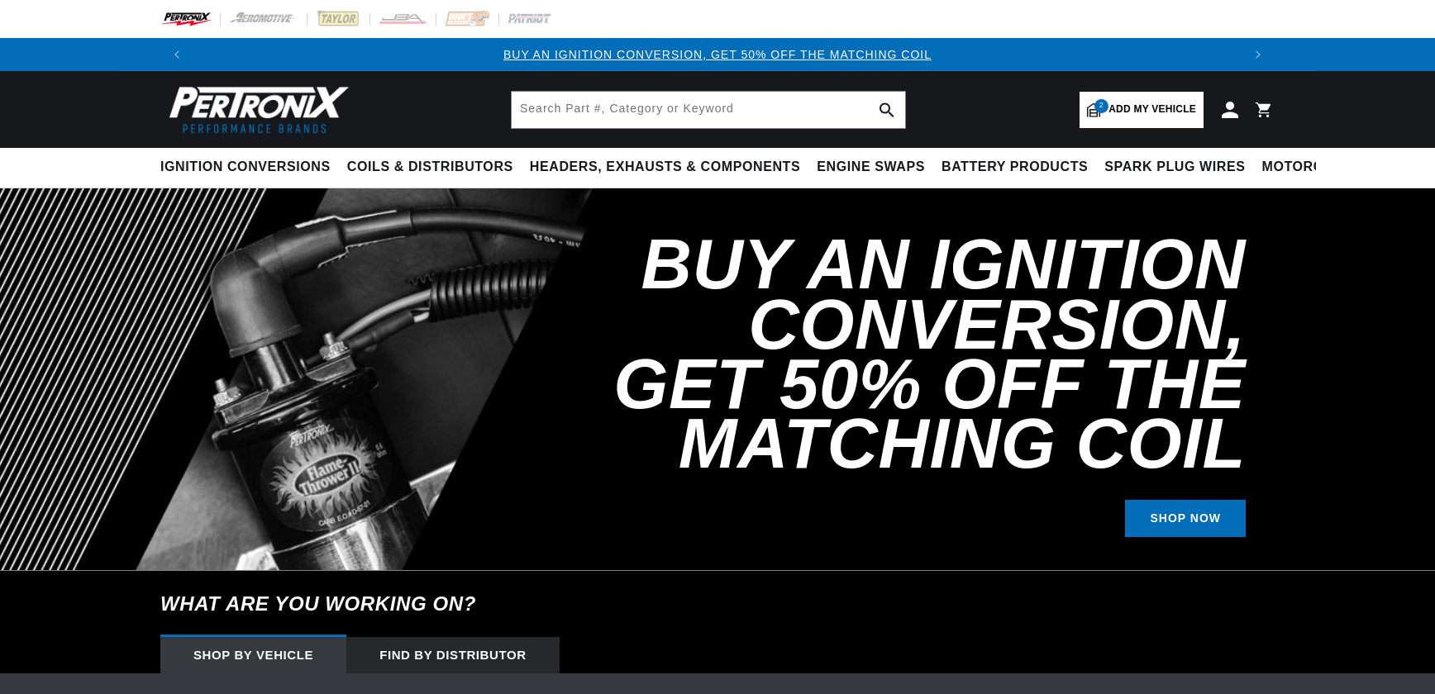
select select "1965"
select select "Porsche"
select select "356C"
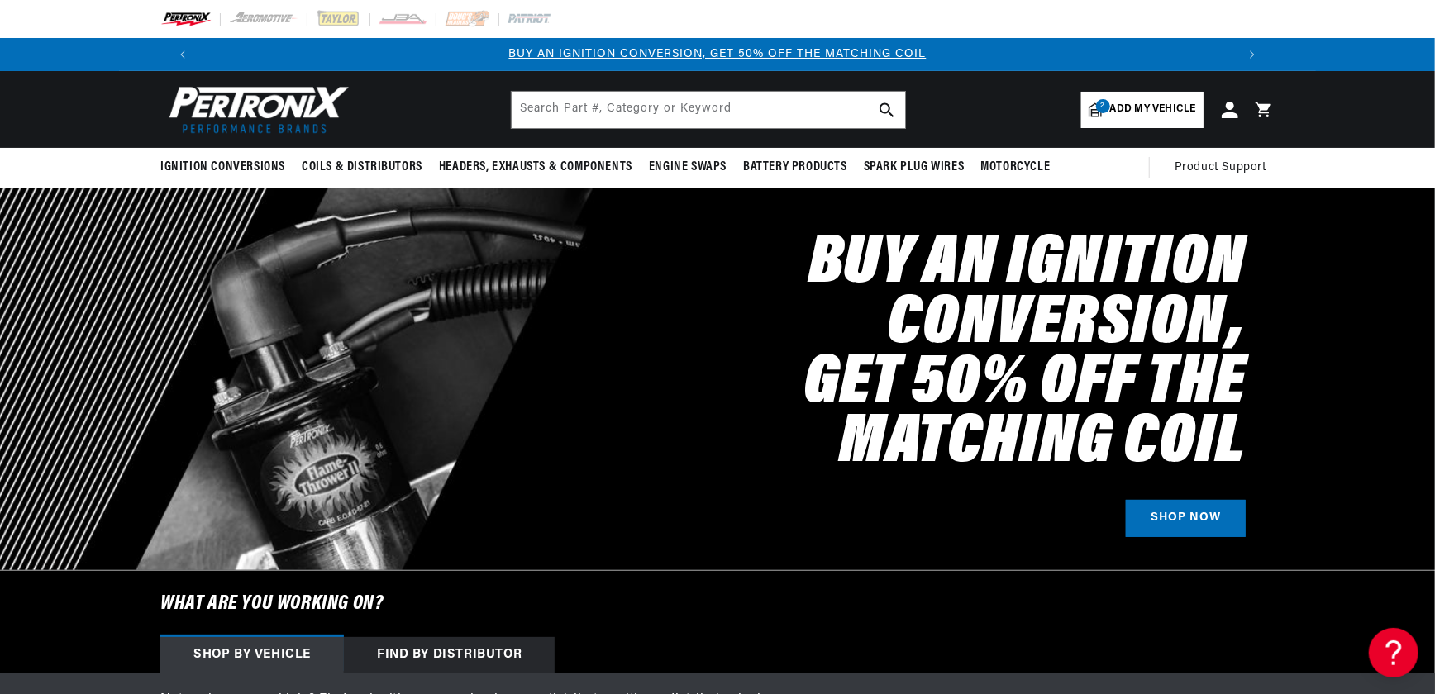
click at [1142, 116] on span "Add my vehicle" at bounding box center [1153, 110] width 86 height 16
click at [776, 415] on h2 "Buy an Ignition Conversion, Get 50% off the Matching Coil" at bounding box center [892, 354] width 707 height 239
drag, startPoint x: 654, startPoint y: 111, endPoint x: 645, endPoint y: 111, distance: 9.1
click at [653, 111] on input "text" at bounding box center [708, 110] width 393 height 36
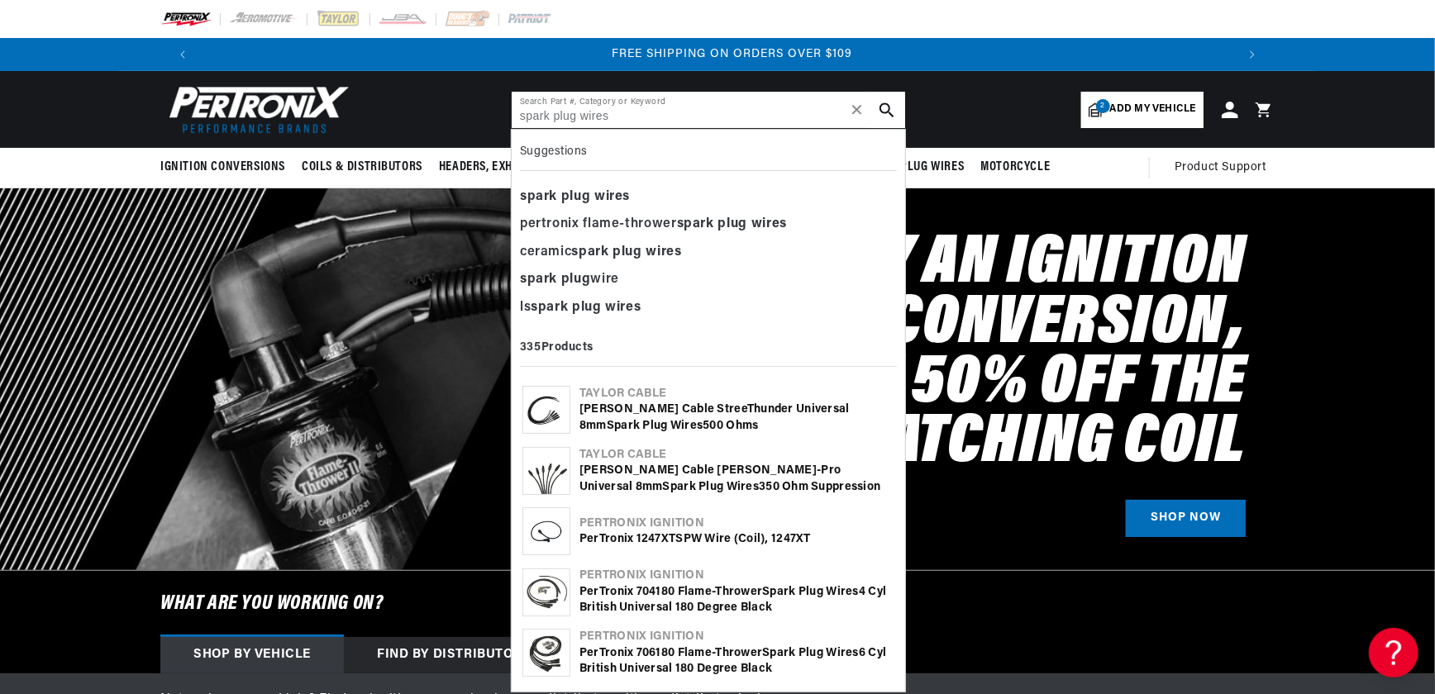
scroll to position [0, 2065]
type input "spark plug wires"
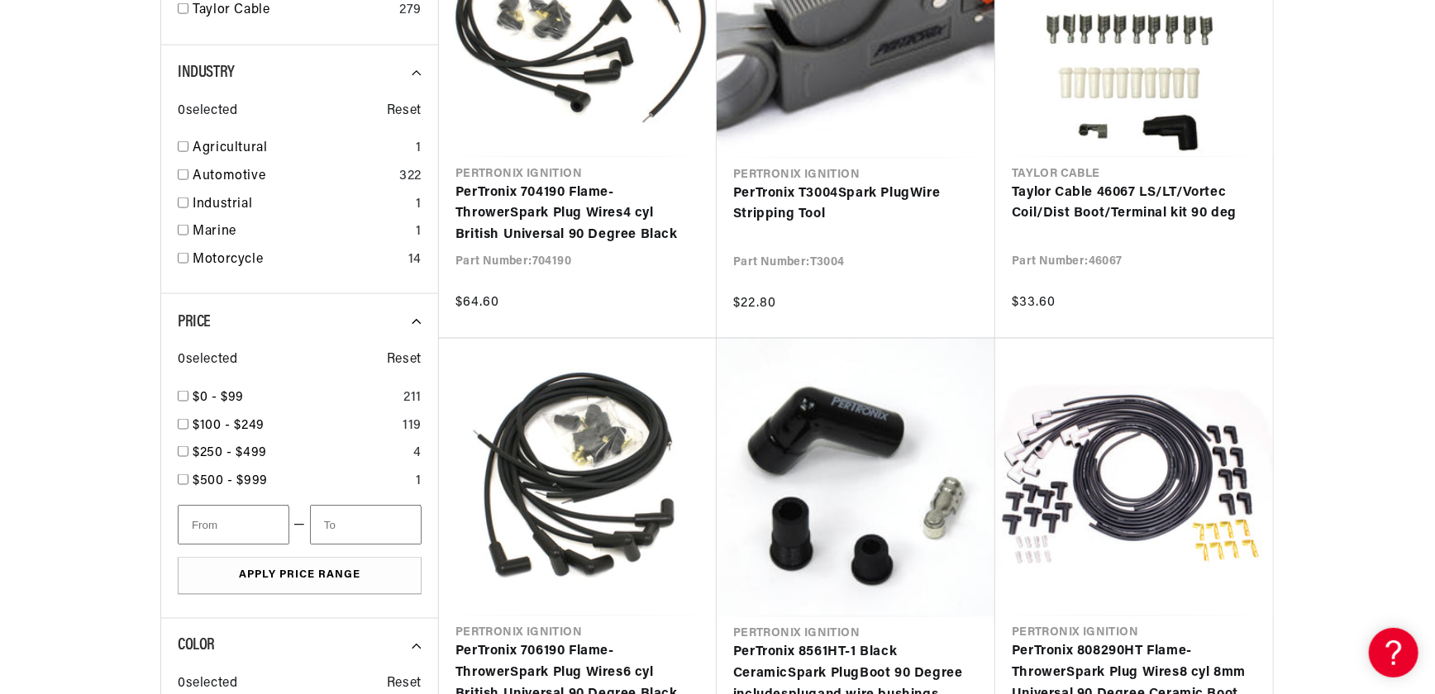
scroll to position [0, 1988]
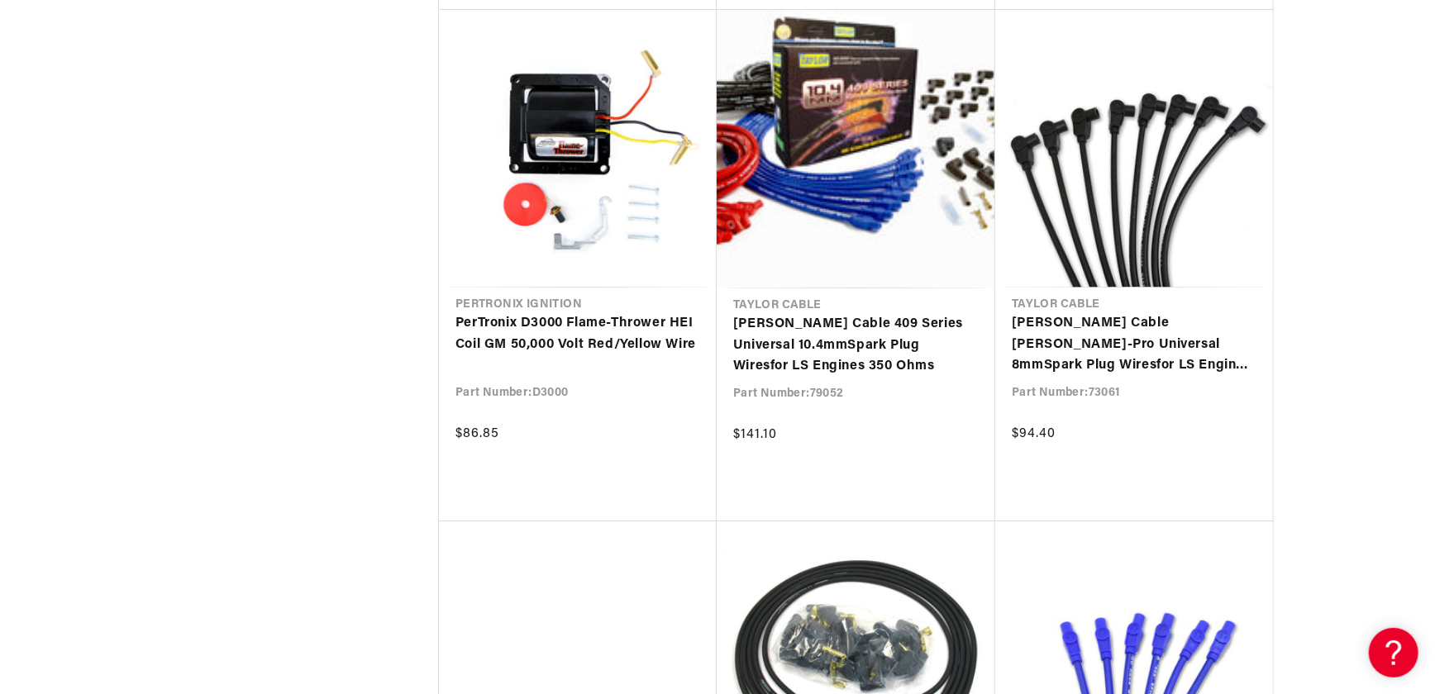
scroll to position [3757, 0]
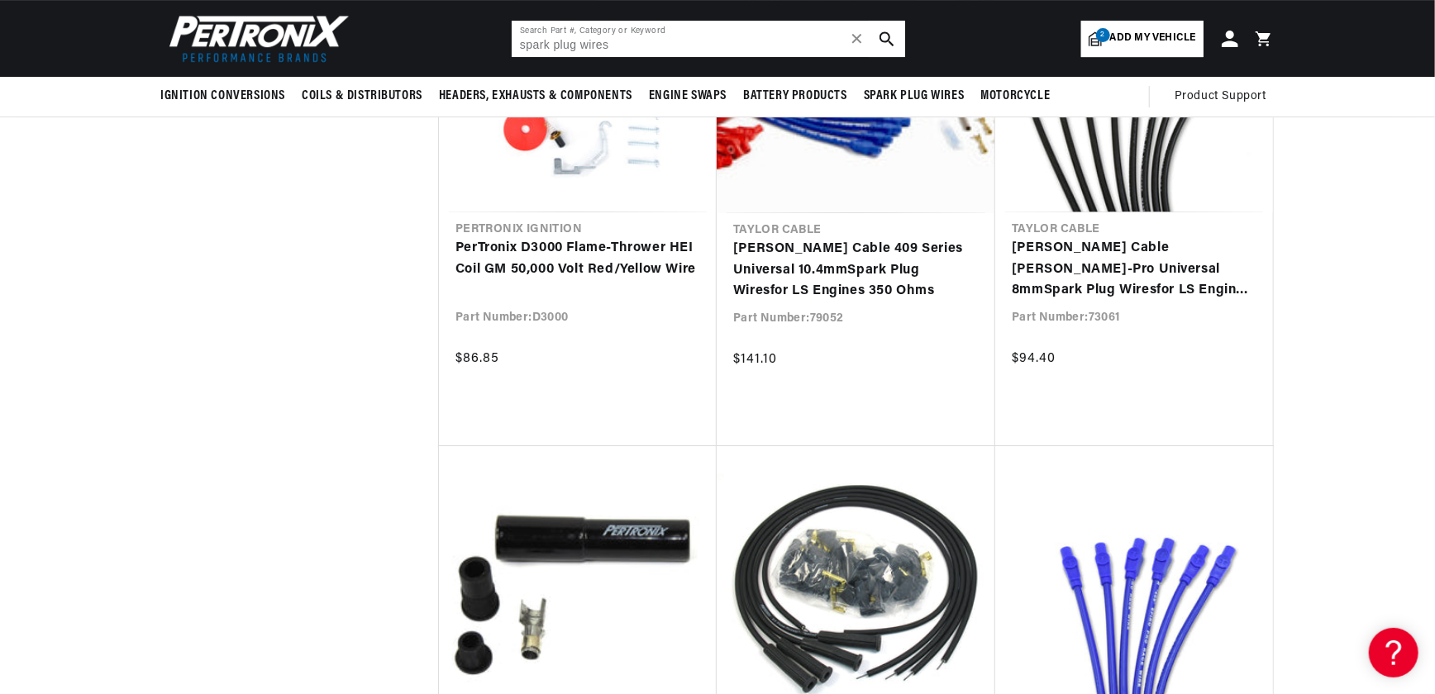
click at [657, 45] on input "spark plug wires" at bounding box center [708, 39] width 393 height 36
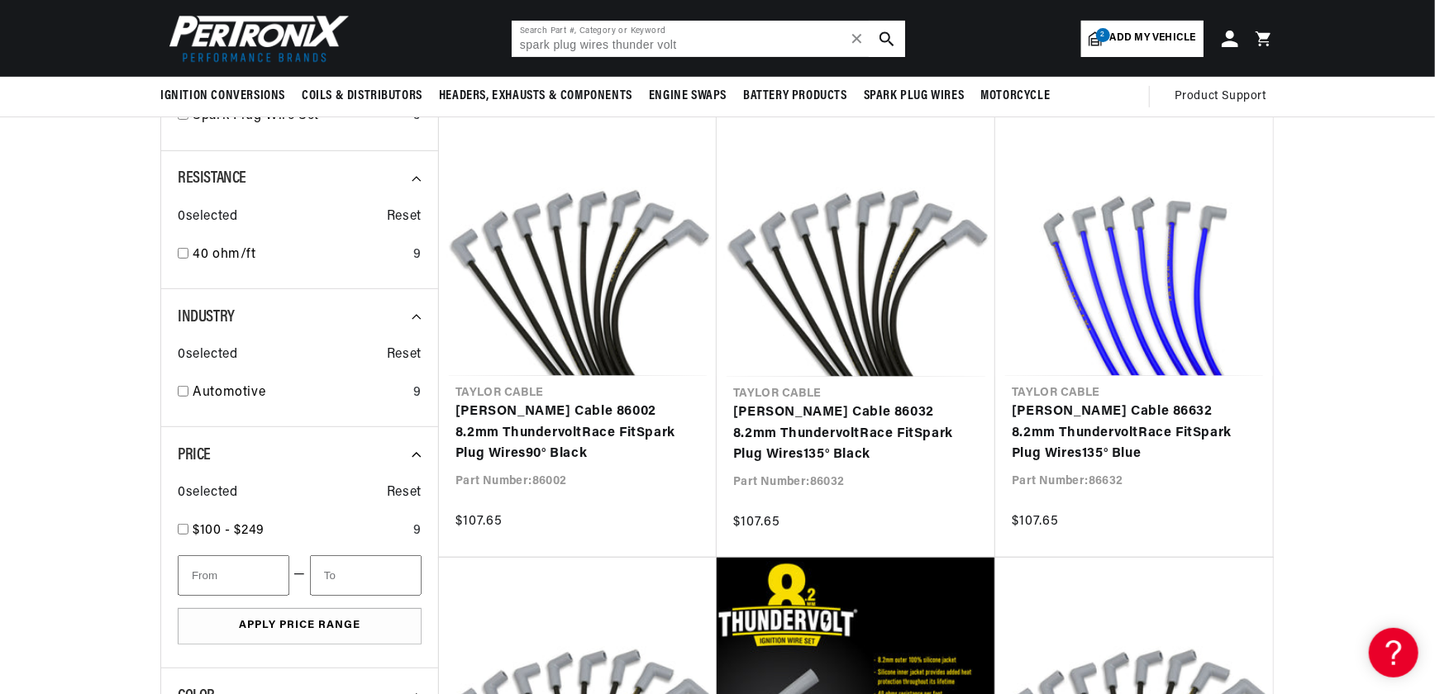
scroll to position [182, 0]
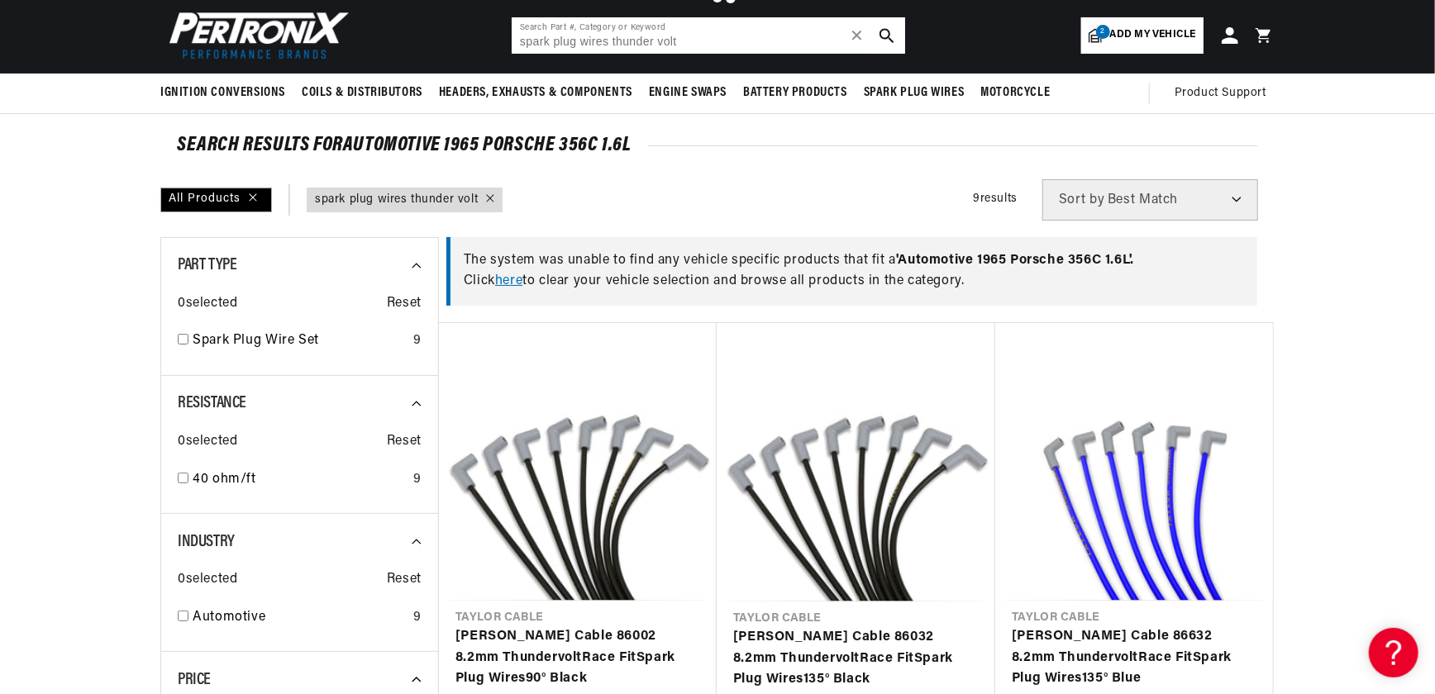
type input "spark plug wires"
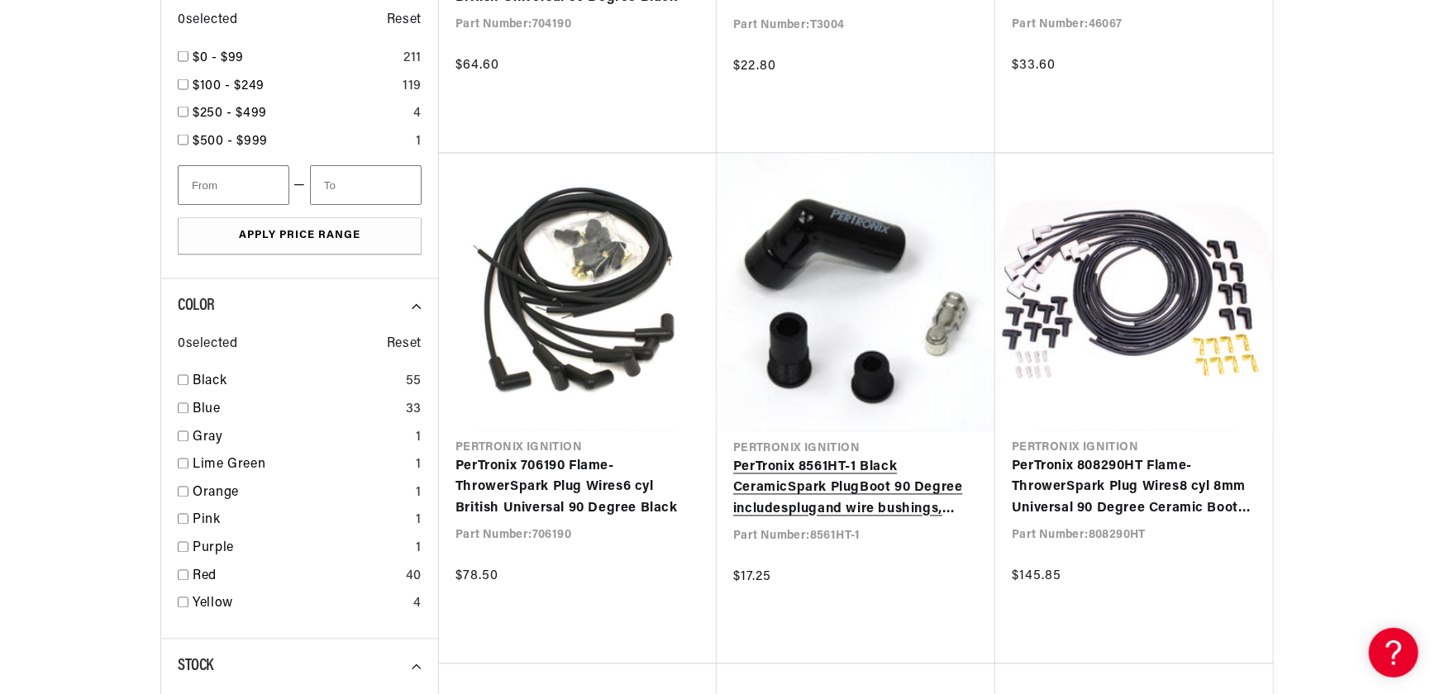
scroll to position [1810, 0]
